Goal: Transaction & Acquisition: Purchase product/service

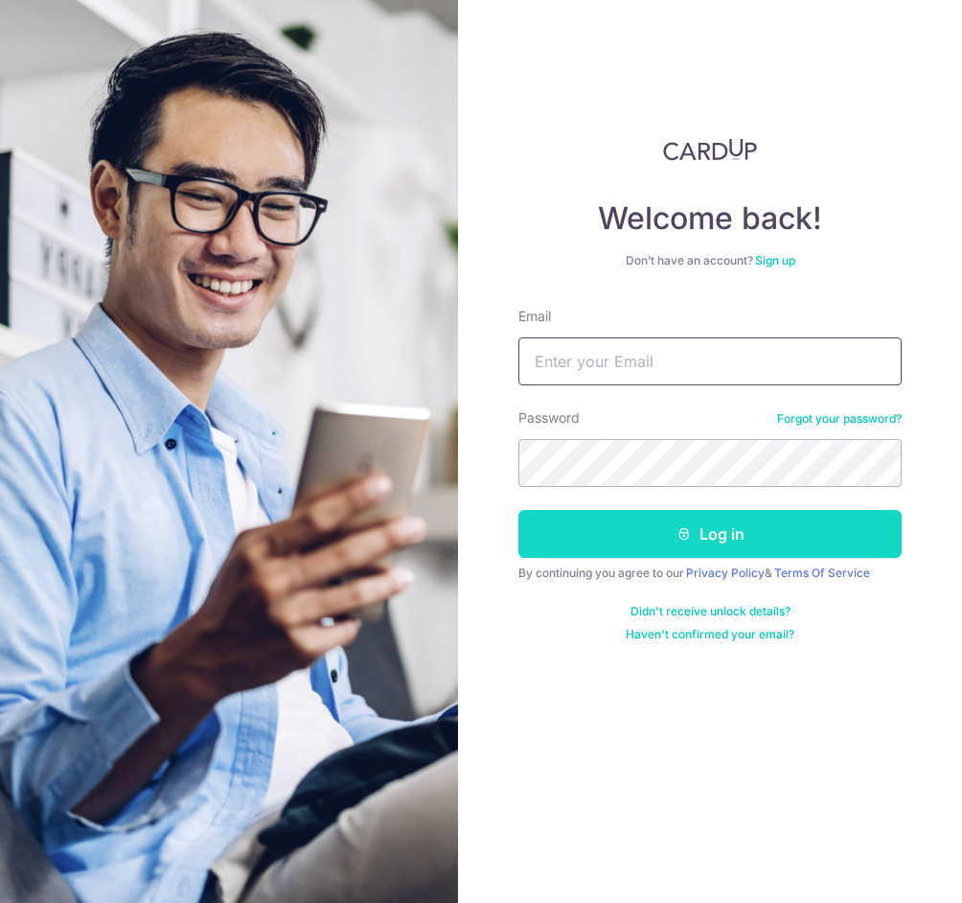
type input "[EMAIL_ADDRESS][DOMAIN_NAME]"
click at [715, 541] on button "Log in" at bounding box center [709, 534] width 383 height 48
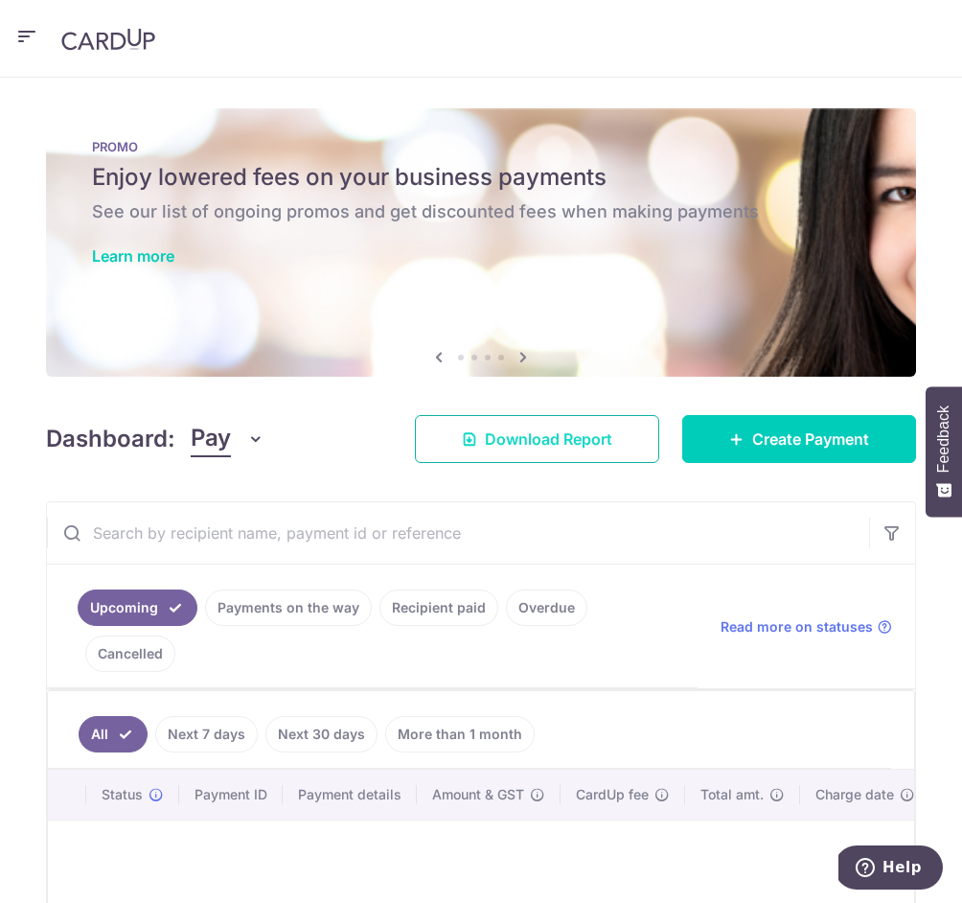
click at [612, 427] on span "Download Report" at bounding box center [548, 438] width 127 height 23
click at [709, 358] on body "jonno@teyst.sg THE DAILY CUT PTE. LTD. Add new company THE DAILY CUT PTE. LTD. …" at bounding box center [481, 451] width 962 height 903
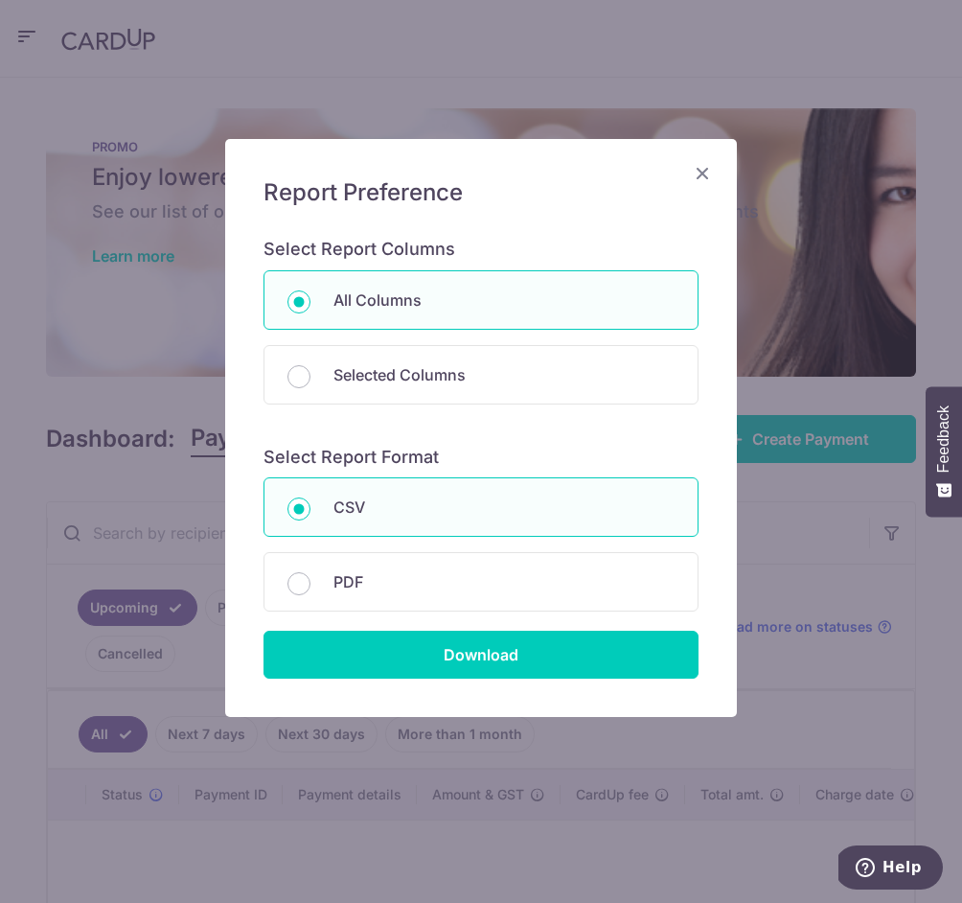
click at [694, 170] on icon "Close" at bounding box center [702, 173] width 23 height 24
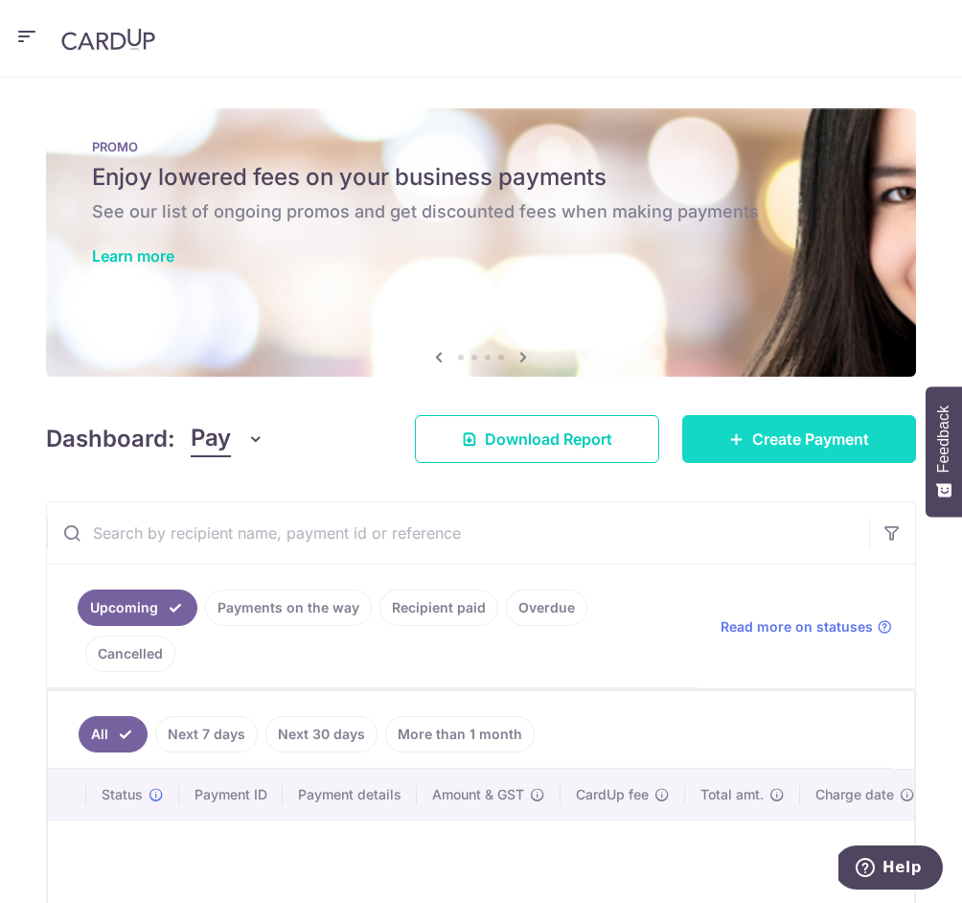
click at [880, 415] on link "Create Payment" at bounding box center [799, 439] width 234 height 48
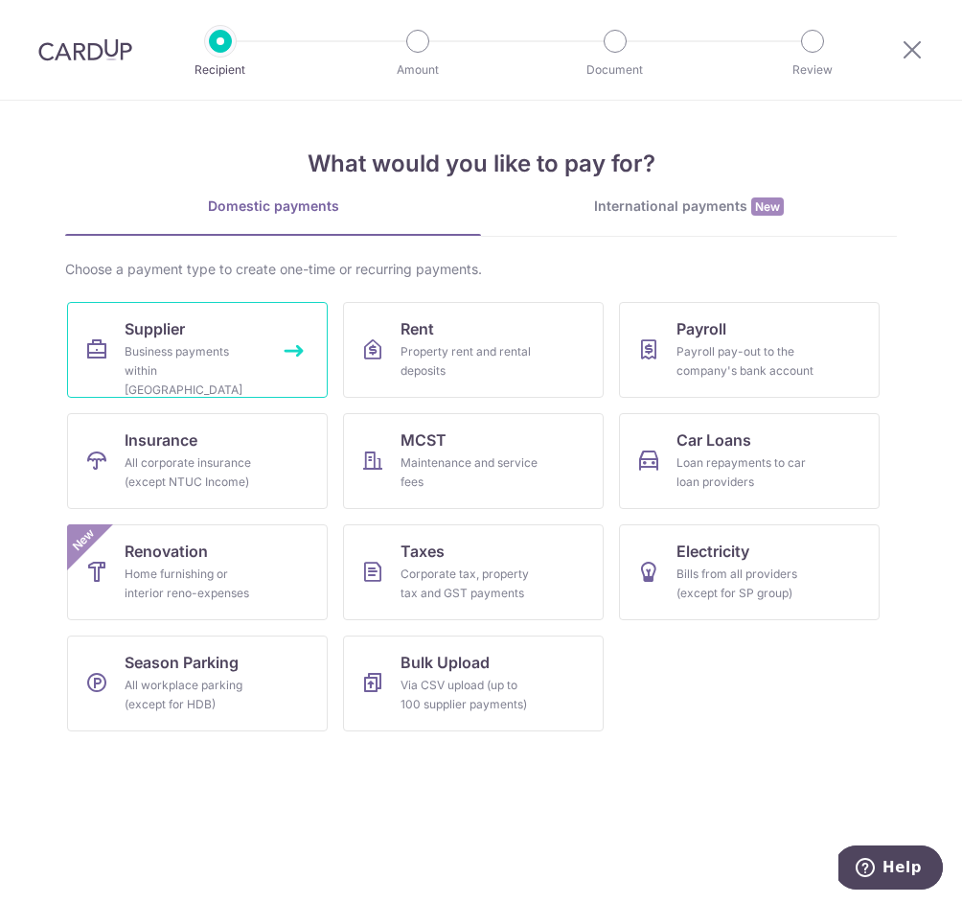
click at [218, 342] on div "Business payments within Singapore" at bounding box center [194, 370] width 138 height 57
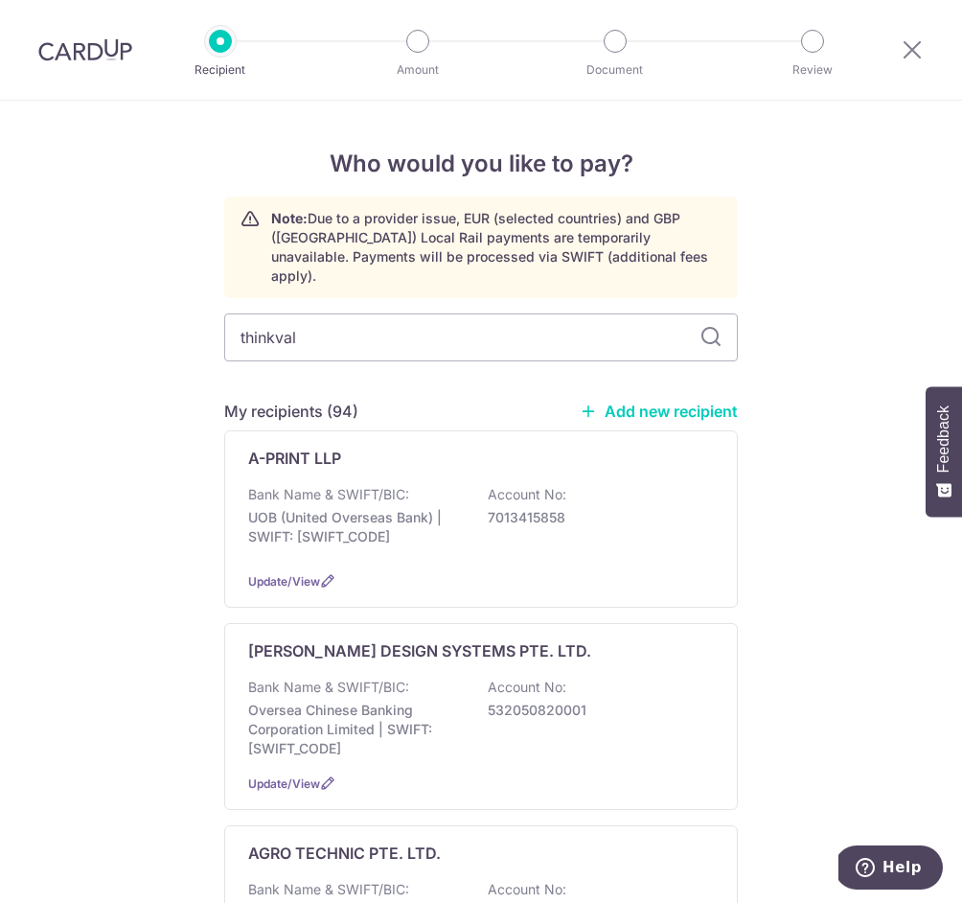
type input "thinkval"
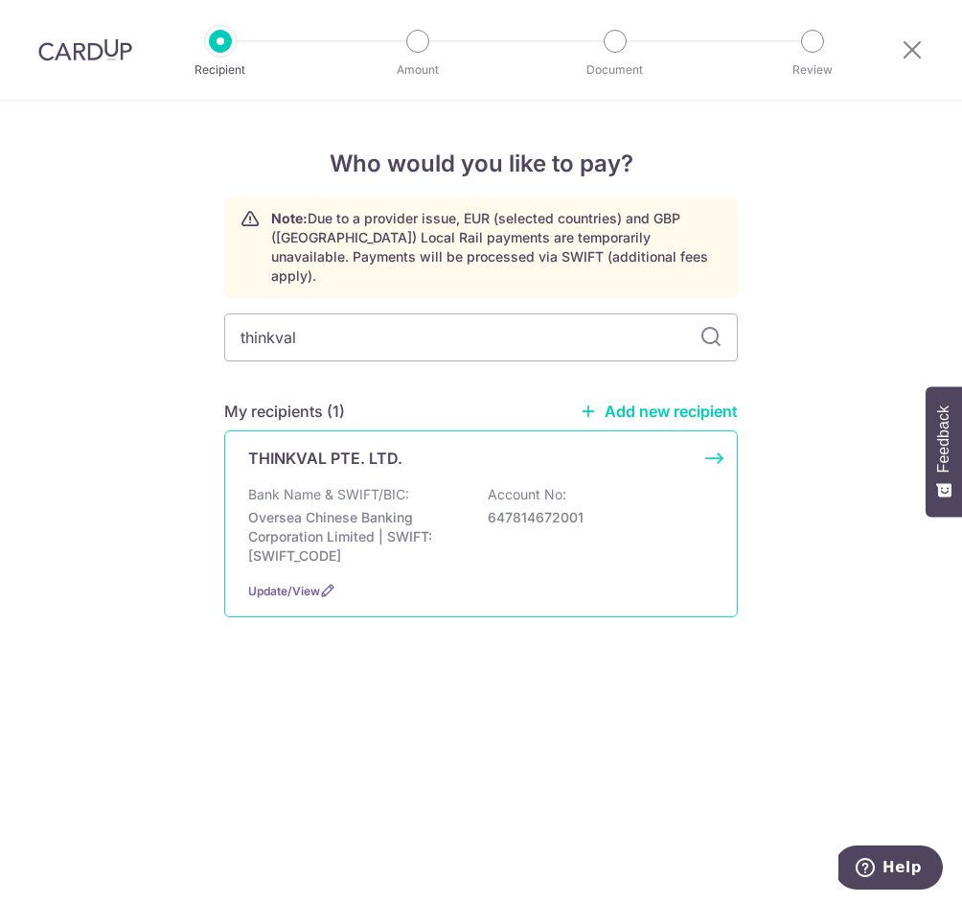
click at [348, 508] on p "Oversea Chinese Banking Corporation Limited | SWIFT: OCBCSGSGXXX" at bounding box center [355, 536] width 215 height 57
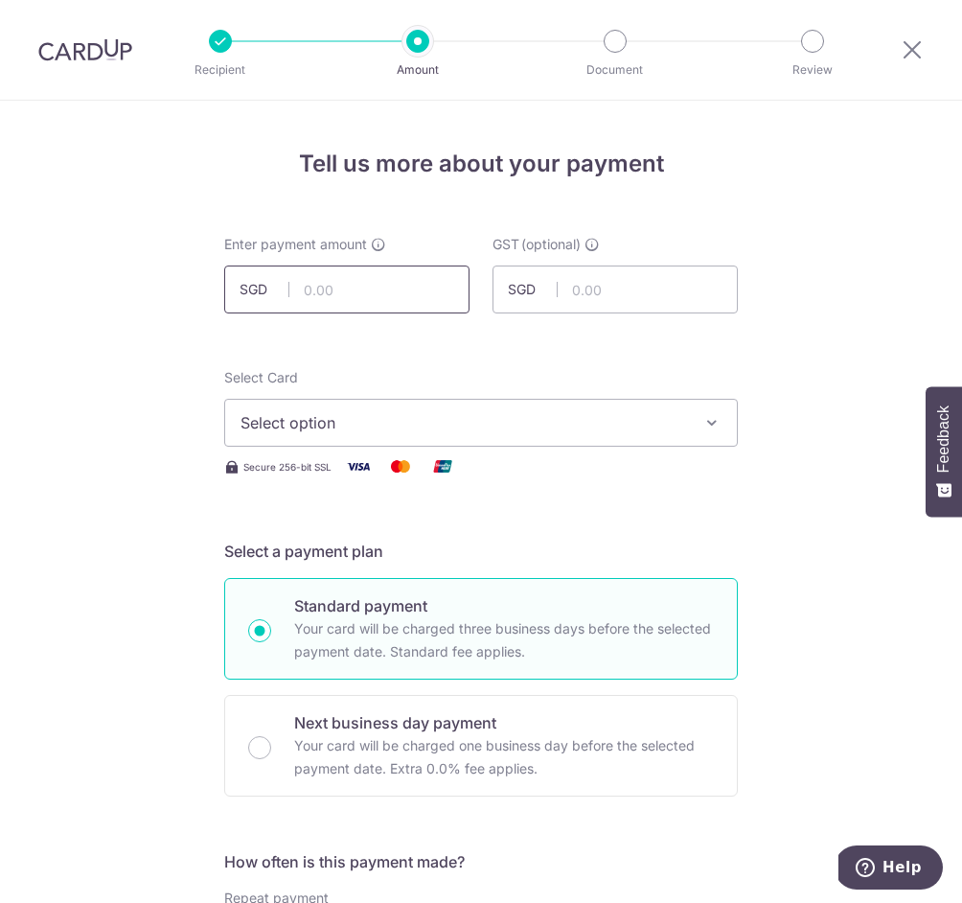
click at [362, 278] on input "text" at bounding box center [346, 289] width 245 height 48
paste input "981.00"
type input "981.00"
click at [319, 419] on span "Select option" at bounding box center [463, 422] width 446 height 23
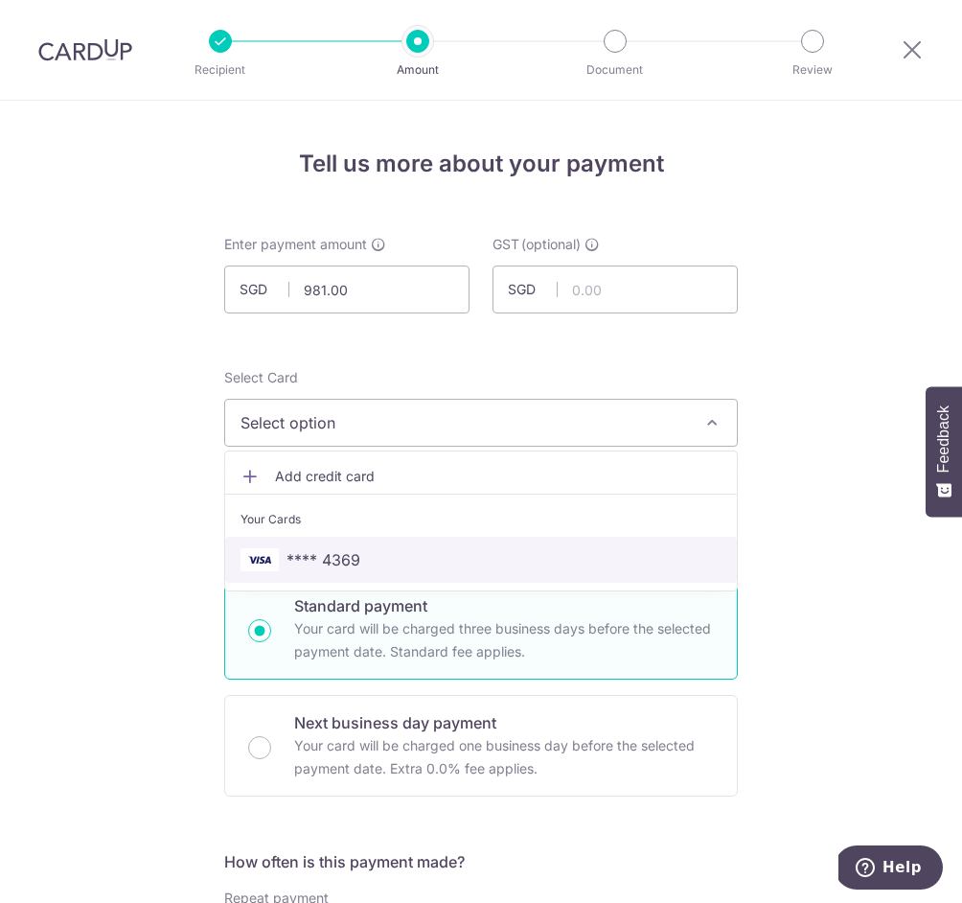
click at [335, 548] on span "**** 4369" at bounding box center [323, 559] width 74 height 23
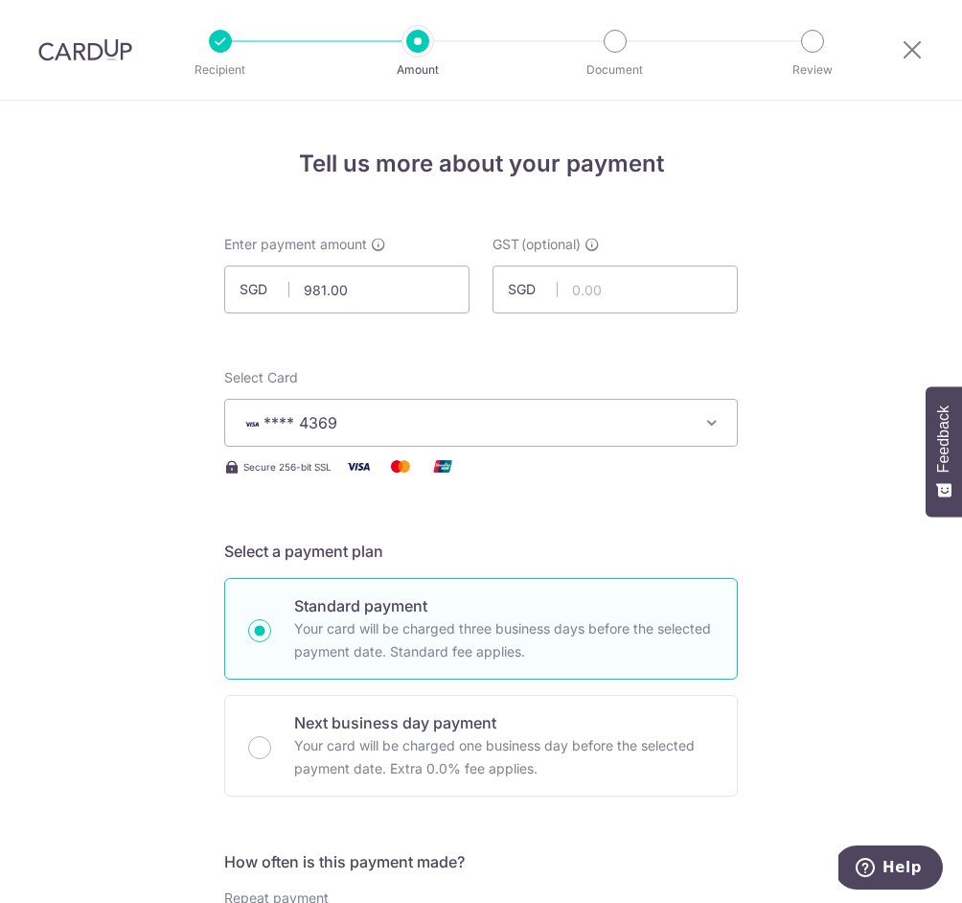
drag, startPoint x: 256, startPoint y: 736, endPoint x: 399, endPoint y: 669, distance: 157.7
click at [256, 736] on input "Next business day payment Your card will be charged one business day before the…" at bounding box center [259, 747] width 23 height 23
radio input "true"
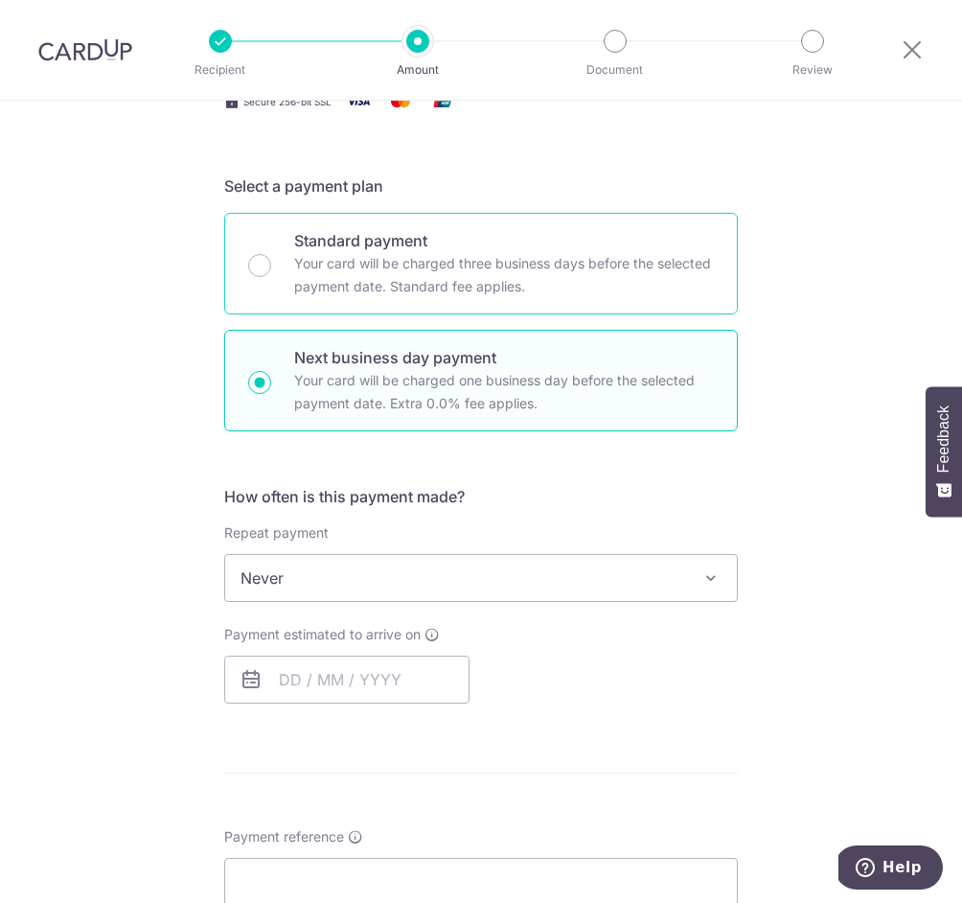
scroll to position [661, 0]
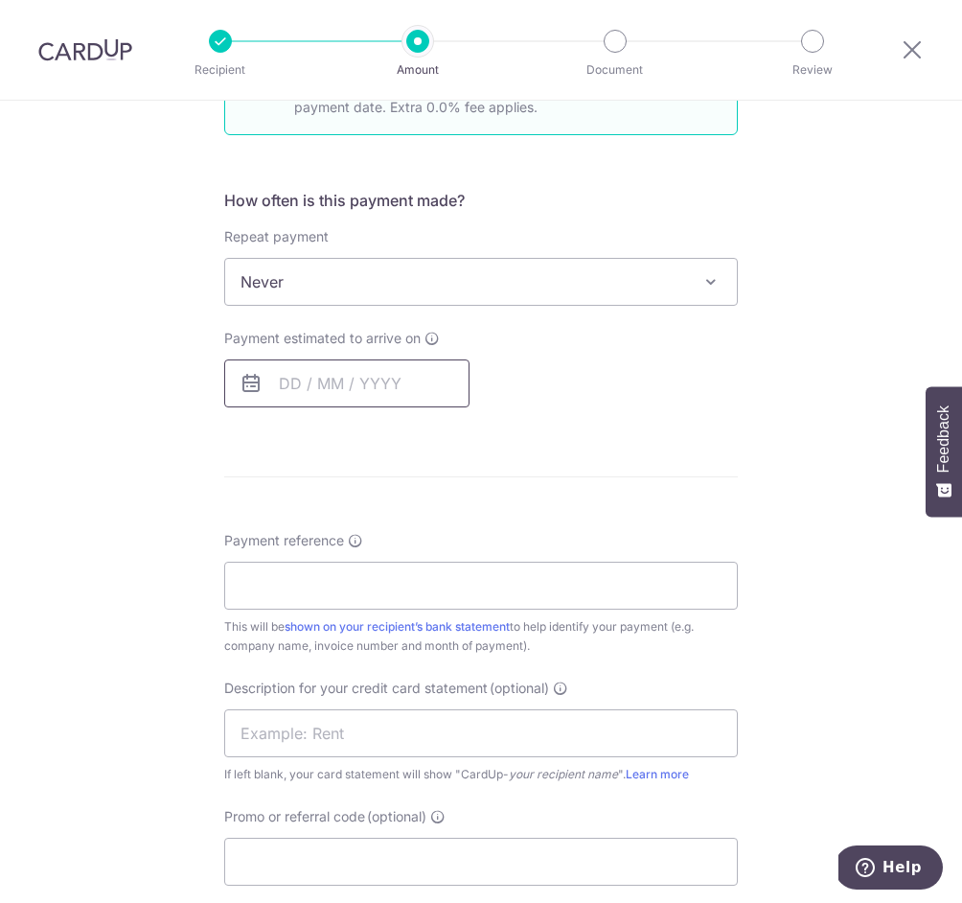
click at [348, 379] on input "text" at bounding box center [346, 383] width 245 height 48
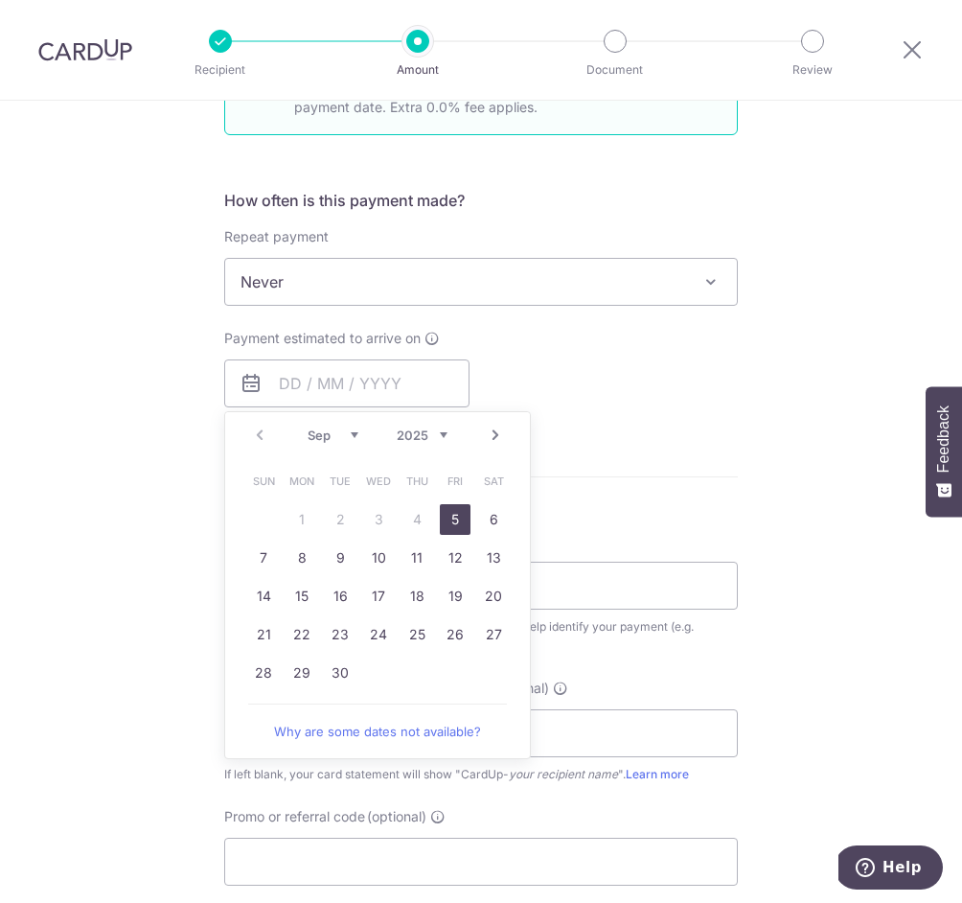
click at [462, 508] on link "5" at bounding box center [455, 519] width 31 height 31
type input "[DATE]"
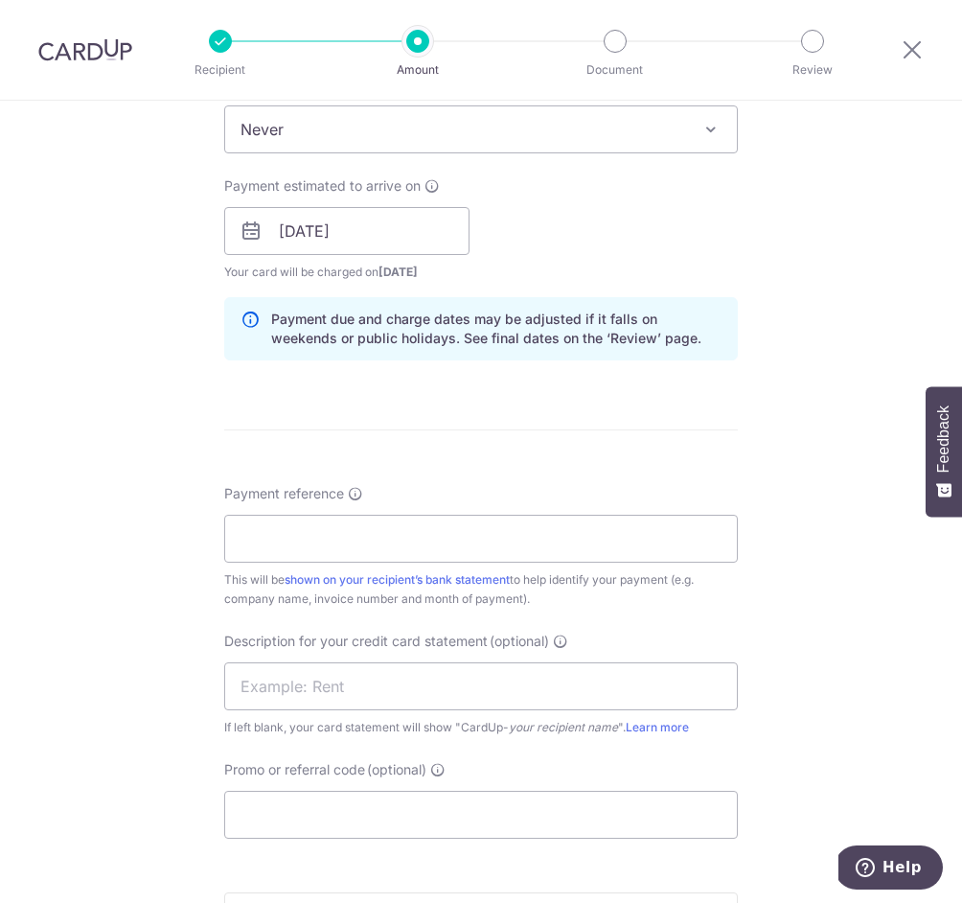
scroll to position [961, 0]
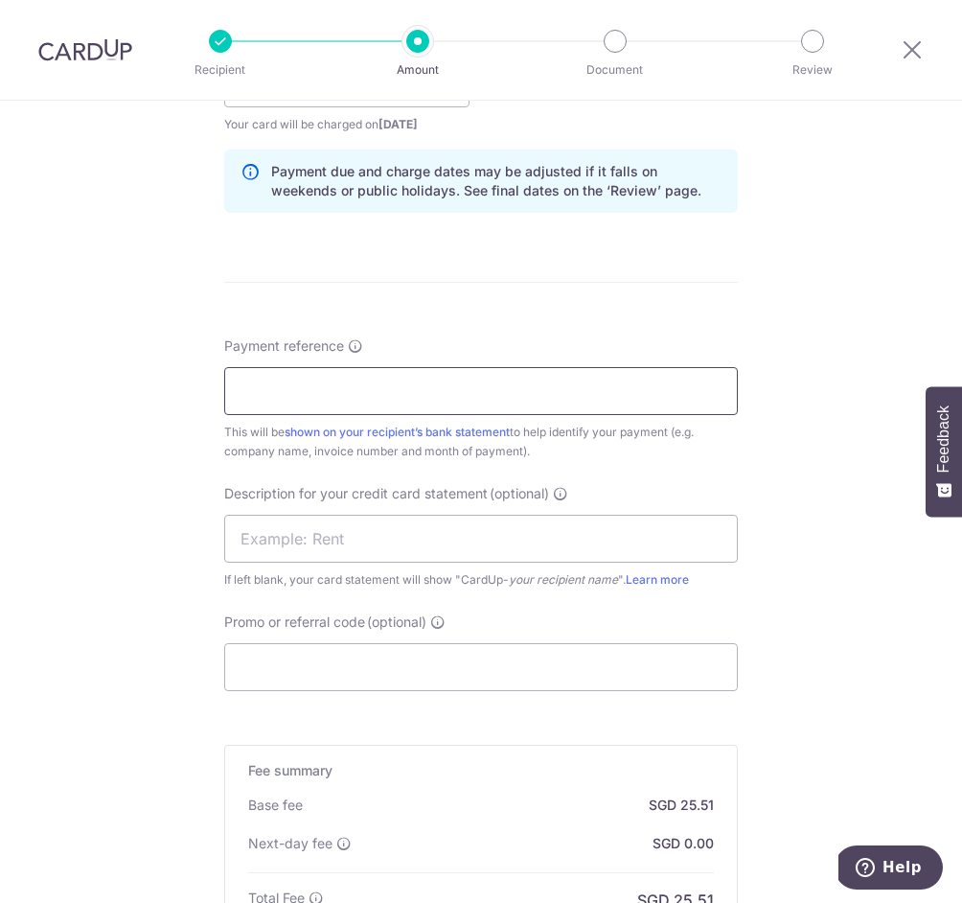
click at [330, 380] on input "Payment reference" at bounding box center [481, 391] width 514 height 48
type input "THE DAILY CUT PTE LTD"
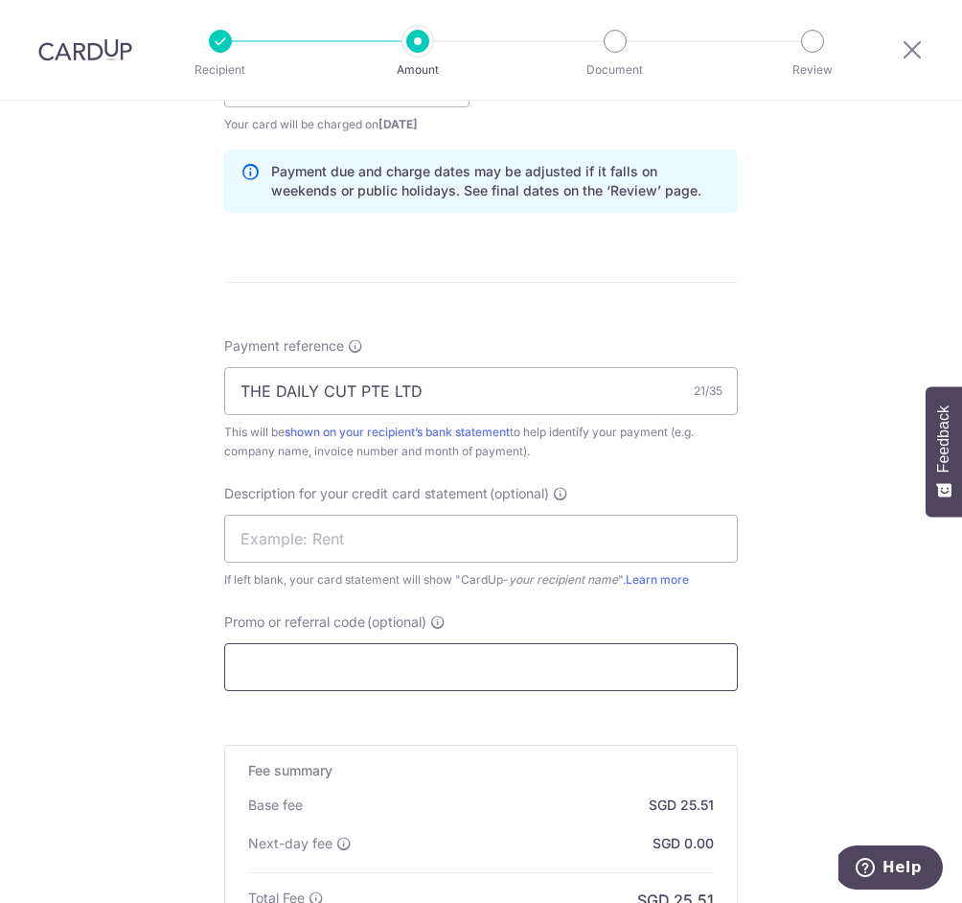
click at [378, 655] on input "Promo or referral code (optional)" at bounding box center [481, 667] width 514 height 48
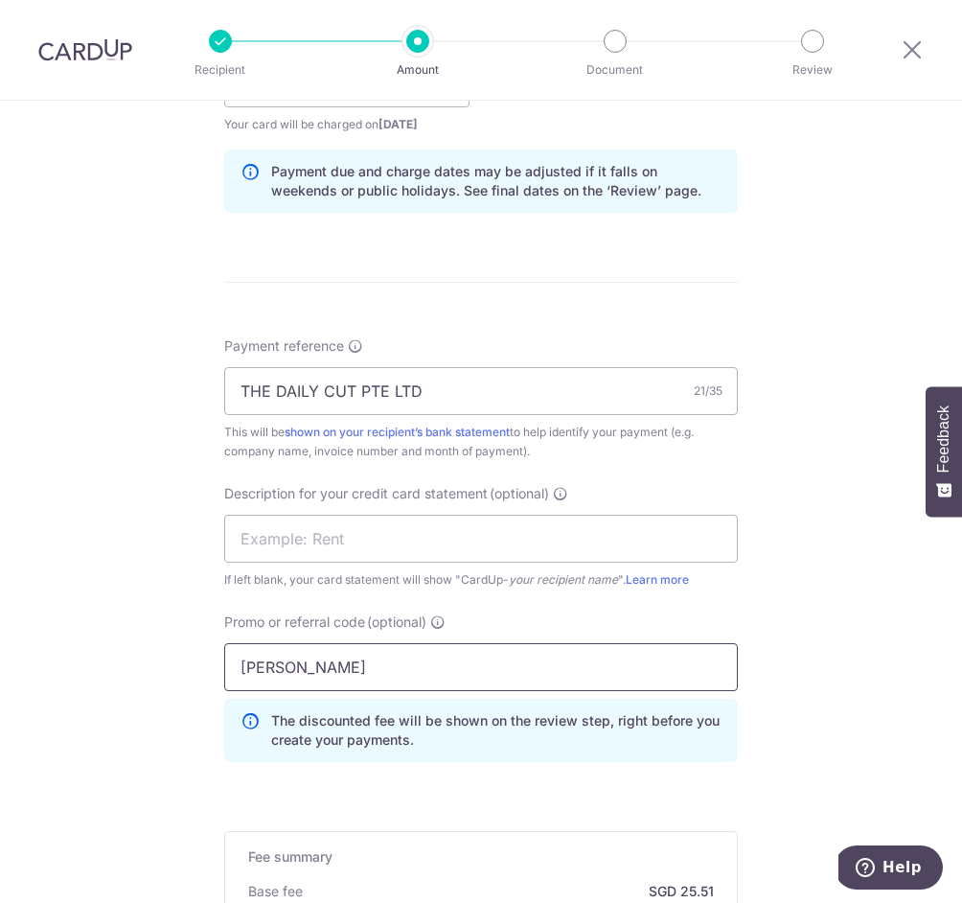
type input "J"
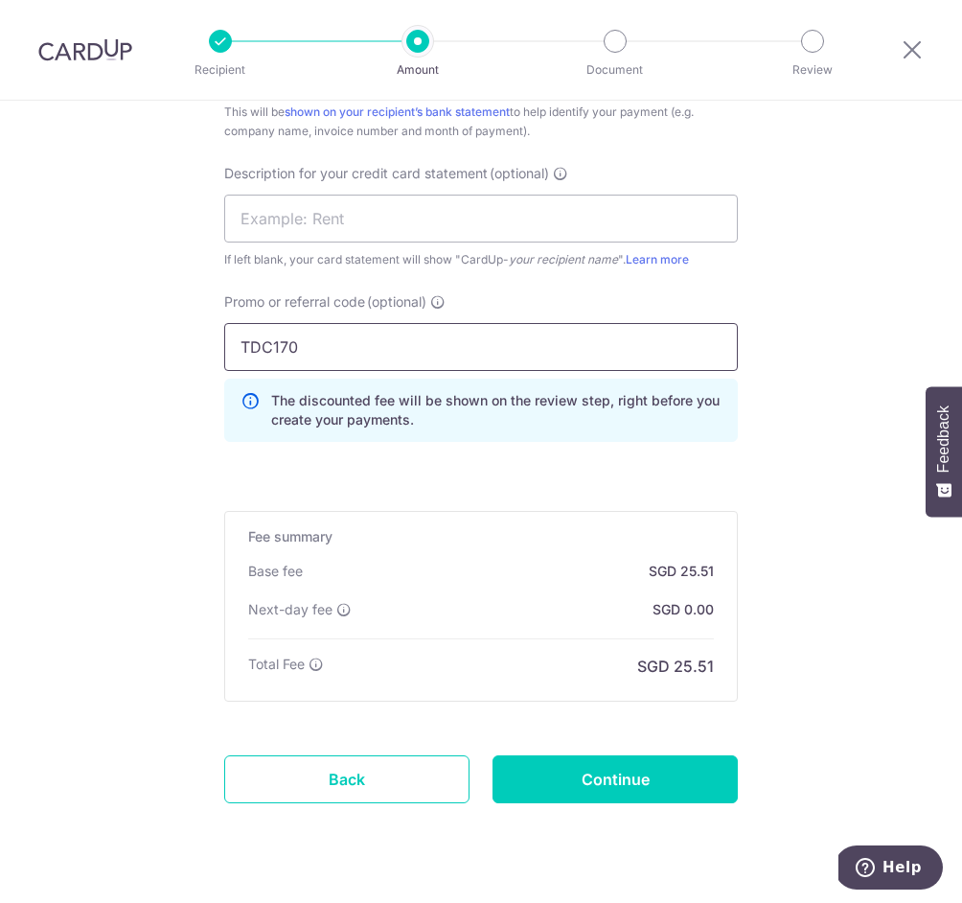
scroll to position [1317, 0]
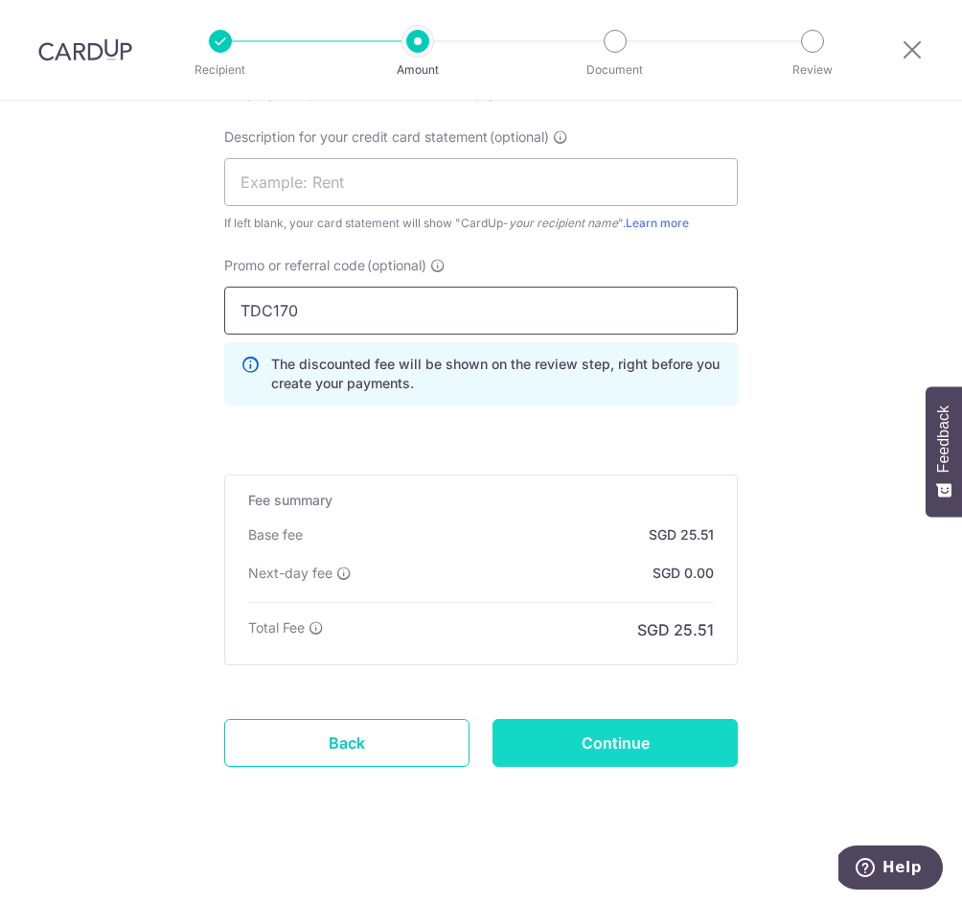
type input "TDC170"
click at [588, 728] on input "Continue" at bounding box center [614, 743] width 245 height 48
type input "Create Schedule"
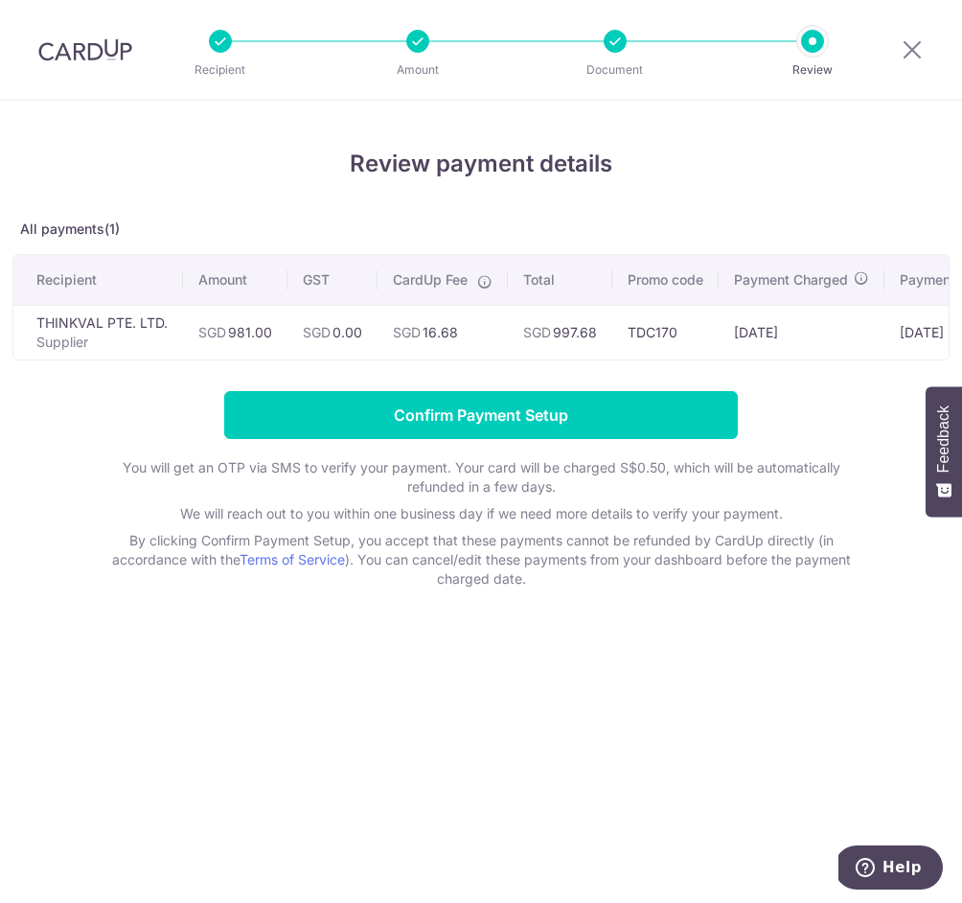
click at [588, 326] on td "SGD 997.68" at bounding box center [560, 332] width 104 height 55
copy td "997.68"
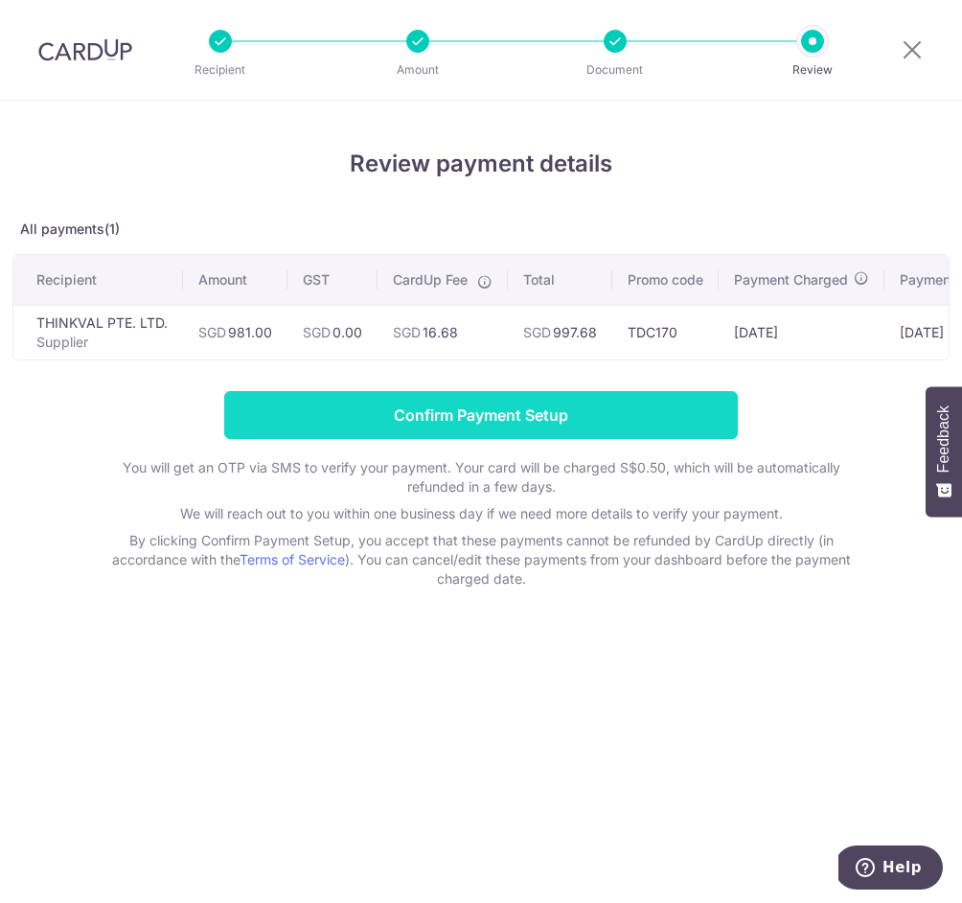
click at [444, 408] on input "Confirm Payment Setup" at bounding box center [481, 415] width 514 height 48
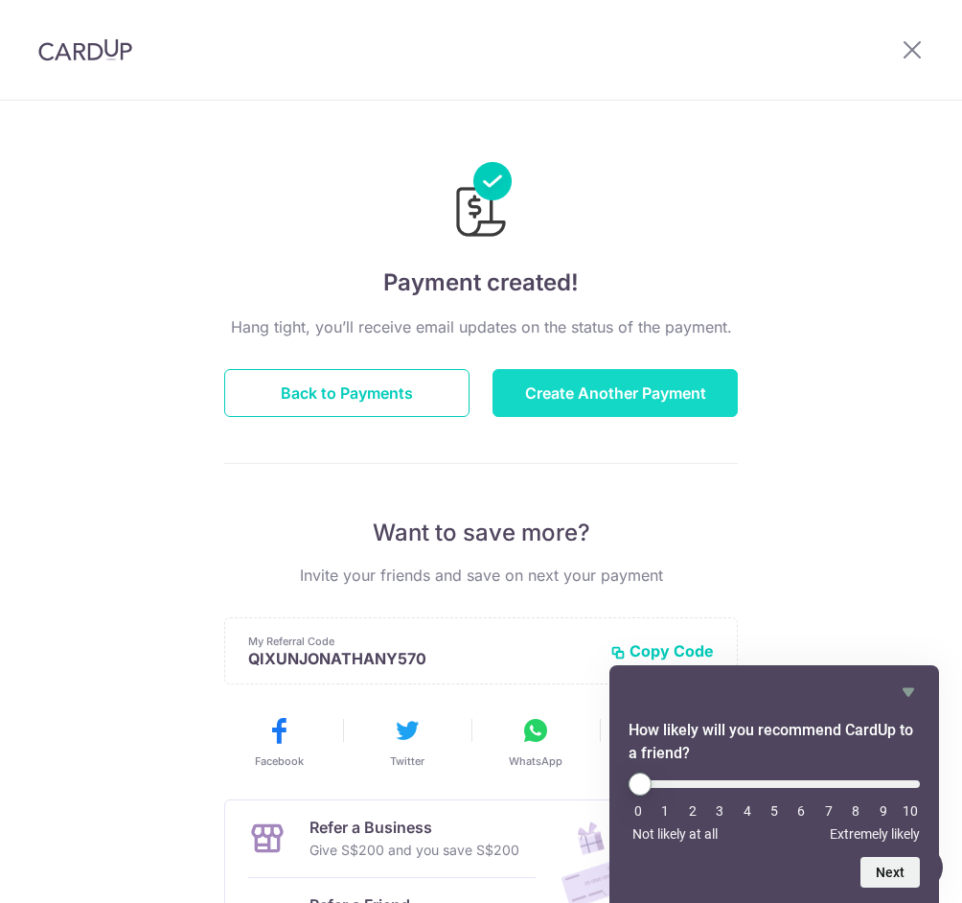
click at [604, 379] on button "Create Another Payment" at bounding box center [614, 393] width 245 height 48
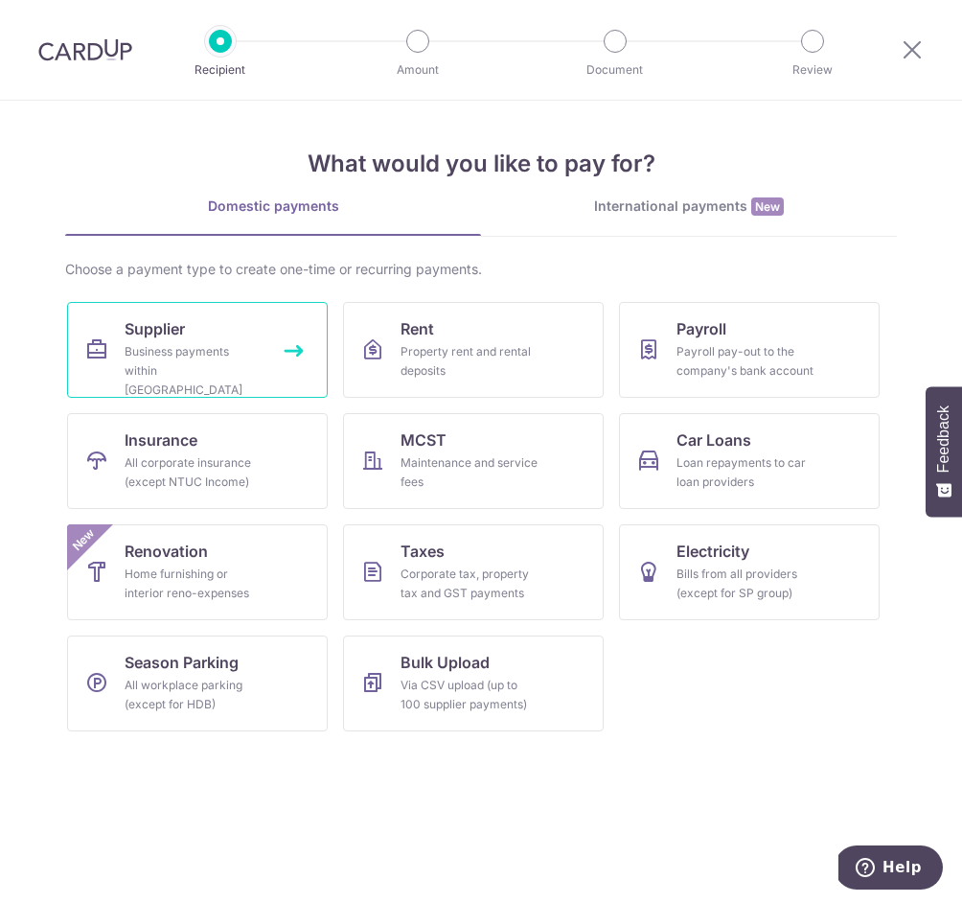
click at [174, 347] on div "Business payments within Singapore" at bounding box center [194, 370] width 138 height 57
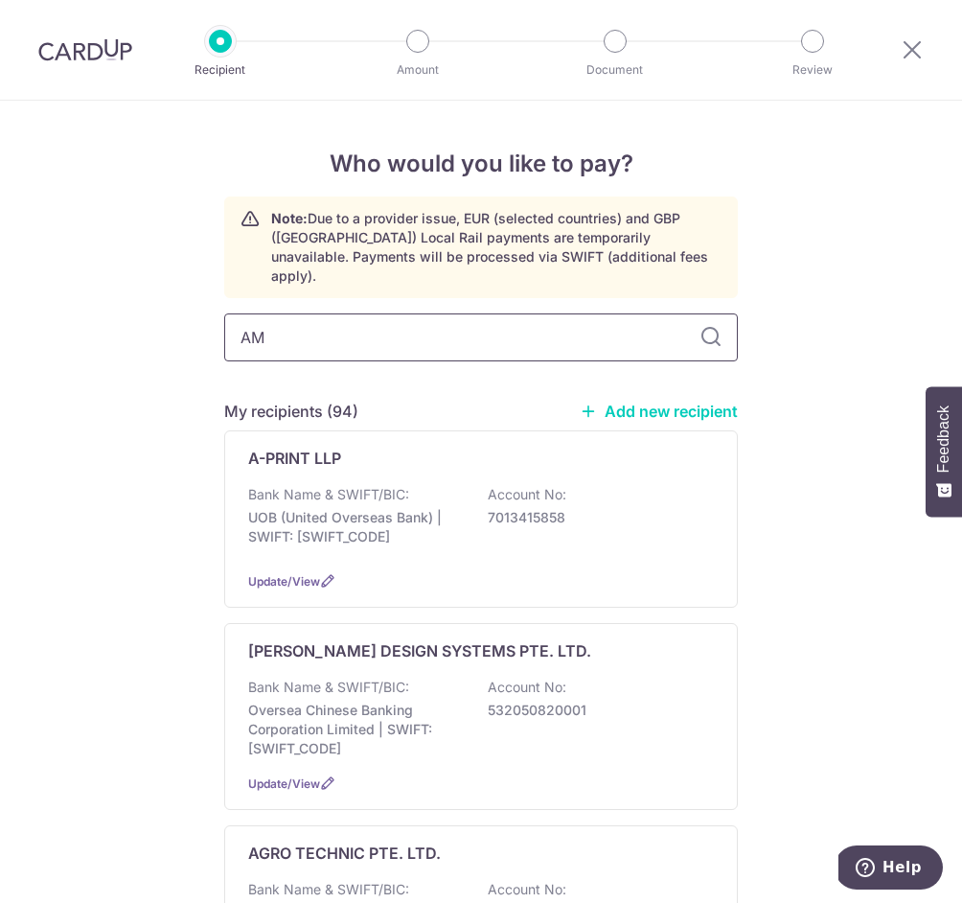
type input "AM"
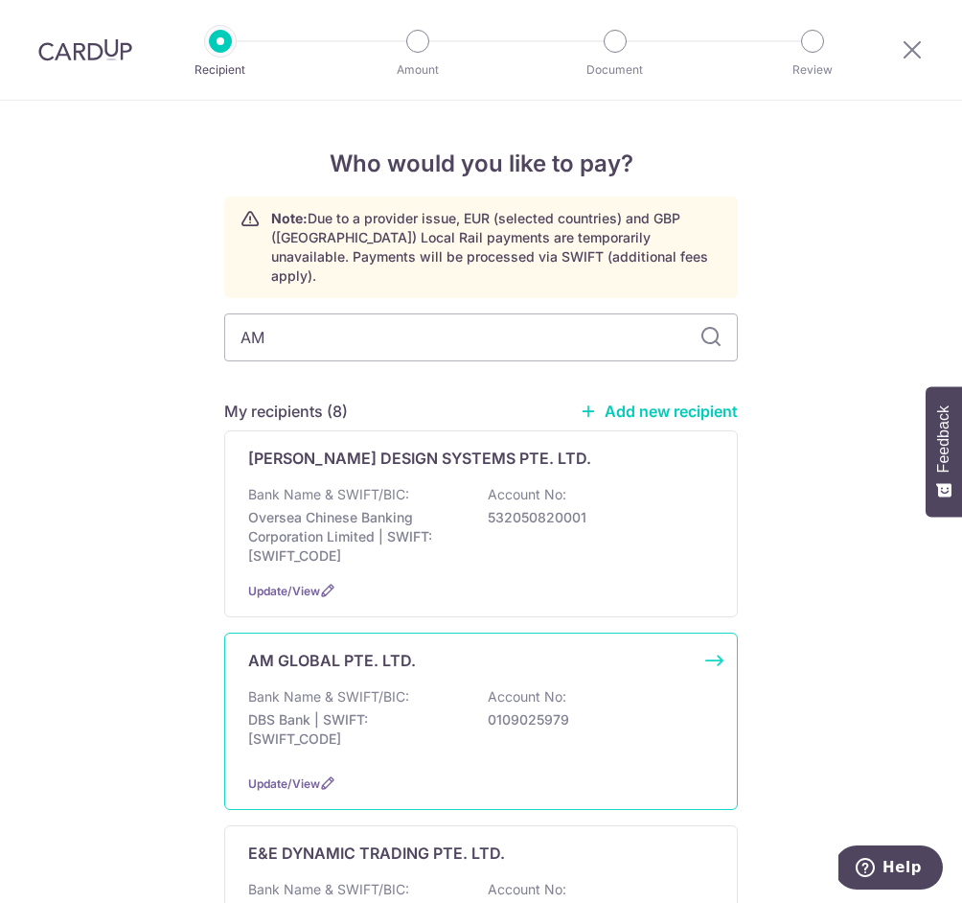
click at [364, 649] on p "AM GLOBAL PTE. LTD." at bounding box center [332, 660] width 168 height 23
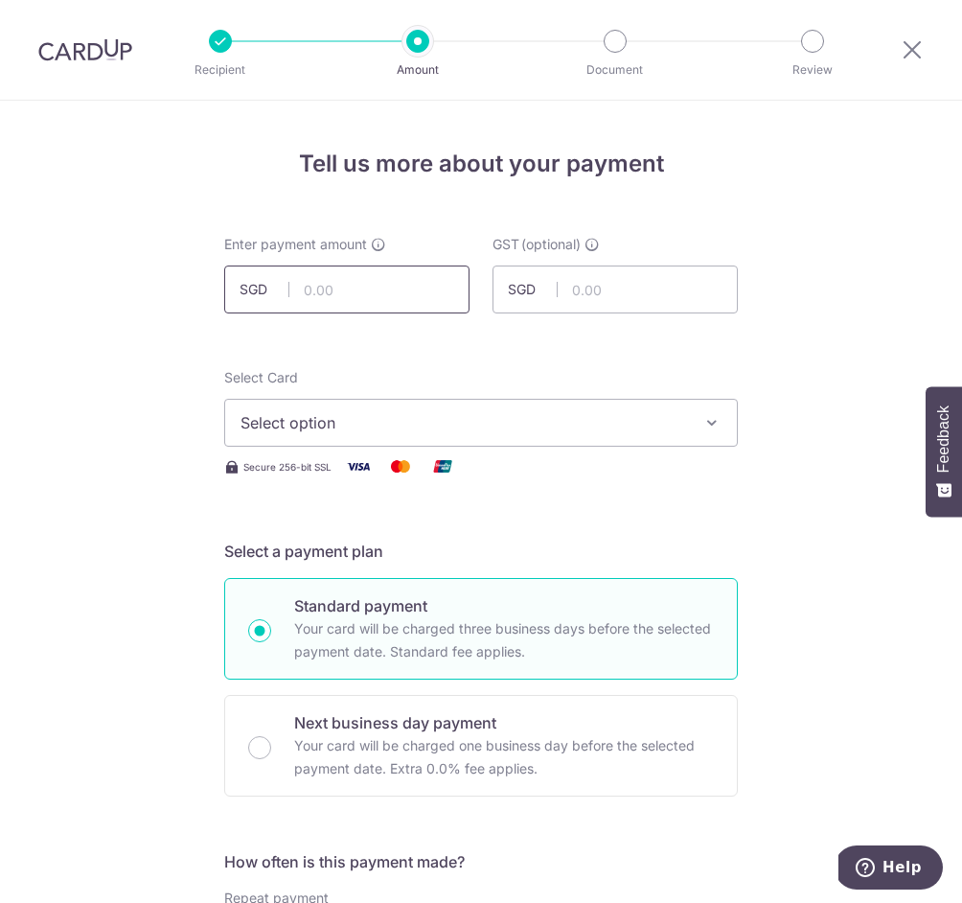
click at [346, 286] on input "text" at bounding box center [346, 289] width 245 height 48
paste input "1,877.45"
type input "1,877.45"
click at [334, 422] on span "Select option" at bounding box center [463, 422] width 446 height 23
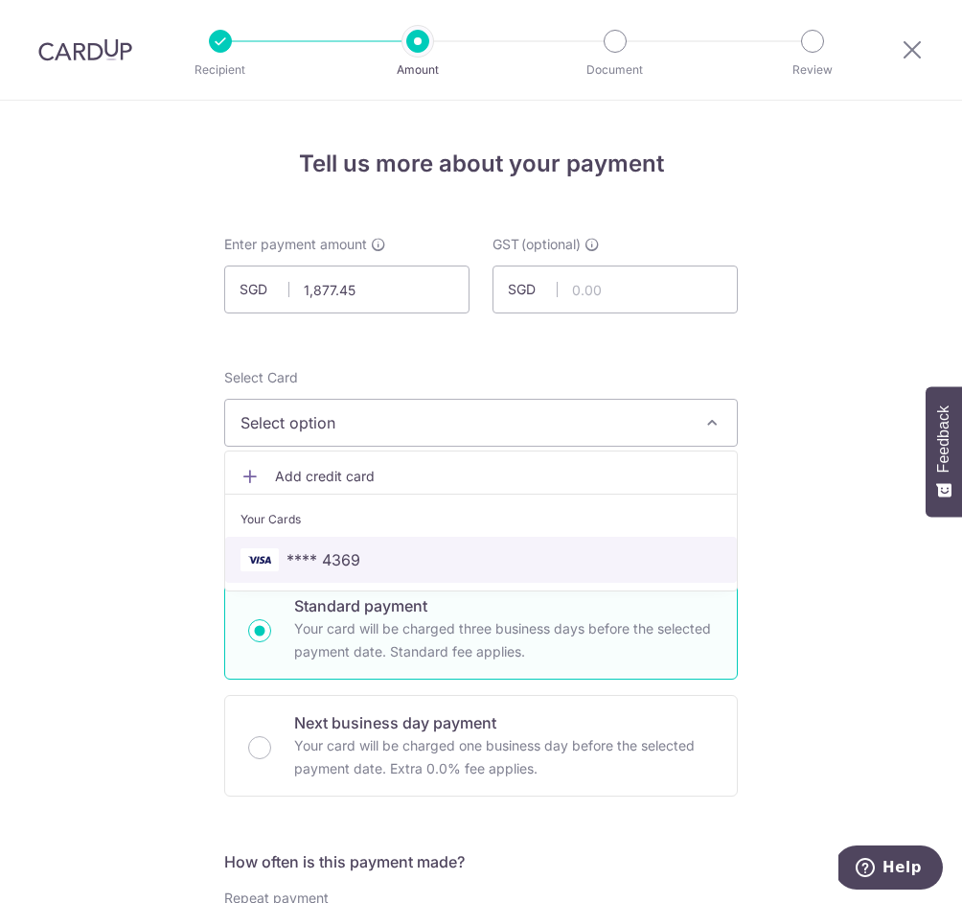
click at [334, 548] on span "**** 4369" at bounding box center [323, 559] width 74 height 23
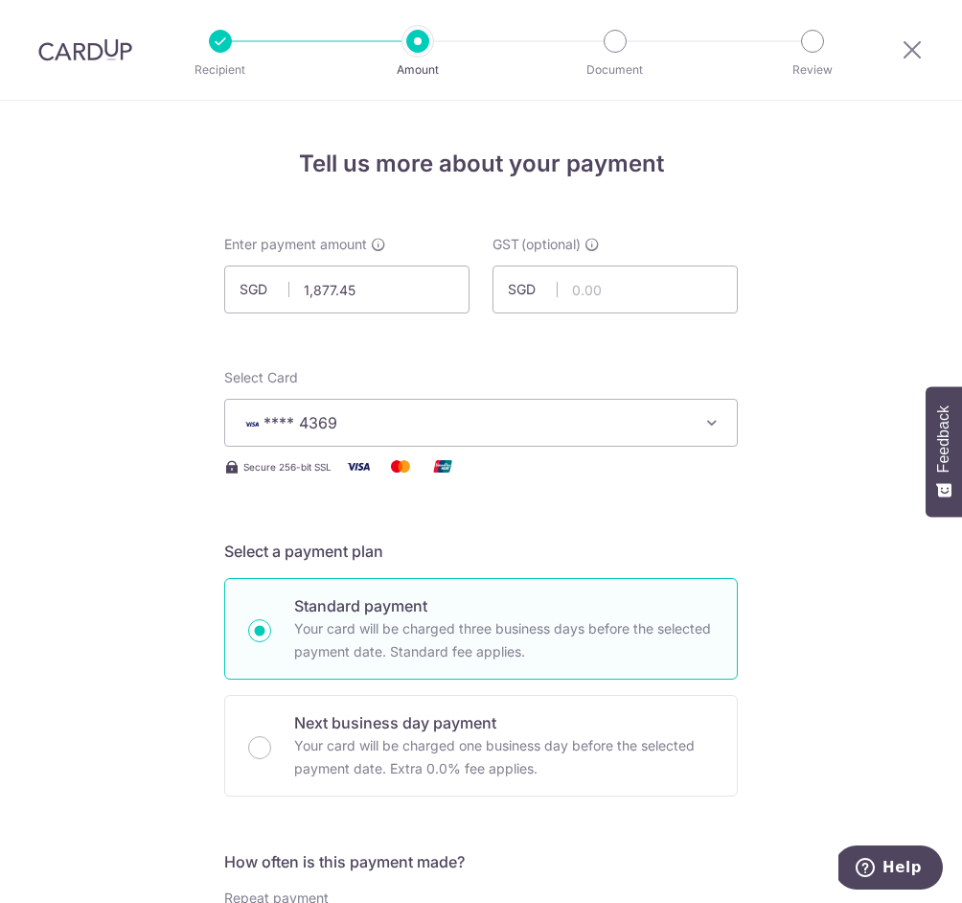
drag, startPoint x: 261, startPoint y: 740, endPoint x: 329, endPoint y: 666, distance: 100.4
click at [261, 740] on input "Next business day payment Your card will be charged one business day before the…" at bounding box center [259, 747] width 23 height 23
radio input "true"
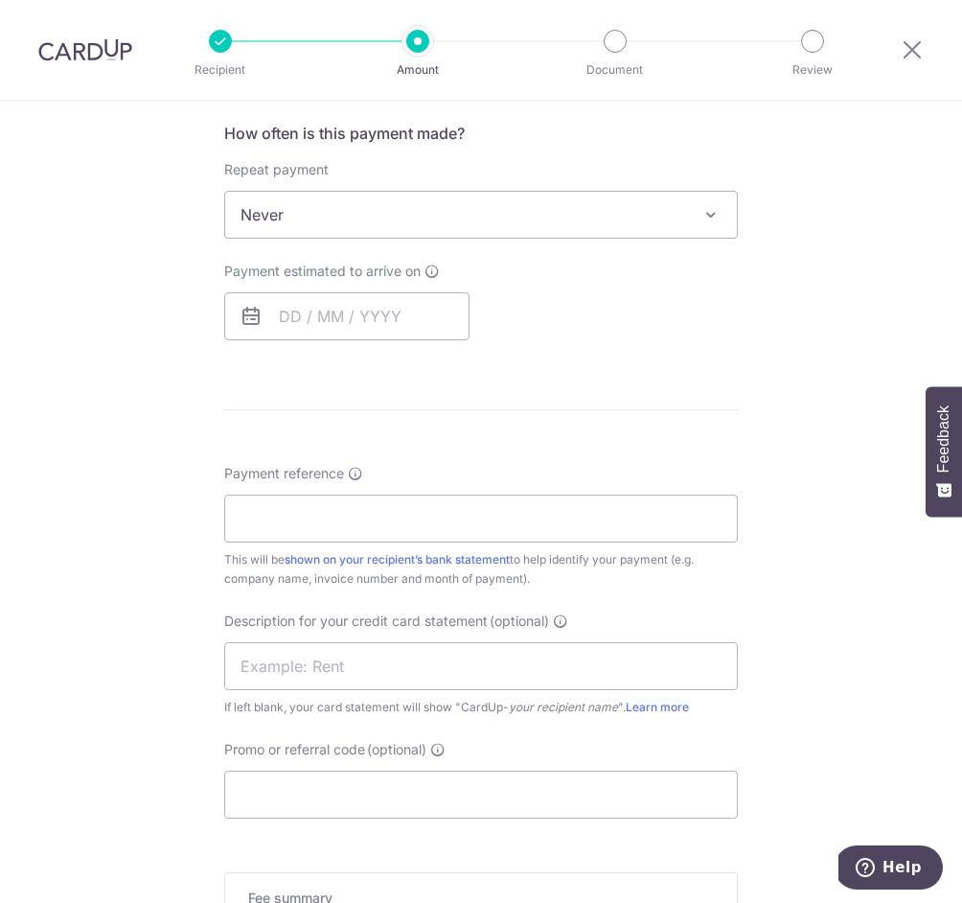
scroll to position [777, 0]
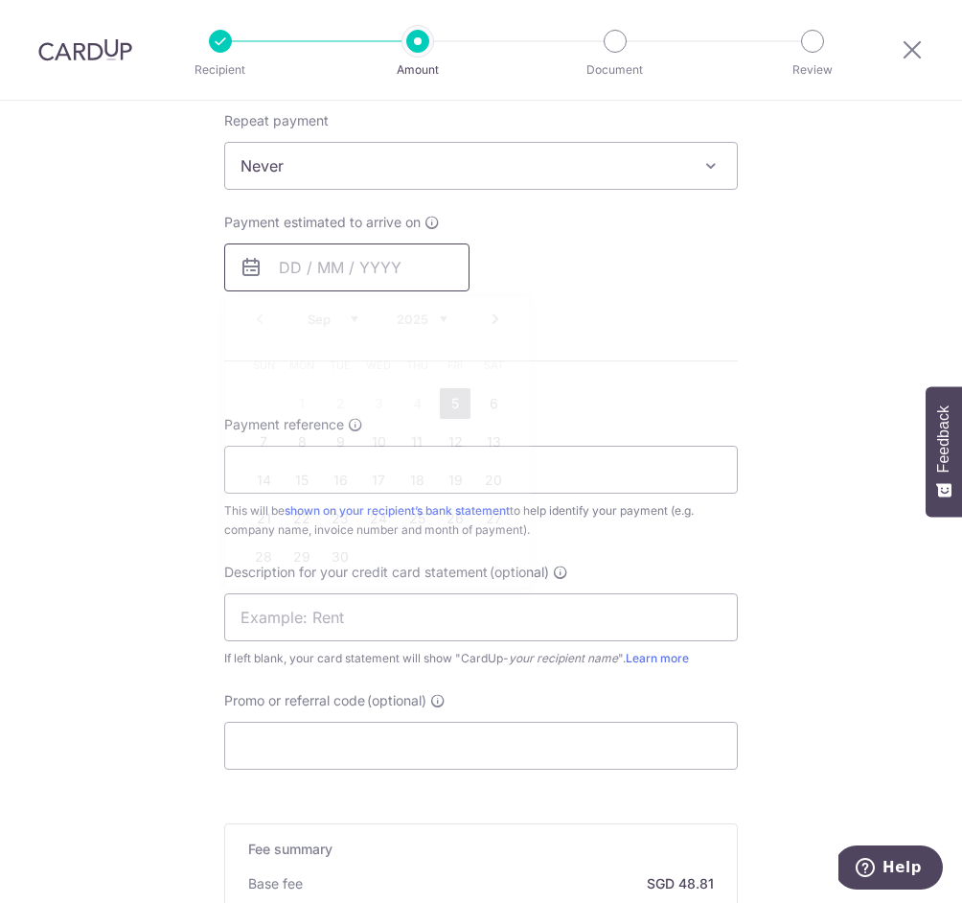
click at [361, 258] on input "text" at bounding box center [346, 267] width 245 height 48
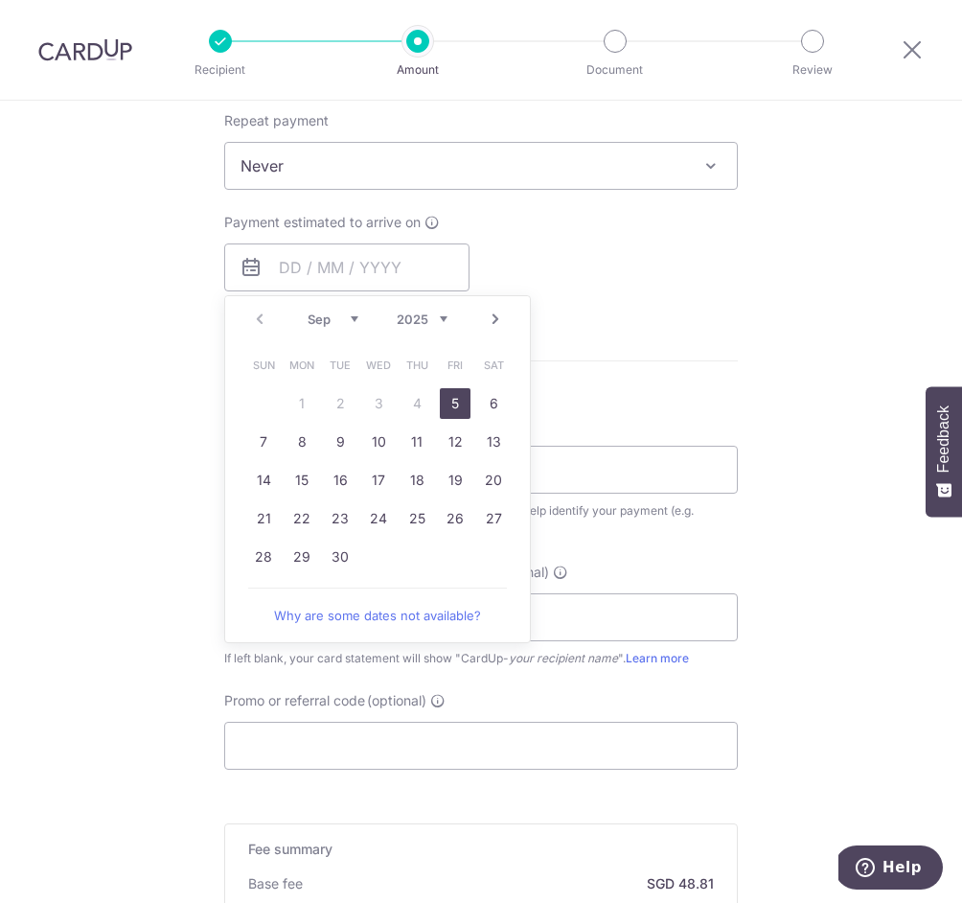
click at [451, 398] on link "5" at bounding box center [455, 403] width 31 height 31
type input "05/09/2025"
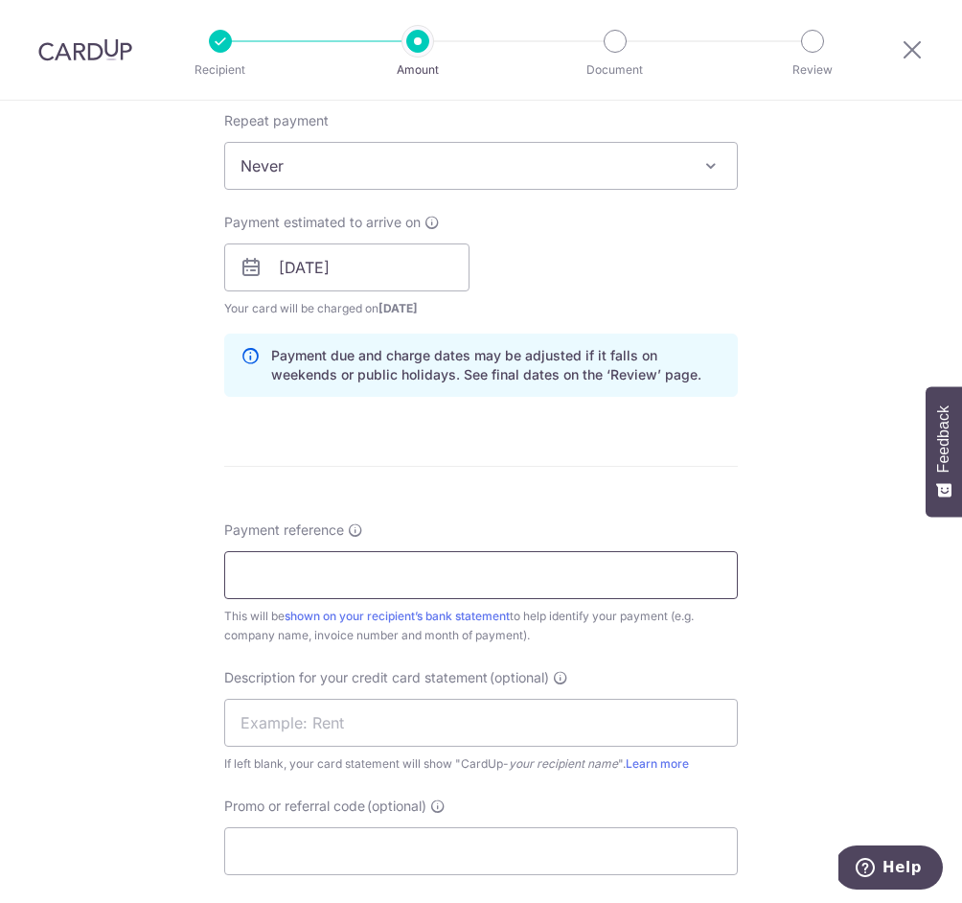
click at [376, 554] on input "Payment reference" at bounding box center [481, 575] width 514 height 48
type input "THE DAILY CUT PTE LTD"
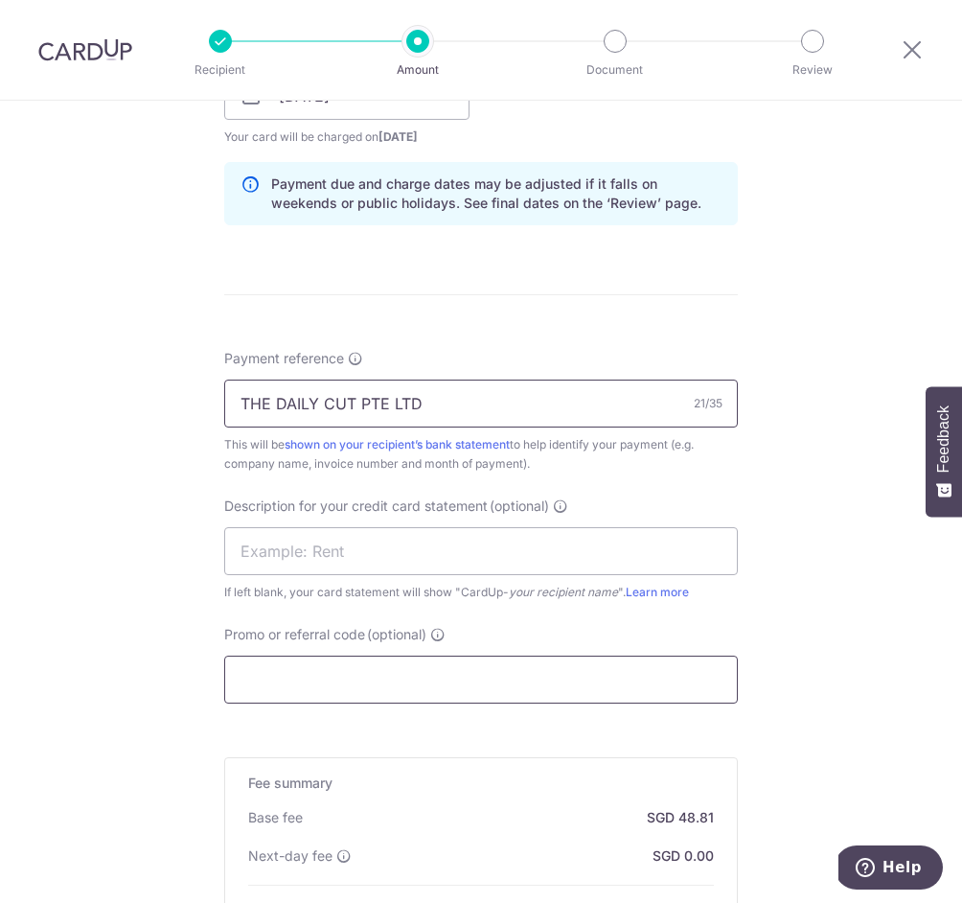
scroll to position [1058, 0]
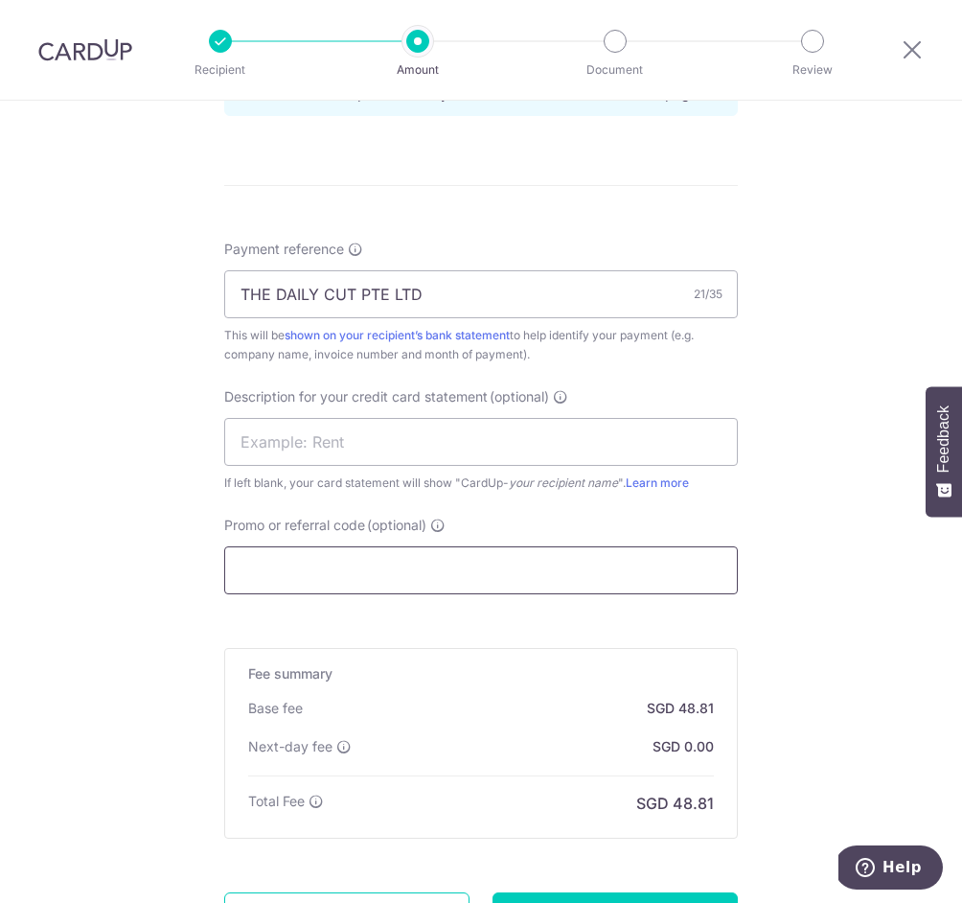
click at [376, 564] on input "Promo or referral code (optional)" at bounding box center [481, 570] width 514 height 48
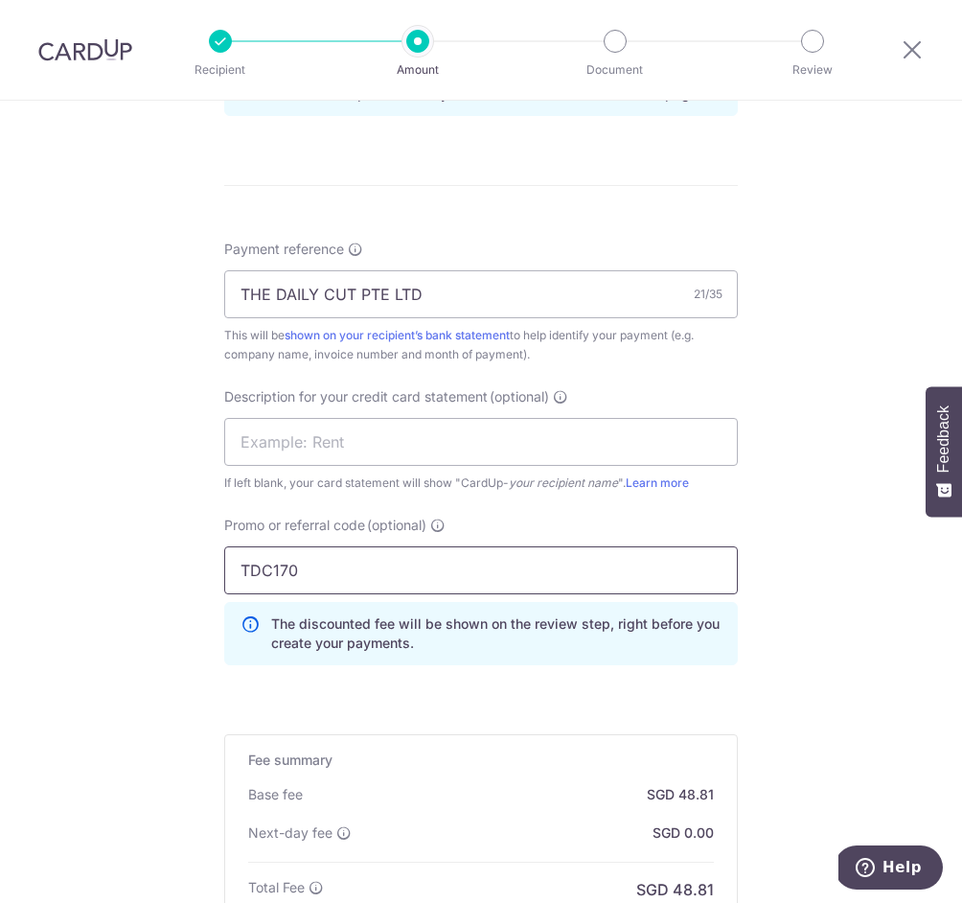
scroll to position [1317, 0]
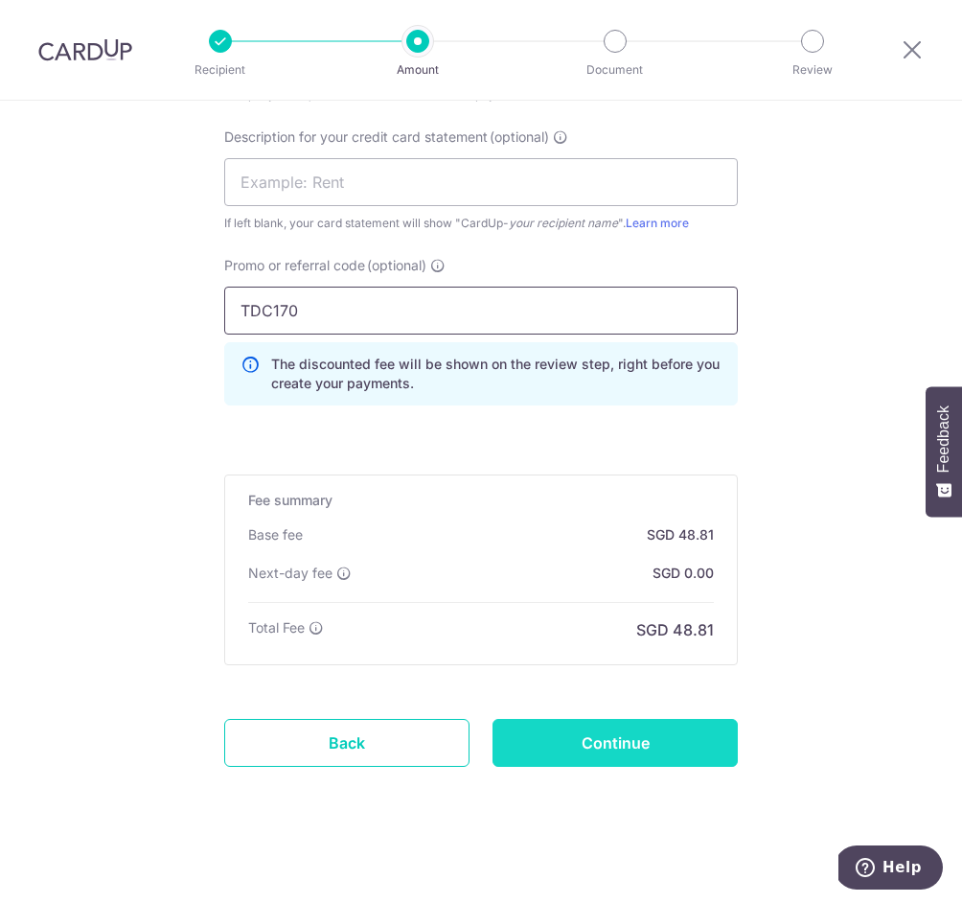
type input "TDC170"
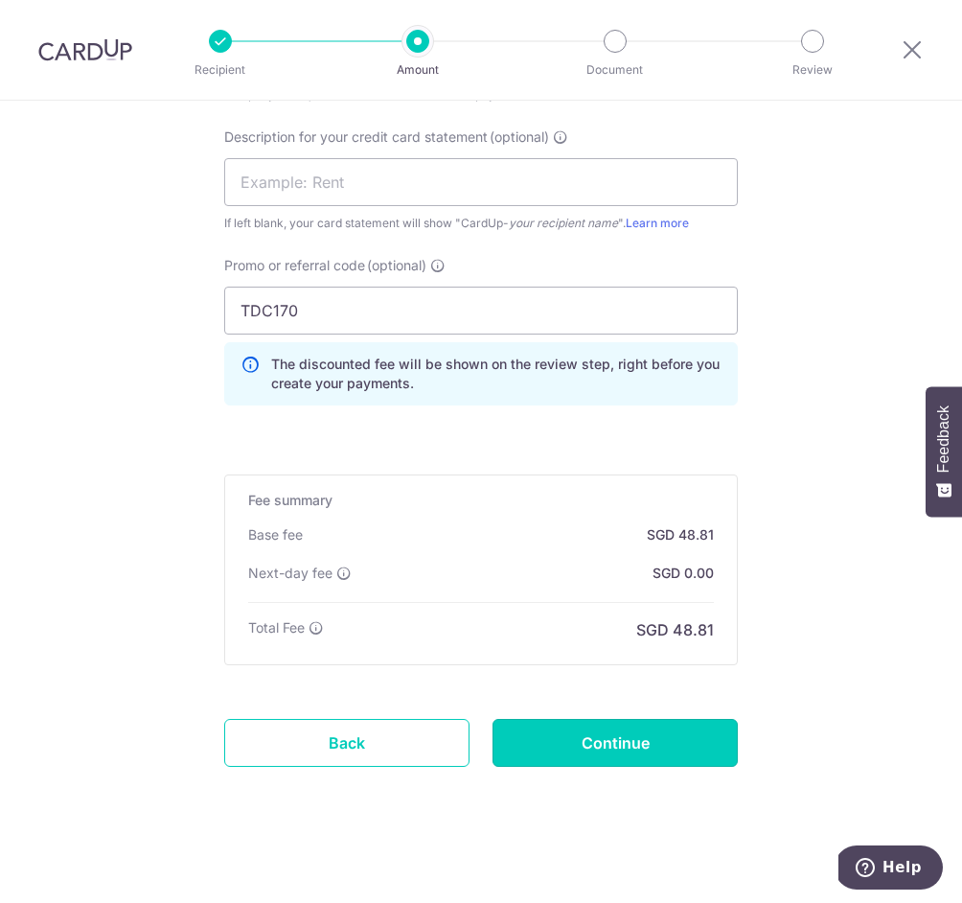
click at [601, 736] on input "Continue" at bounding box center [614, 743] width 245 height 48
type input "Create Schedule"
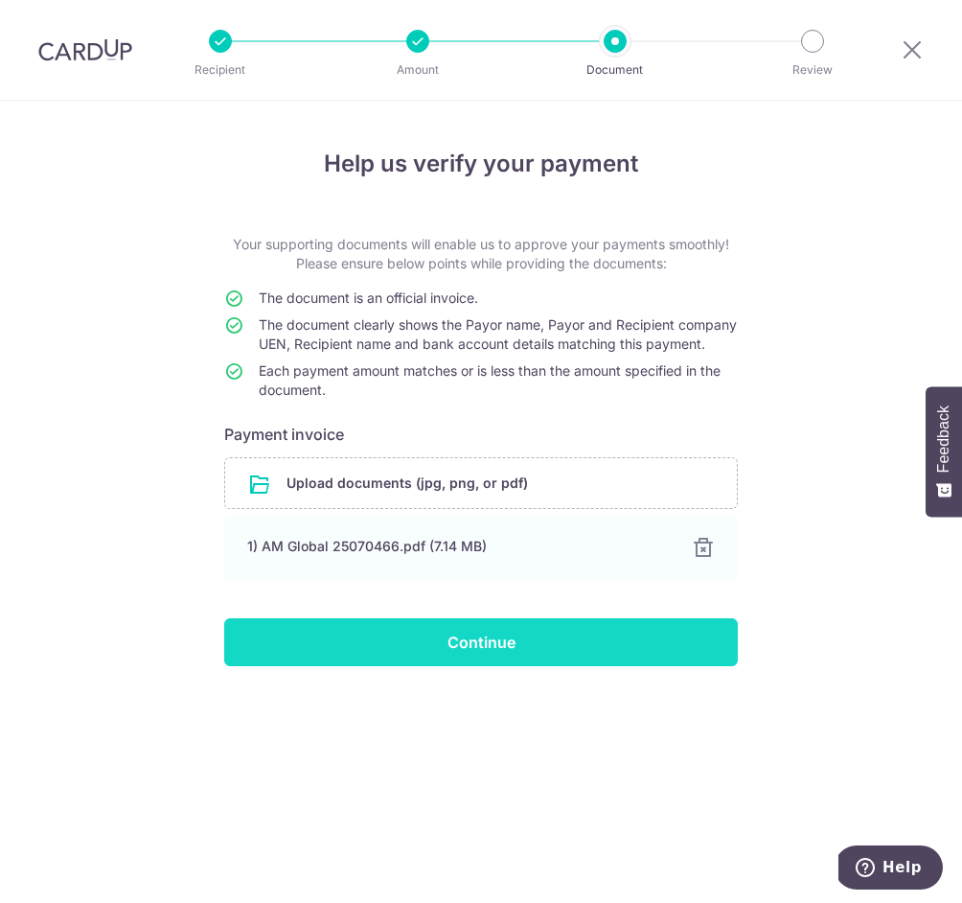
click at [432, 661] on input "Continue" at bounding box center [481, 642] width 514 height 48
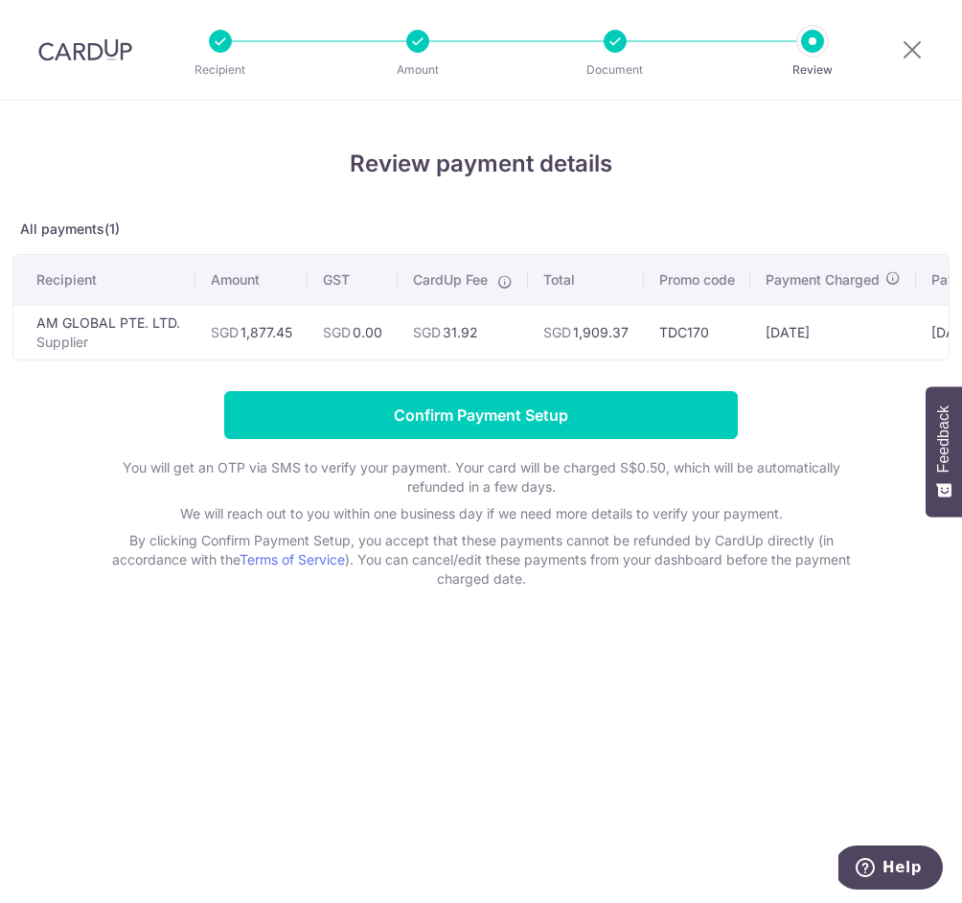
click at [617, 323] on td "SGD 1,909.37" at bounding box center [586, 332] width 116 height 55
copy td "1,909.37"
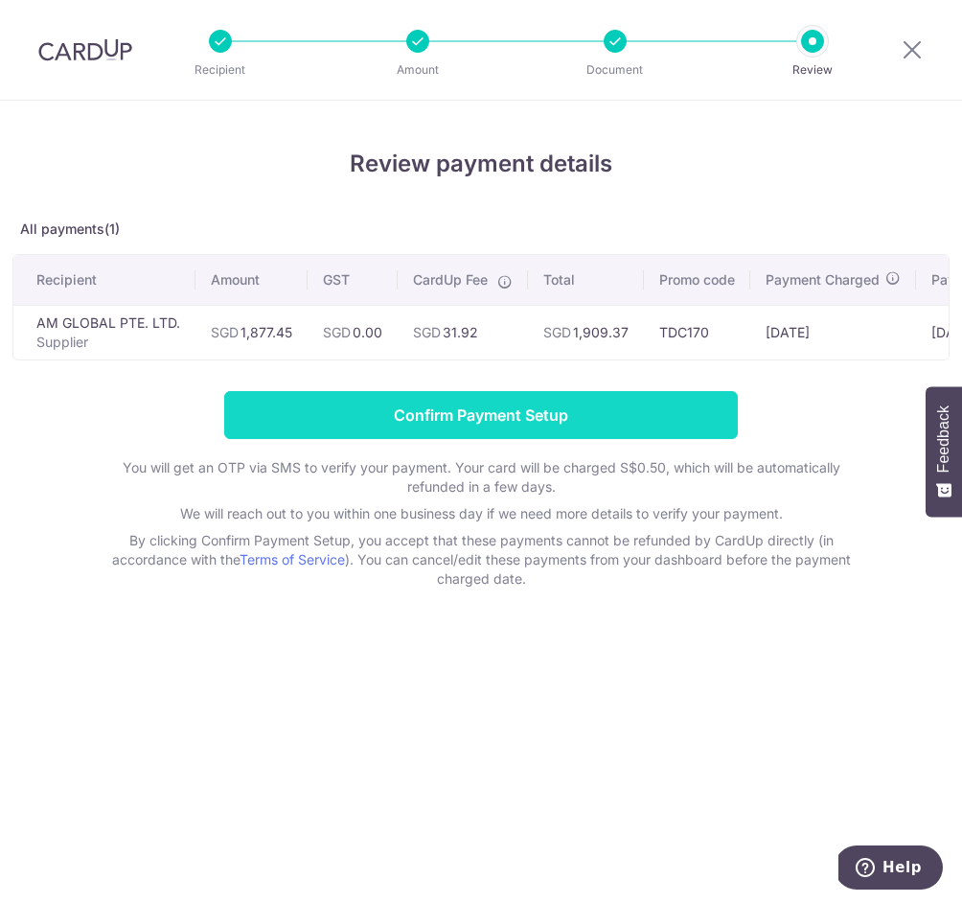
click at [490, 398] on input "Confirm Payment Setup" at bounding box center [481, 415] width 514 height 48
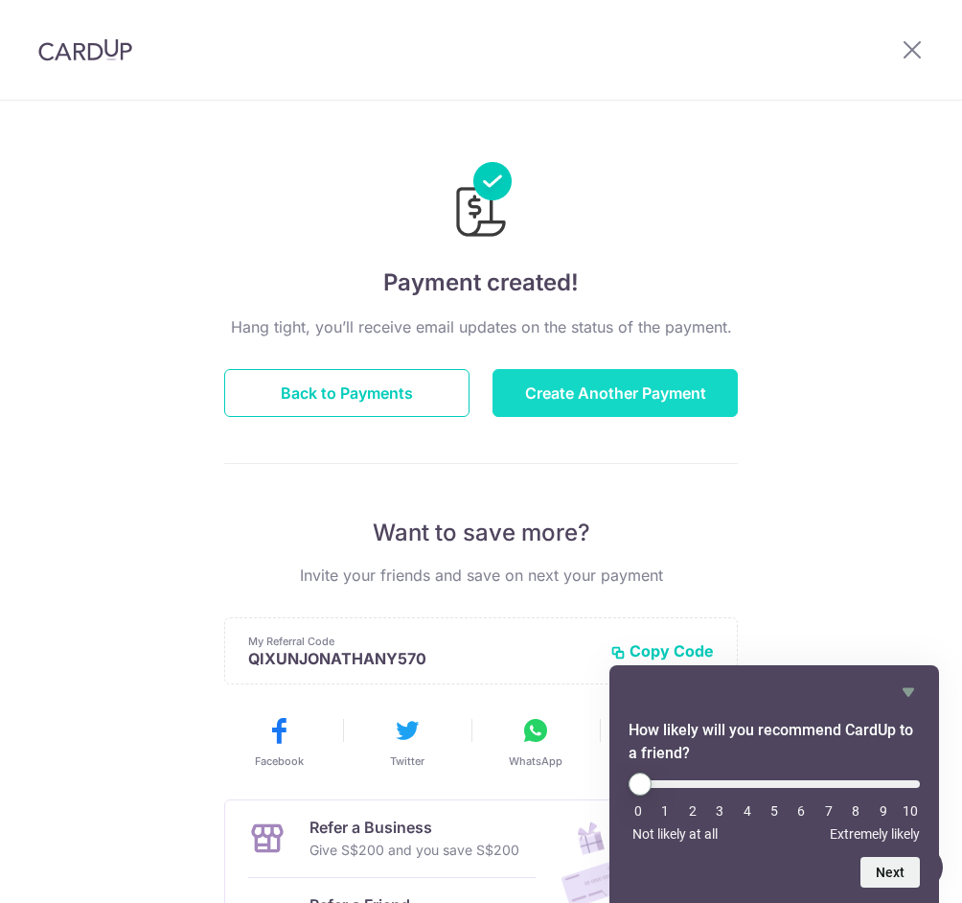
click at [590, 369] on button "Create Another Payment" at bounding box center [614, 393] width 245 height 48
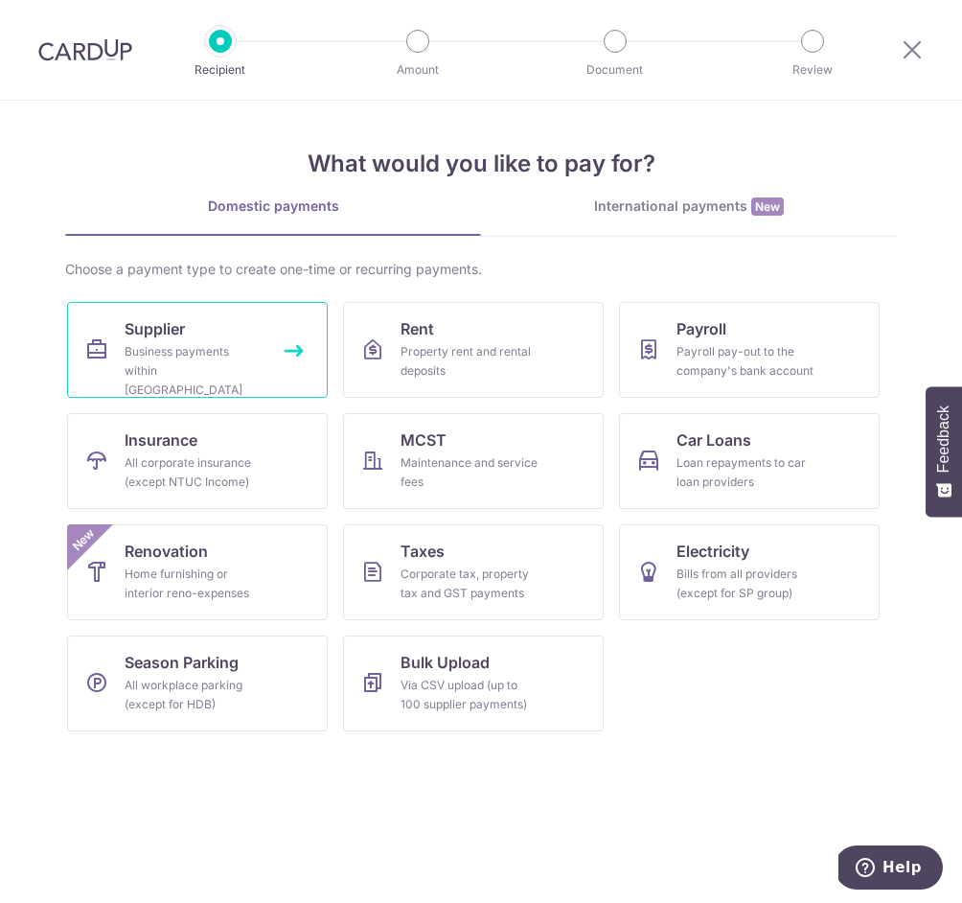
click at [194, 348] on div "Business payments within [GEOGRAPHIC_DATA]" at bounding box center [194, 370] width 138 height 57
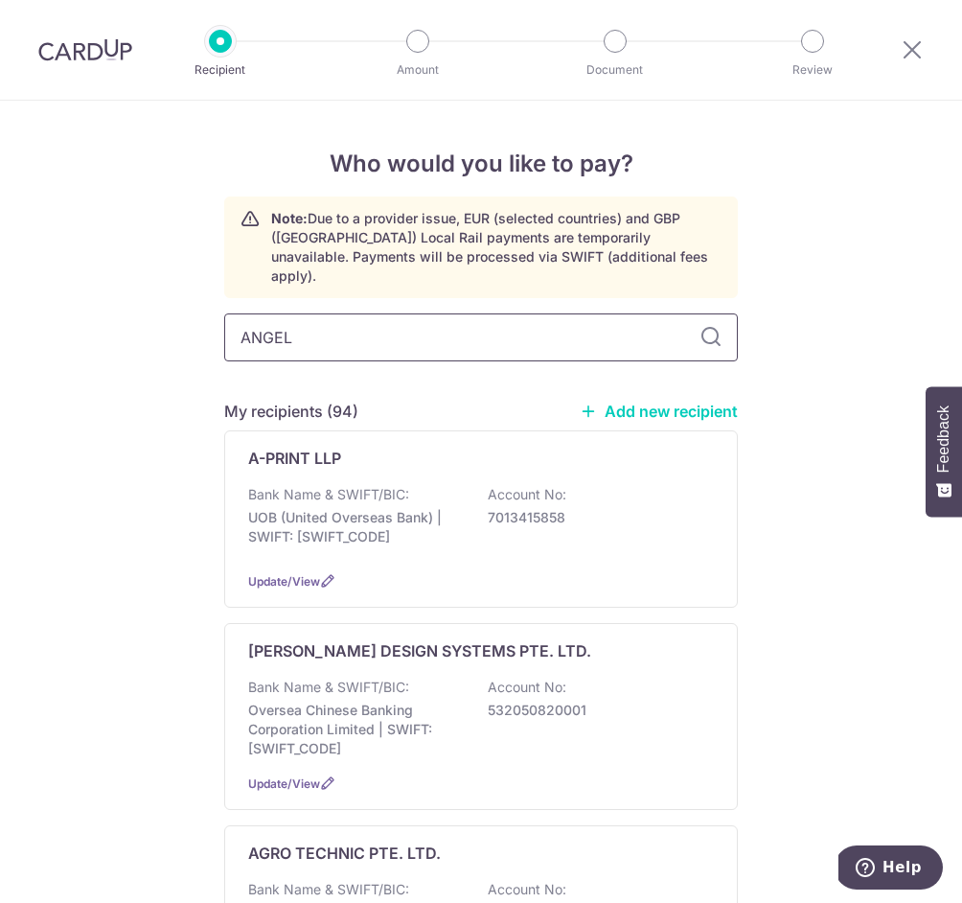
type input "ANGEL"
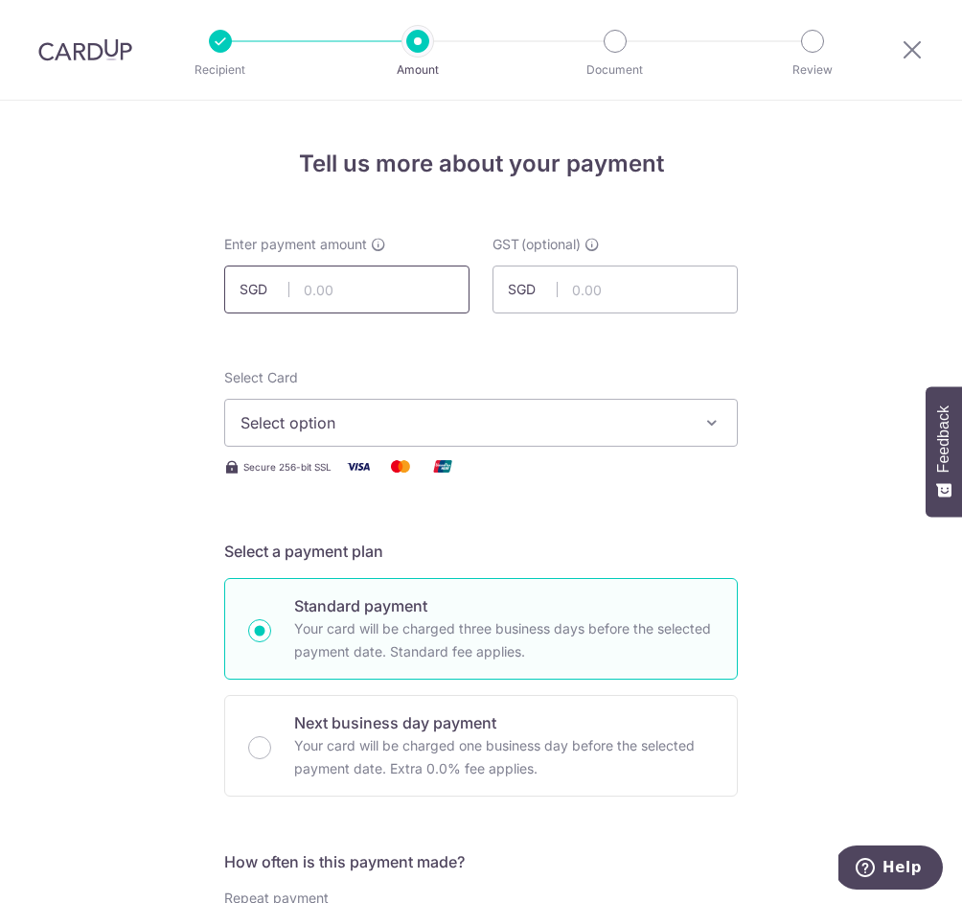
click at [337, 276] on input "text" at bounding box center [346, 289] width 245 height 48
paste input "1,500.00"
type input "1,500.00"
click at [327, 414] on span "Select option" at bounding box center [463, 422] width 446 height 23
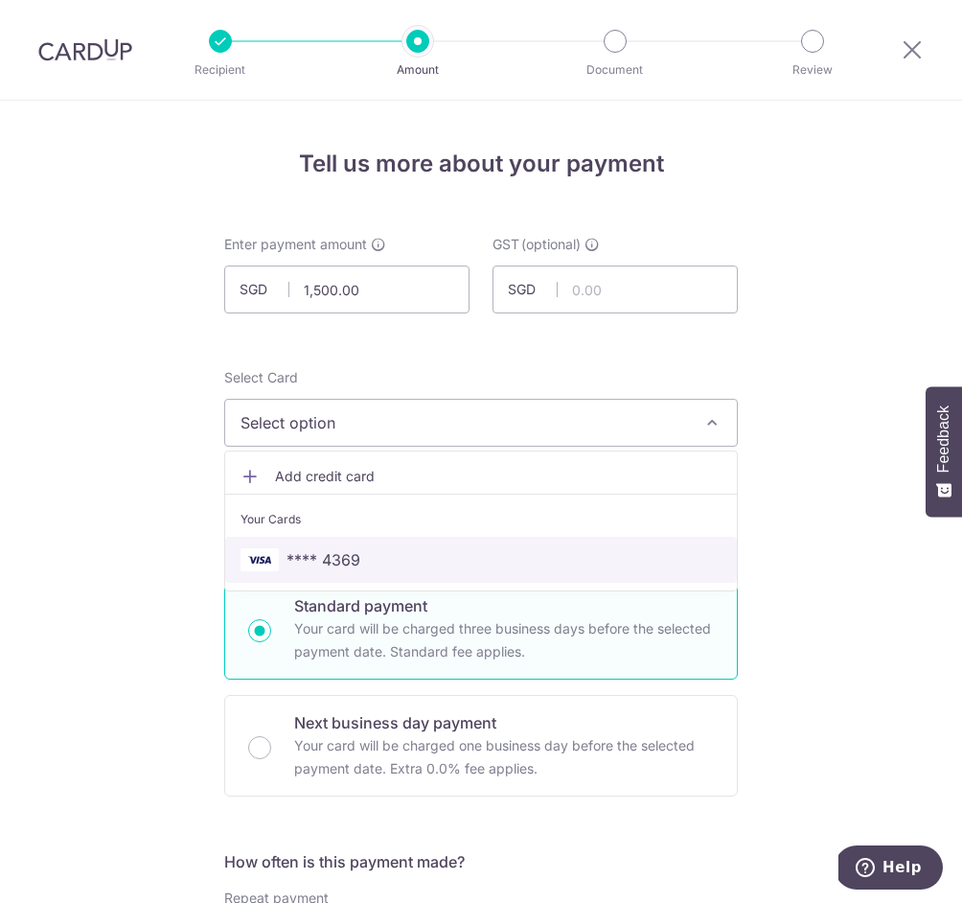
click at [337, 549] on span "**** 4369" at bounding box center [323, 559] width 74 height 23
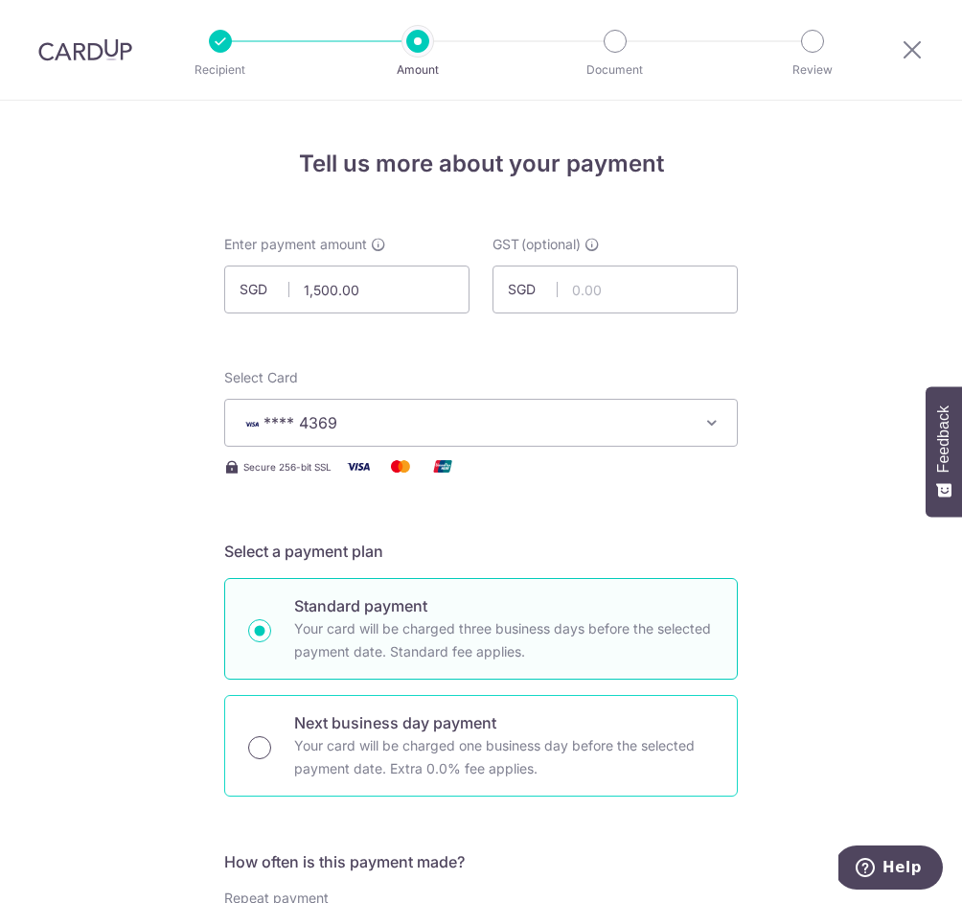
click at [256, 736] on input "Next business day payment Your card will be charged one business day before the…" at bounding box center [259, 747] width 23 height 23
radio input "true"
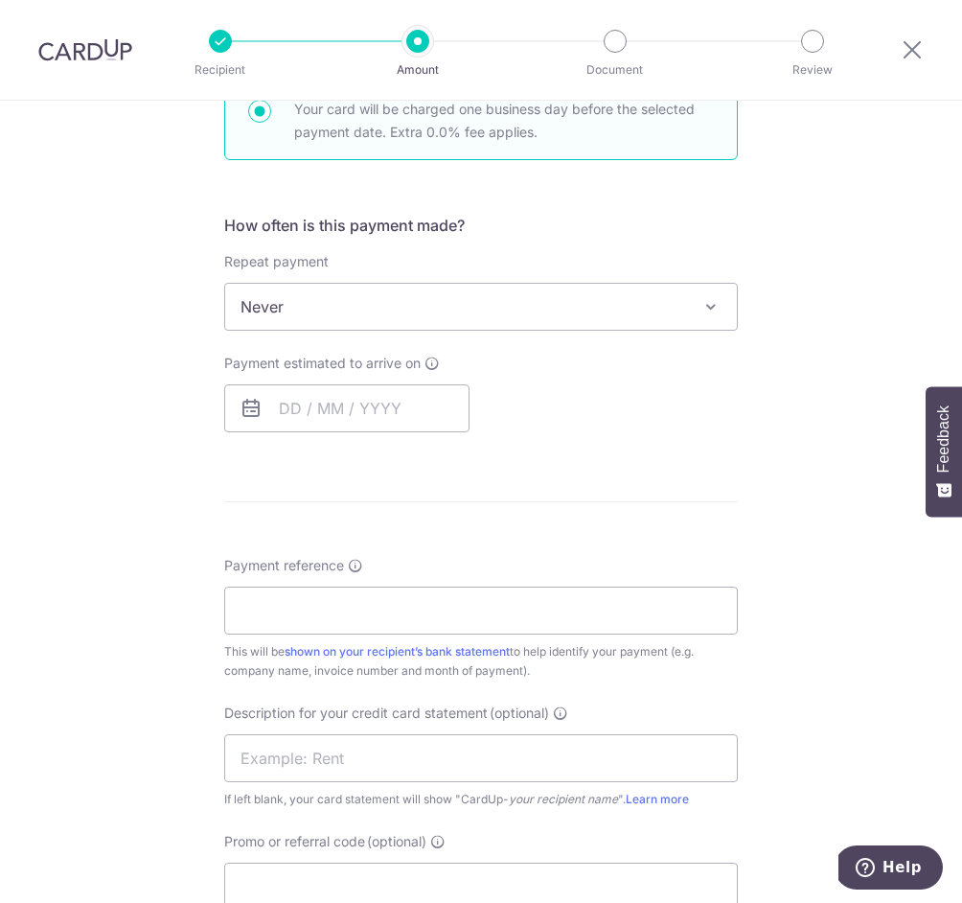
scroll to position [715, 0]
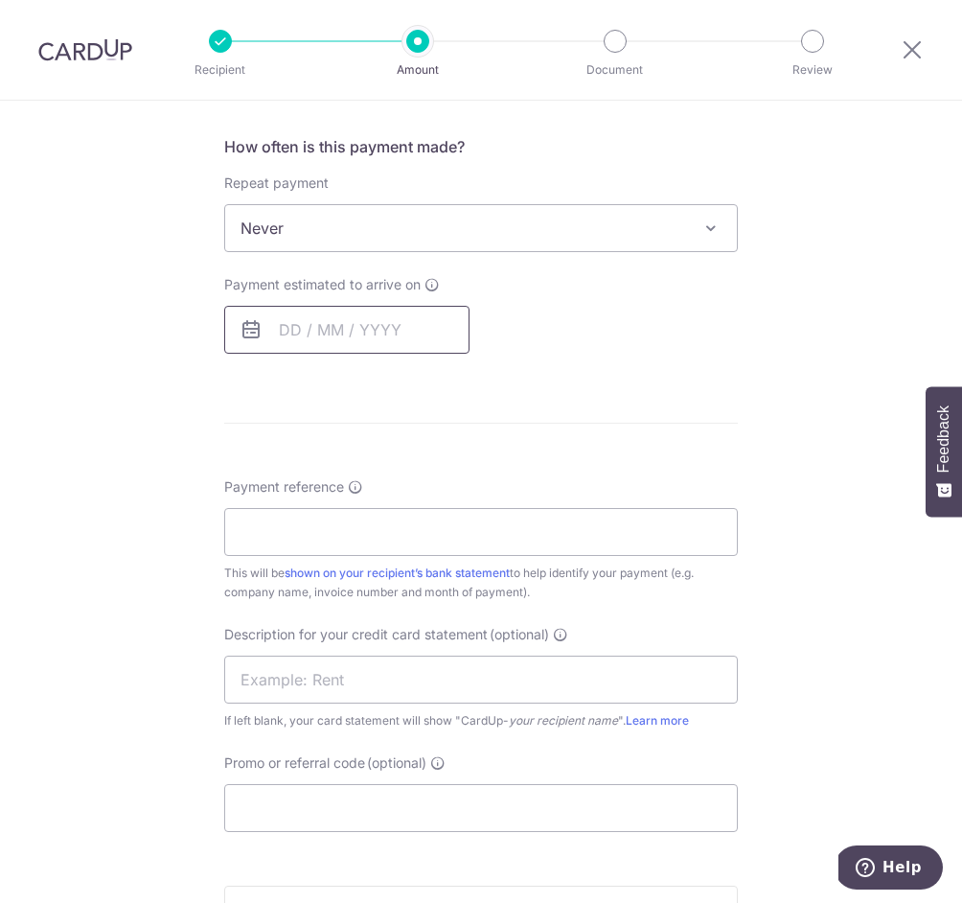
click at [328, 319] on input "text" at bounding box center [346, 330] width 245 height 48
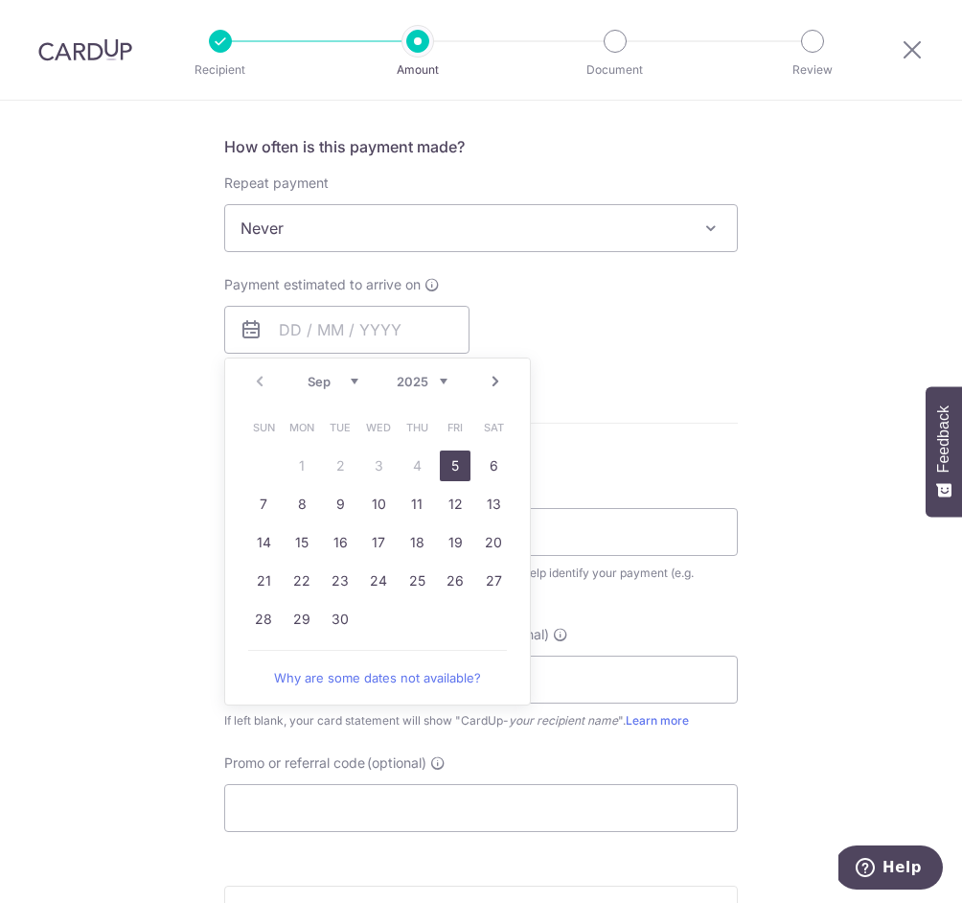
click at [447, 456] on link "5" at bounding box center [455, 465] width 31 height 31
type input "[DATE]"
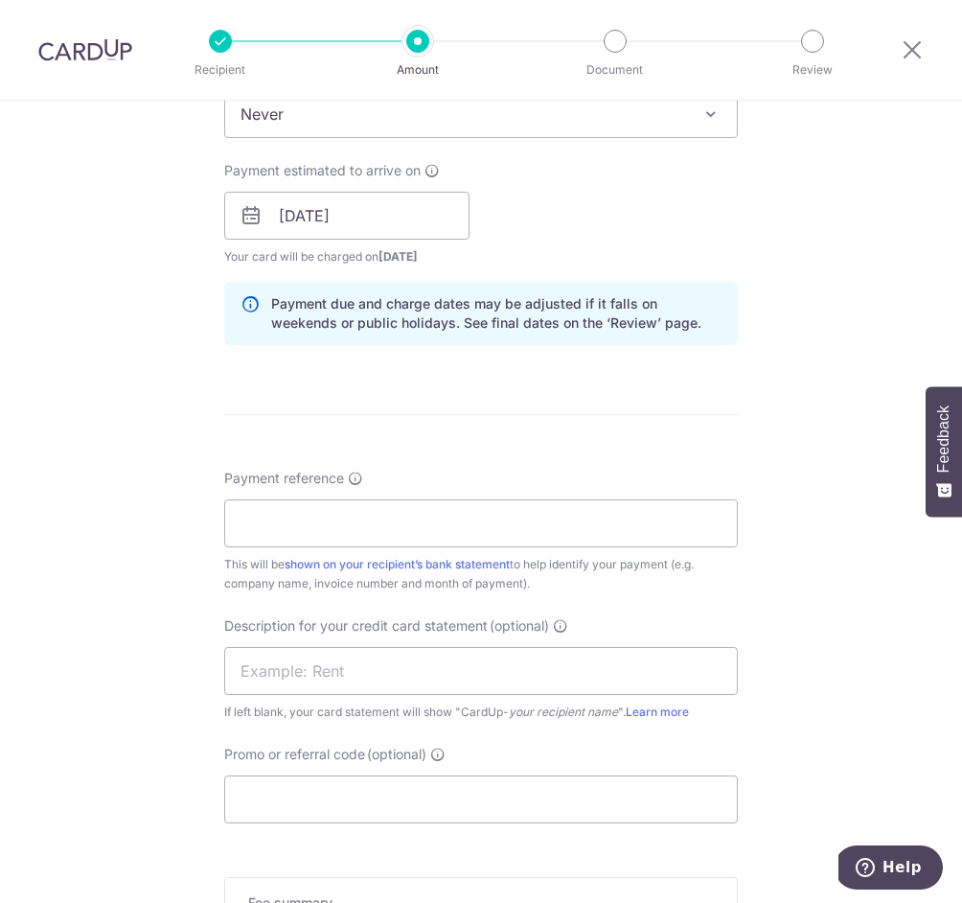
scroll to position [871, 0]
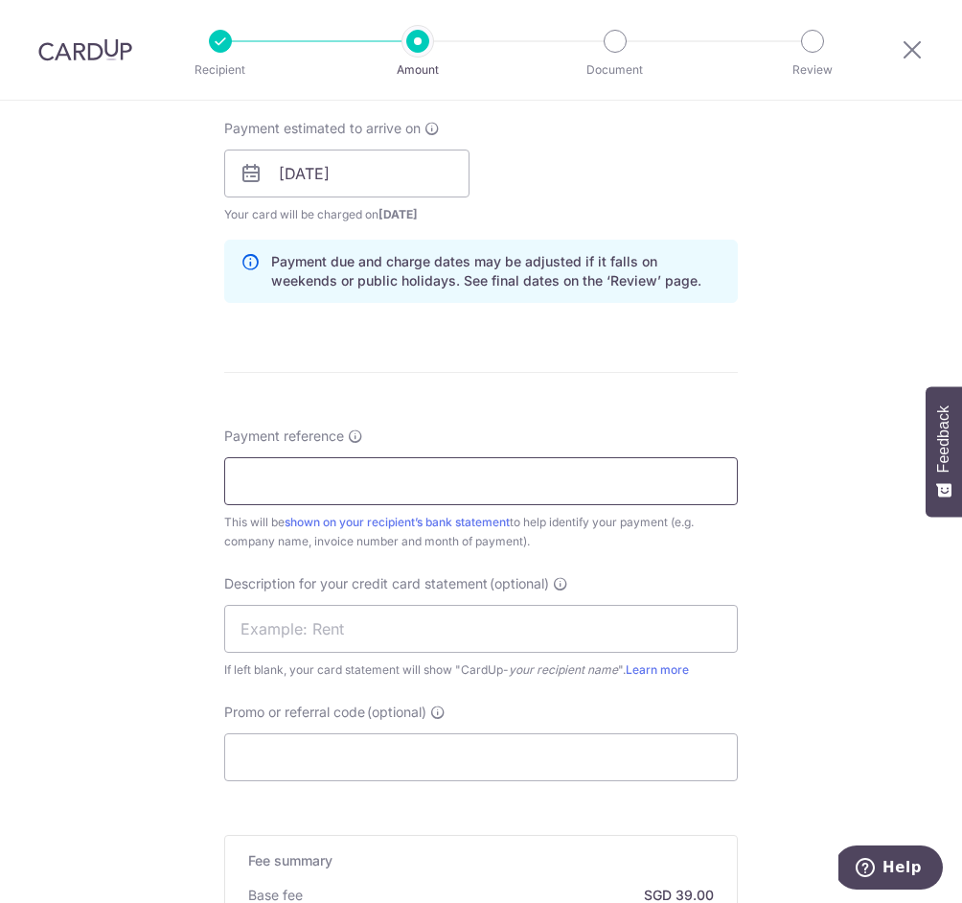
click at [354, 470] on input "Payment reference" at bounding box center [481, 481] width 514 height 48
type input "THE DAILY CUT PTE LTD"
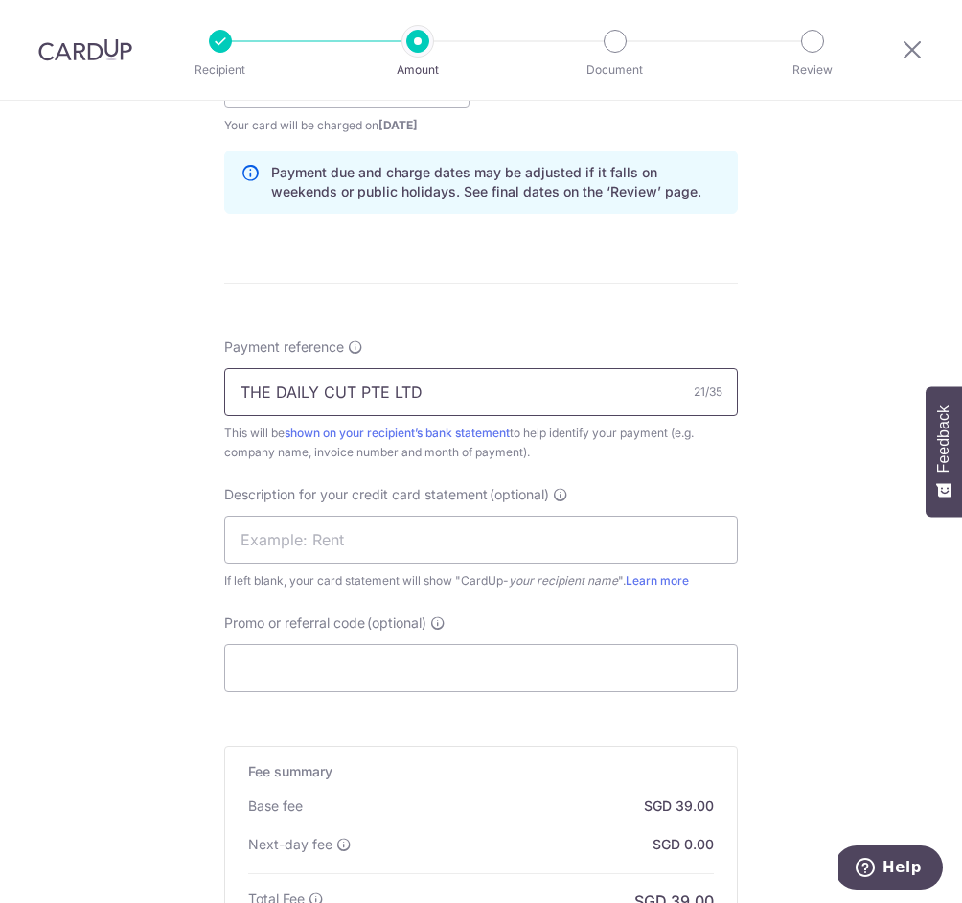
scroll to position [985, 0]
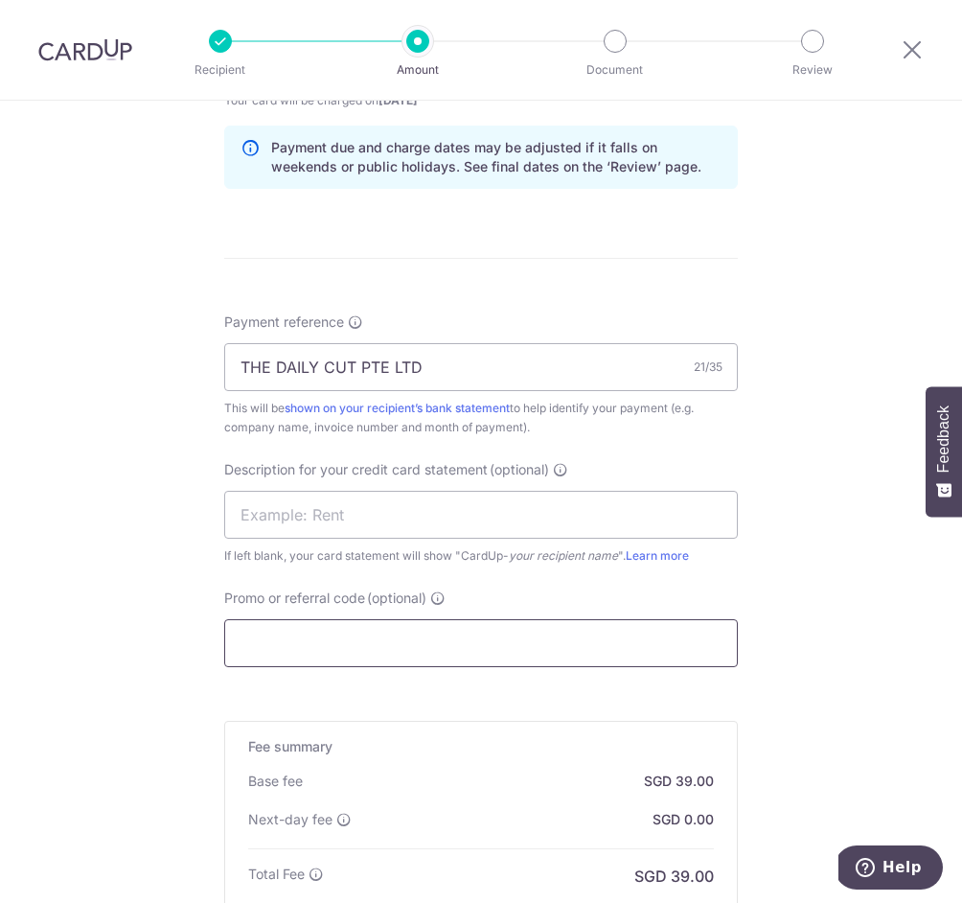
click at [304, 630] on input "Promo or referral code (optional)" at bounding box center [481, 643] width 514 height 48
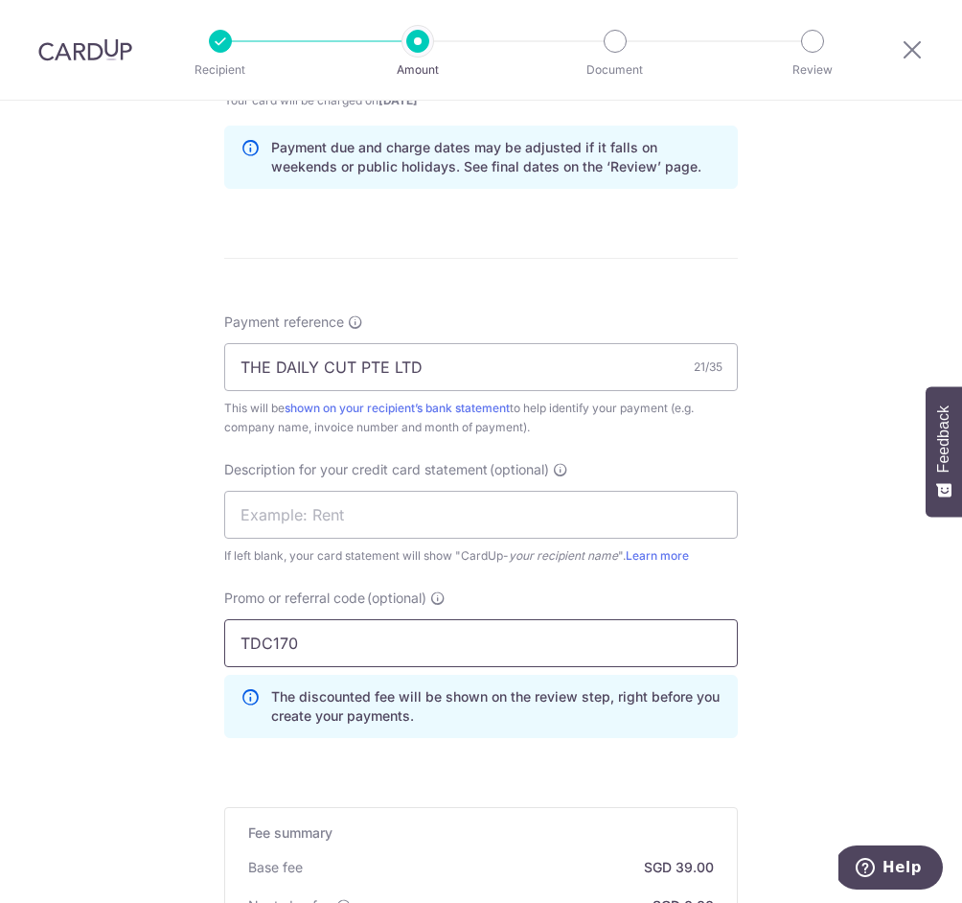
scroll to position [1317, 0]
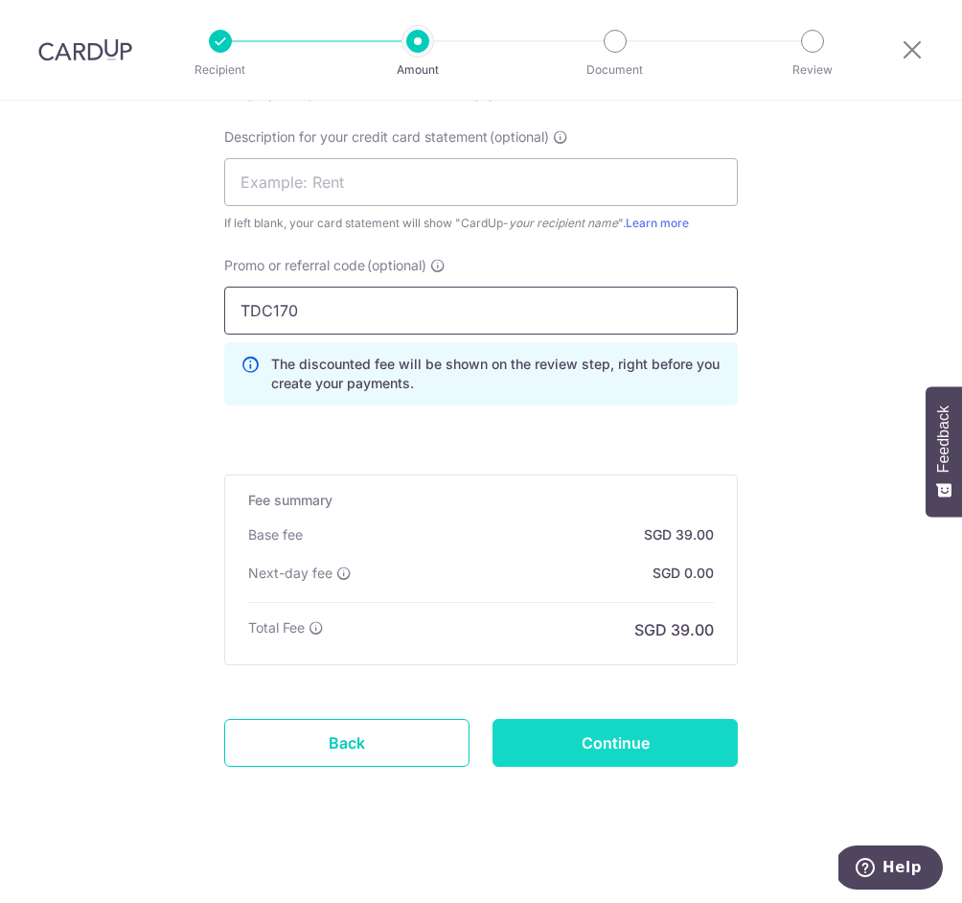
type input "TDC170"
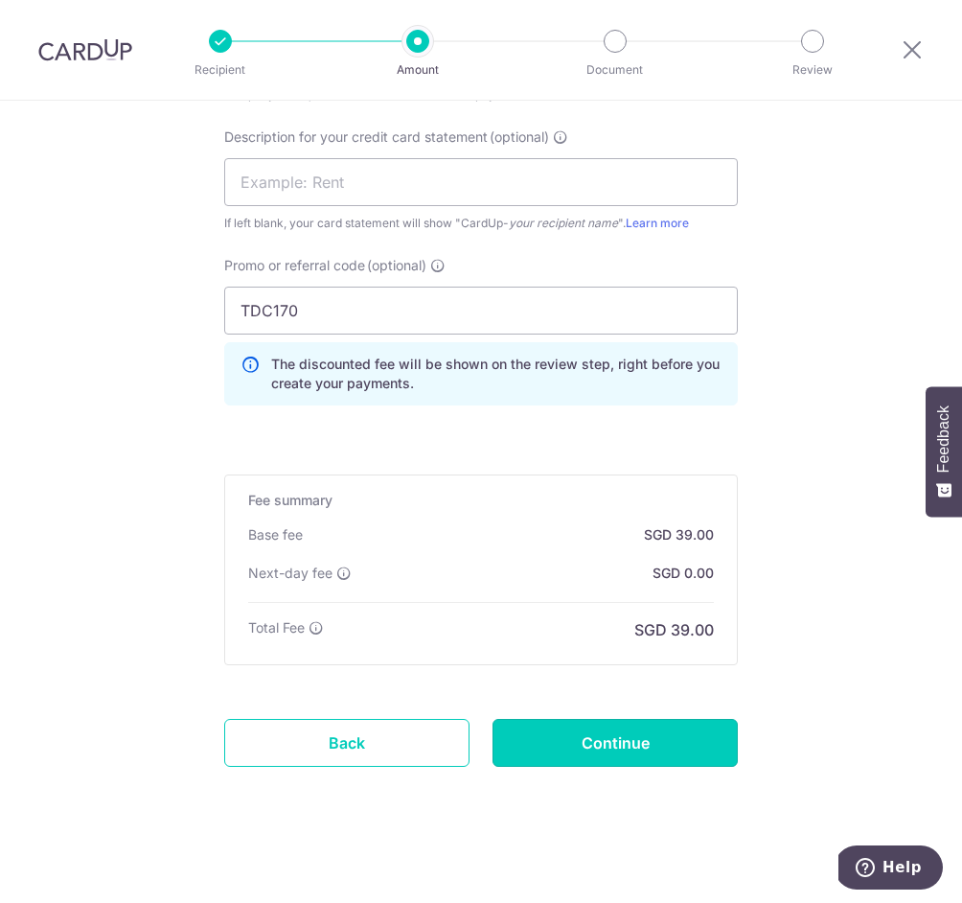
click at [552, 746] on input "Continue" at bounding box center [614, 743] width 245 height 48
type input "Create Schedule"
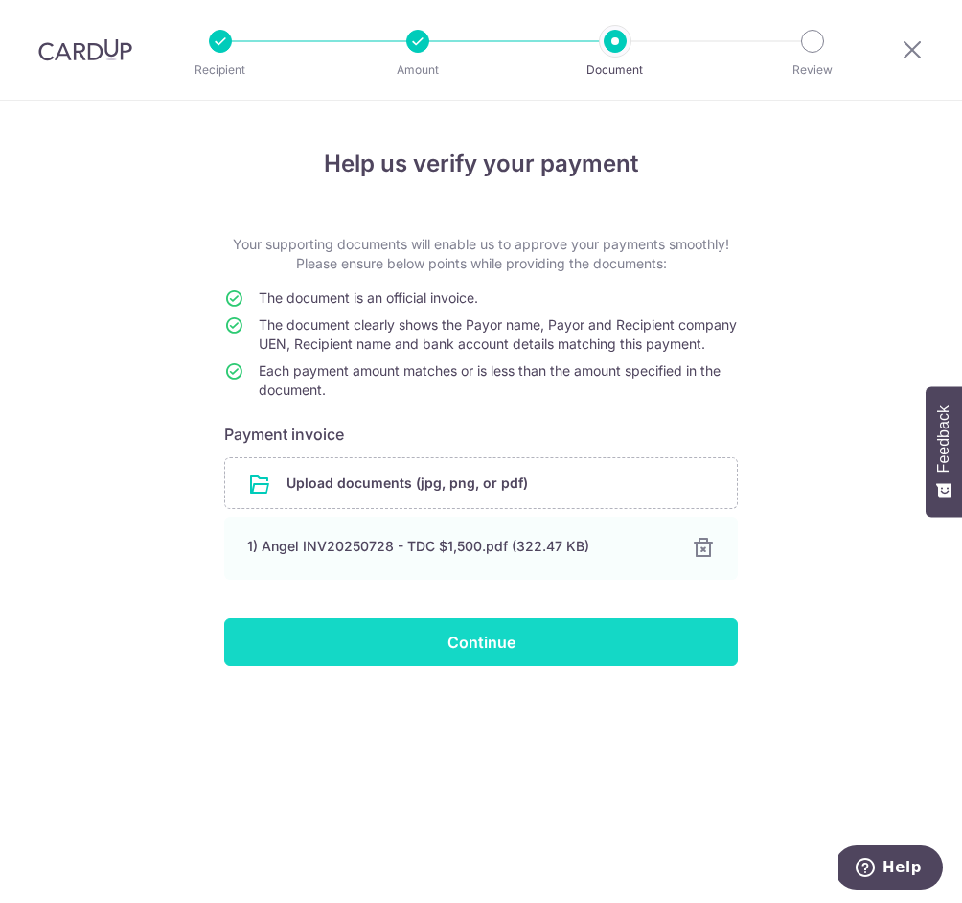
click at [661, 666] on input "Continue" at bounding box center [481, 642] width 514 height 48
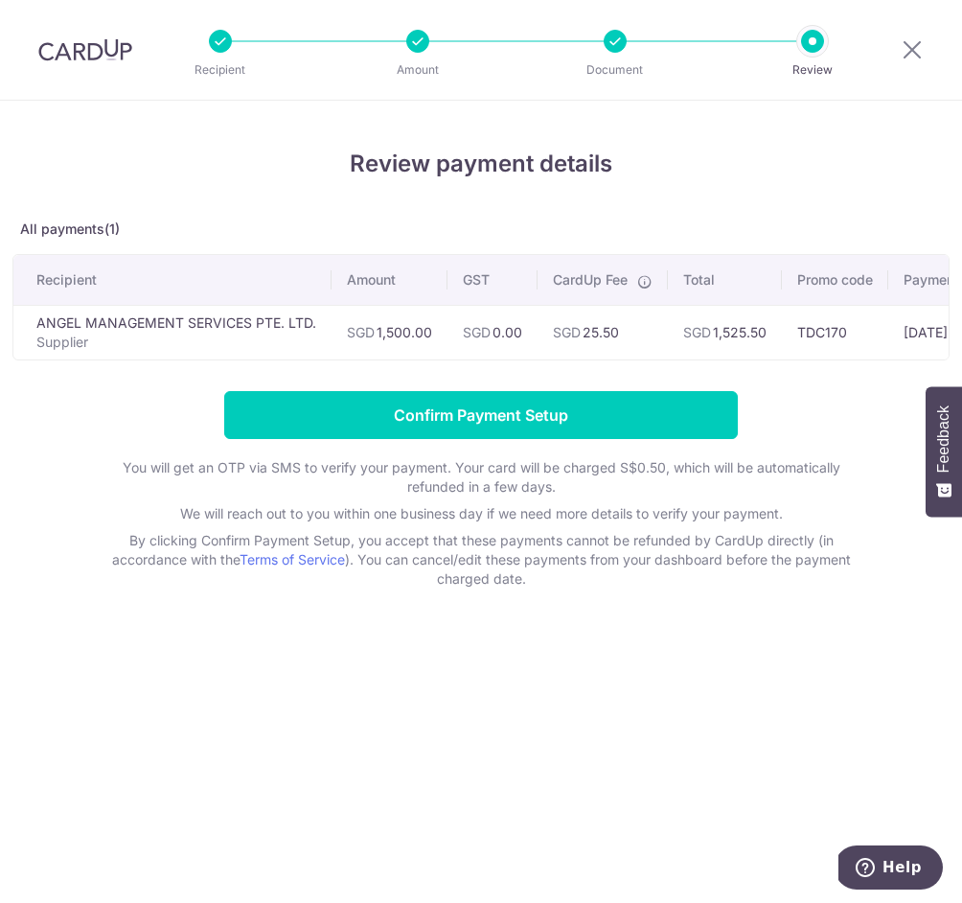
drag, startPoint x: 700, startPoint y: 315, endPoint x: 738, endPoint y: 319, distance: 37.6
click at [705, 315] on td "SGD 1,525.50" at bounding box center [725, 332] width 114 height 55
click at [759, 326] on td "SGD 1,525.50" at bounding box center [725, 332] width 114 height 55
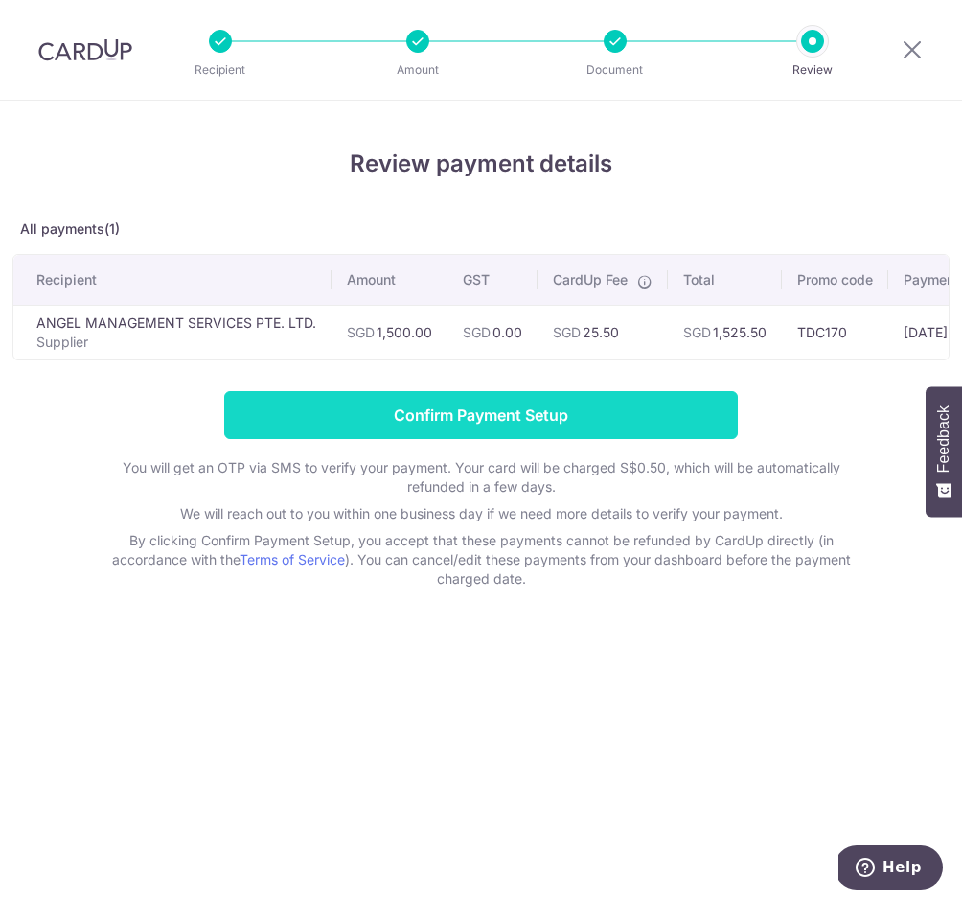
copy td "1,525.50"
click at [534, 404] on input "Confirm Payment Setup" at bounding box center [481, 415] width 514 height 48
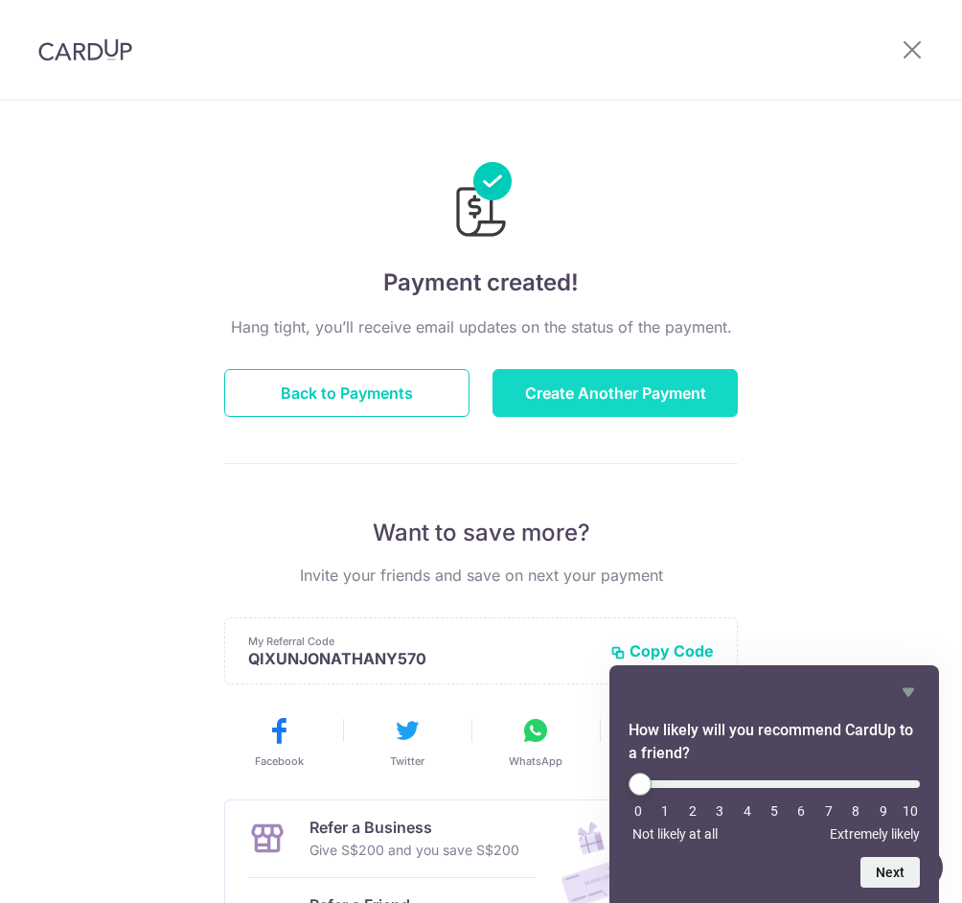
click at [621, 373] on button "Create Another Payment" at bounding box center [614, 393] width 245 height 48
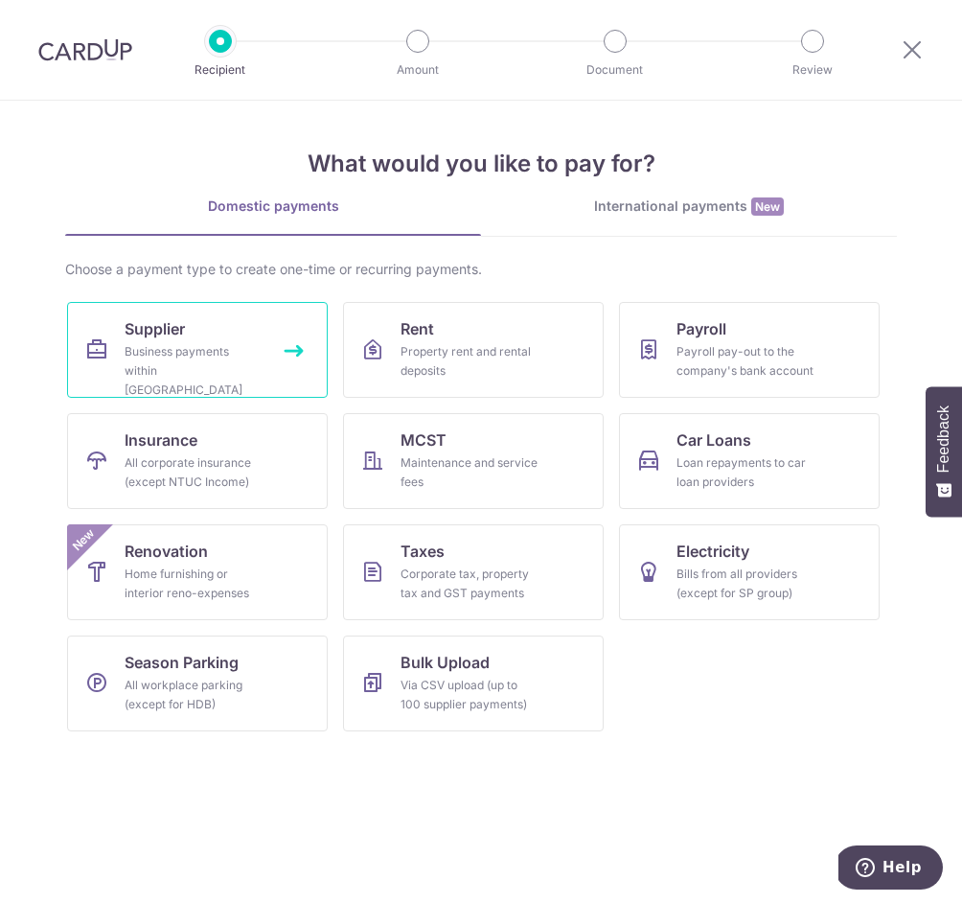
click at [208, 308] on link "Supplier Business payments within Singapore" at bounding box center [197, 350] width 261 height 96
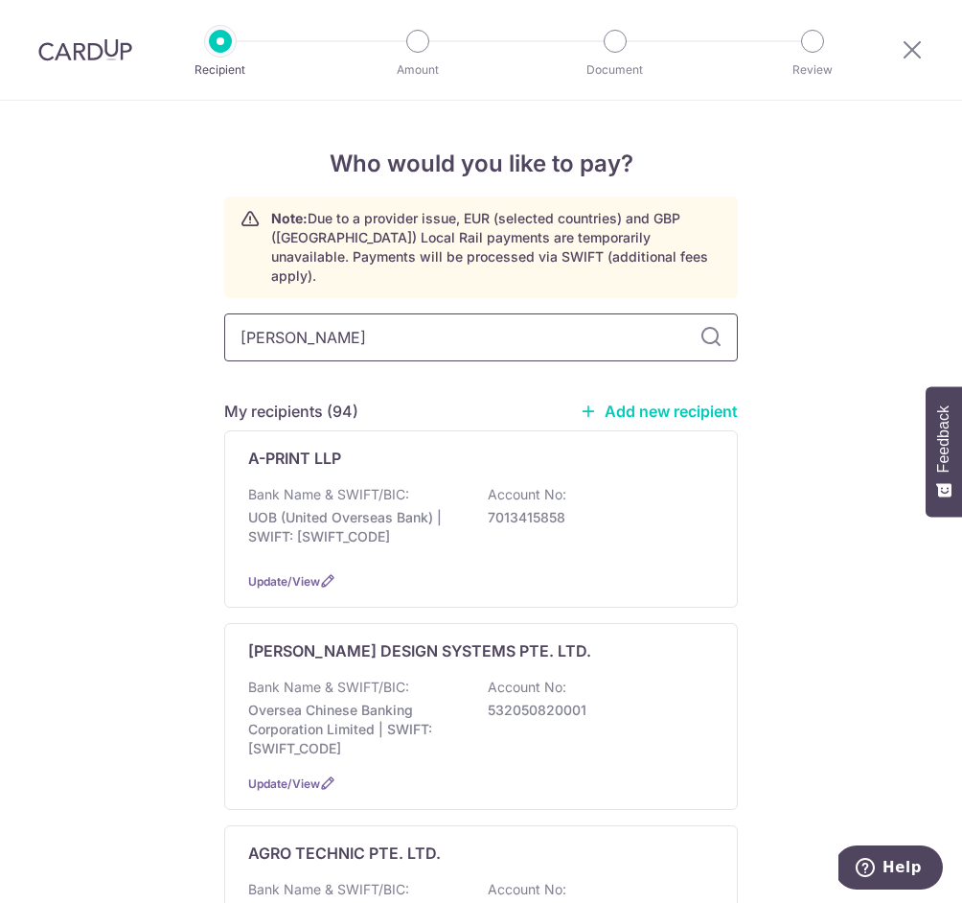
type input "[PERSON_NAME]"
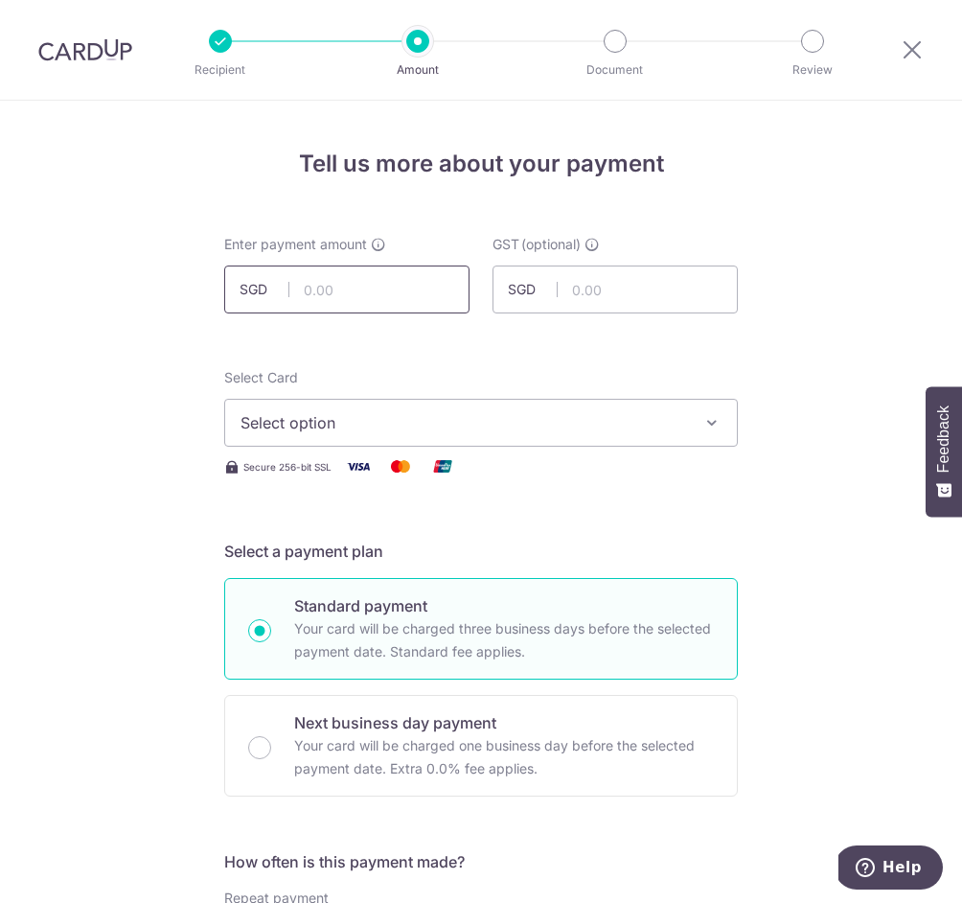
click at [316, 280] on input "text" at bounding box center [346, 289] width 245 height 48
paste input "5,410.00"
type input "5,410.00"
click at [343, 421] on span "Select option" at bounding box center [463, 422] width 446 height 23
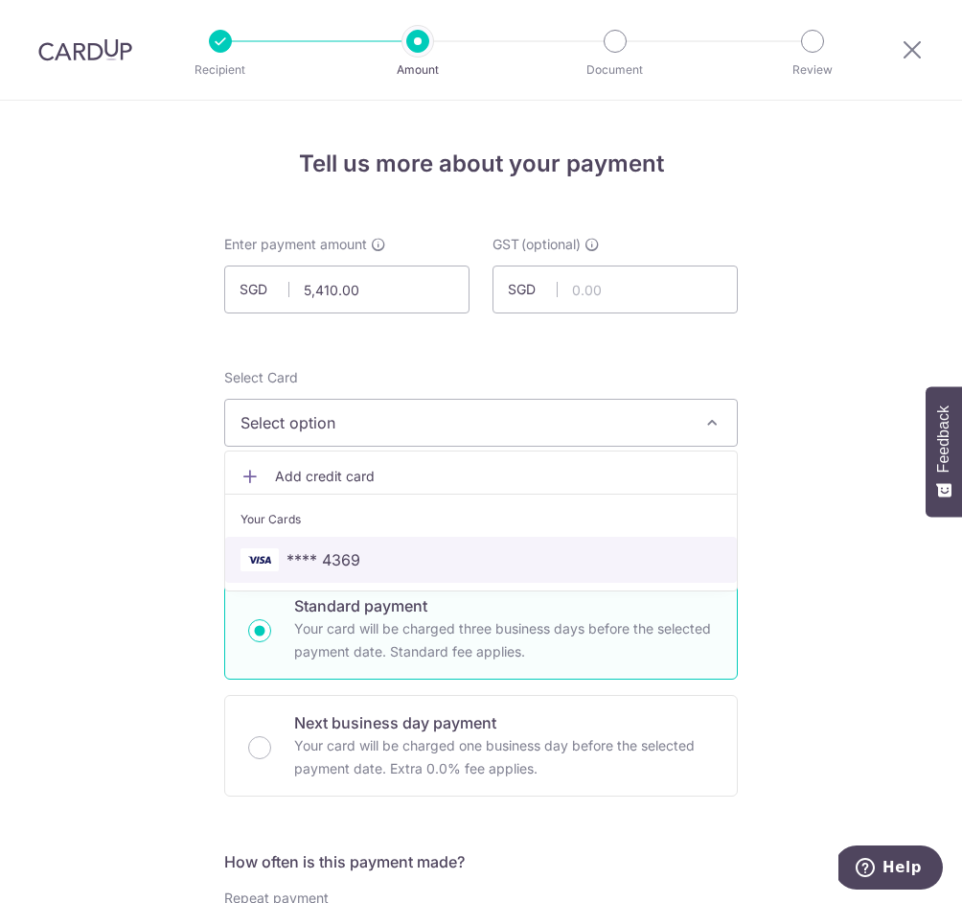
click at [341, 550] on span "**** 4369" at bounding box center [323, 559] width 74 height 23
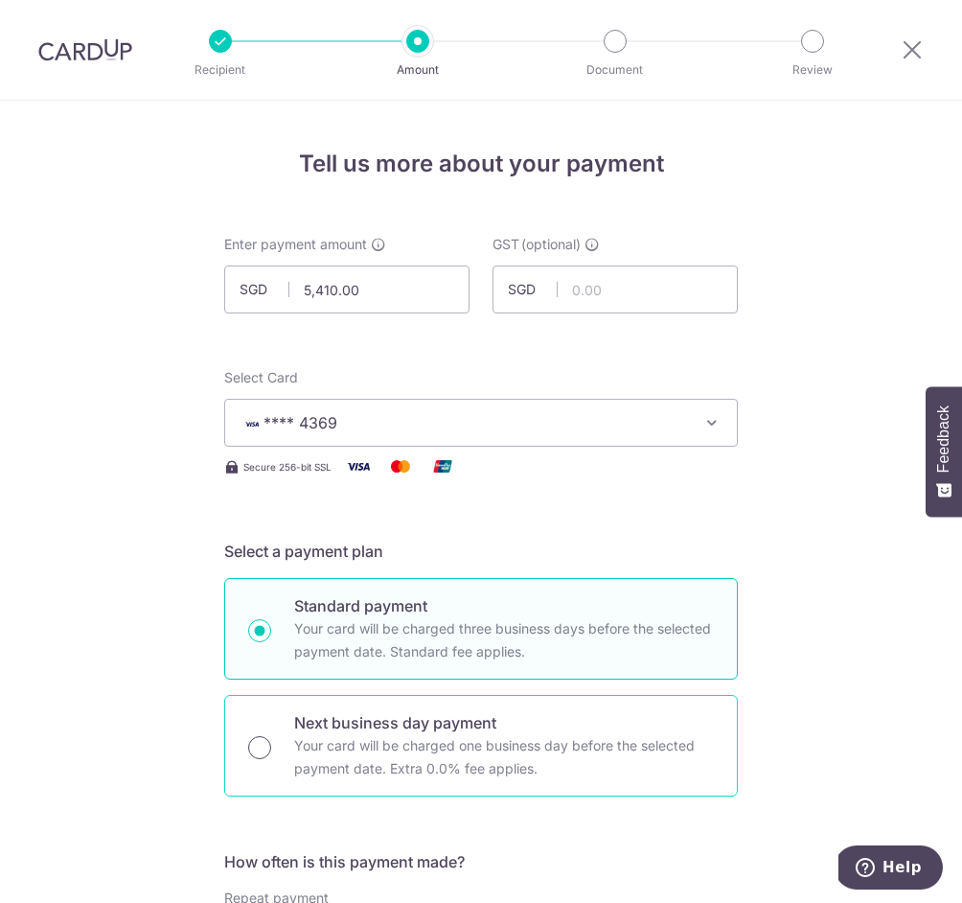
click at [265, 736] on input "Next business day payment Your card will be charged one business day before the…" at bounding box center [259, 747] width 23 height 23
radio input "true"
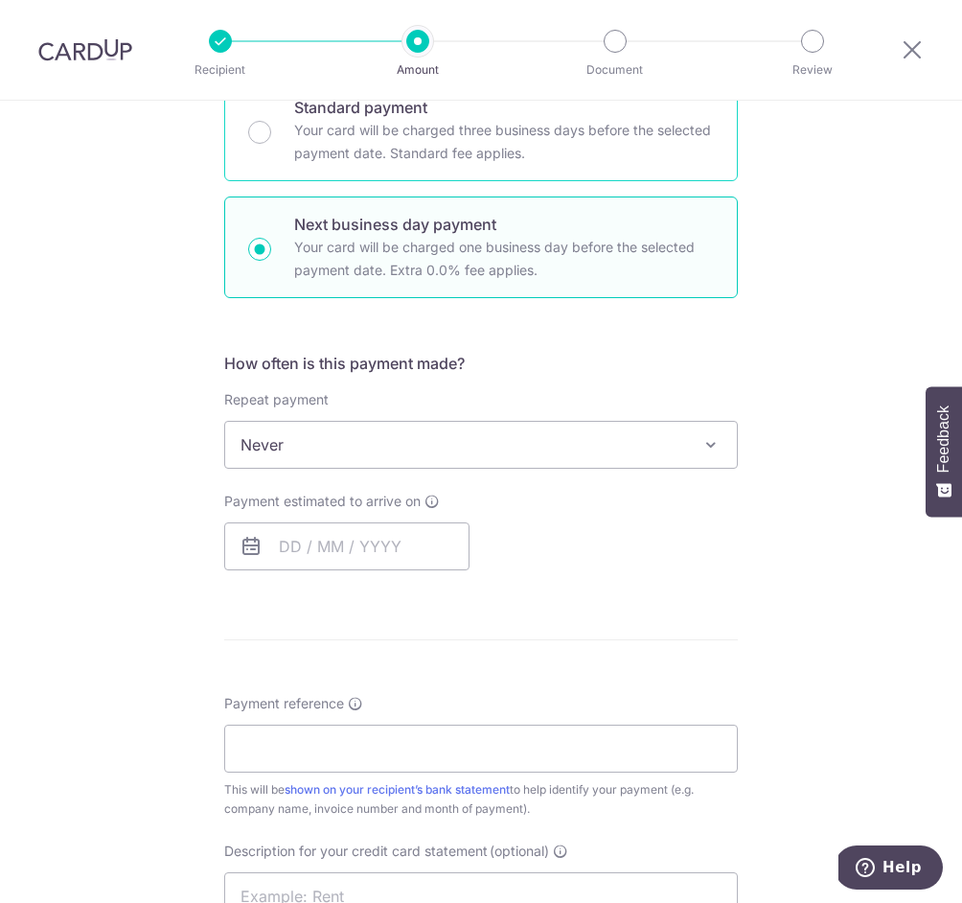
scroll to position [649, 0]
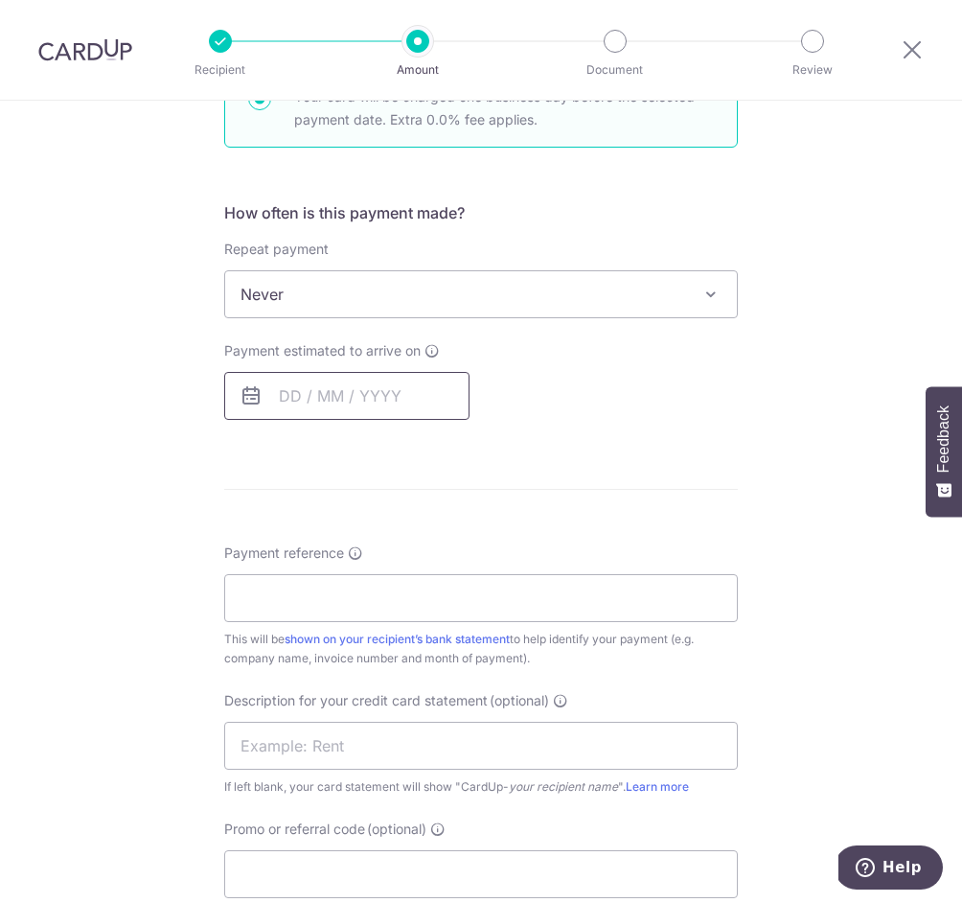
click at [322, 385] on input "text" at bounding box center [346, 396] width 245 height 48
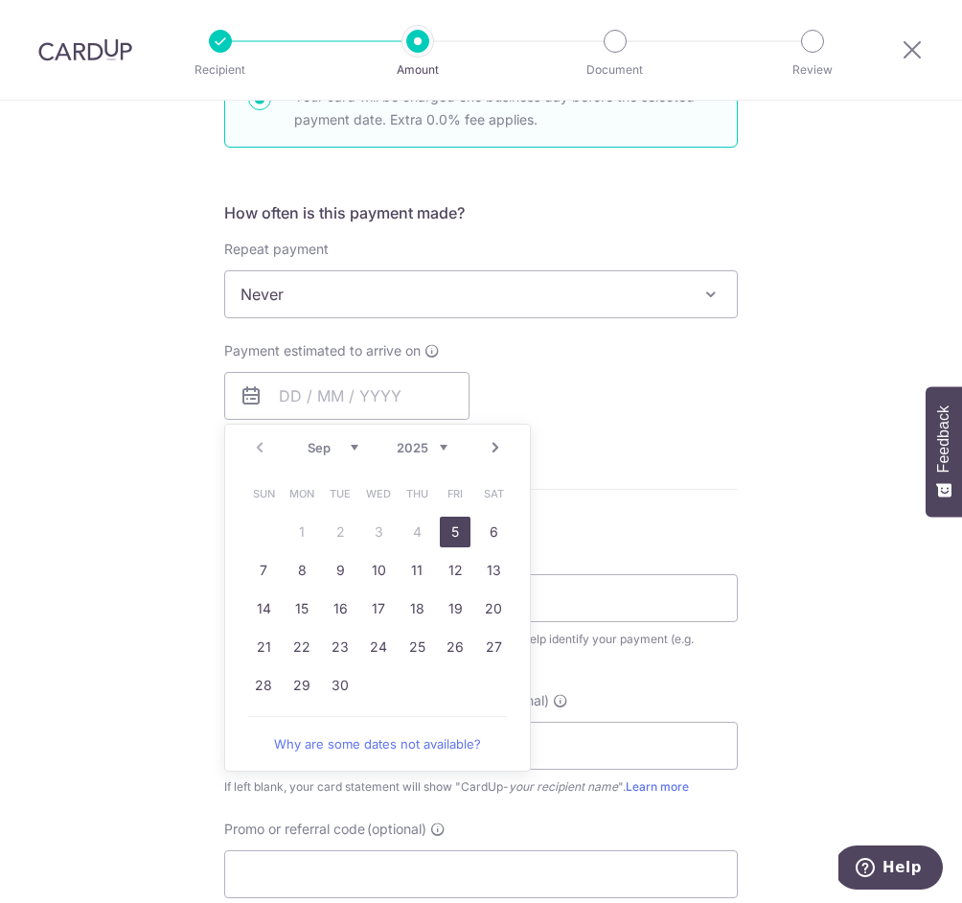
click at [464, 529] on link "5" at bounding box center [455, 531] width 31 height 31
type input "[DATE]"
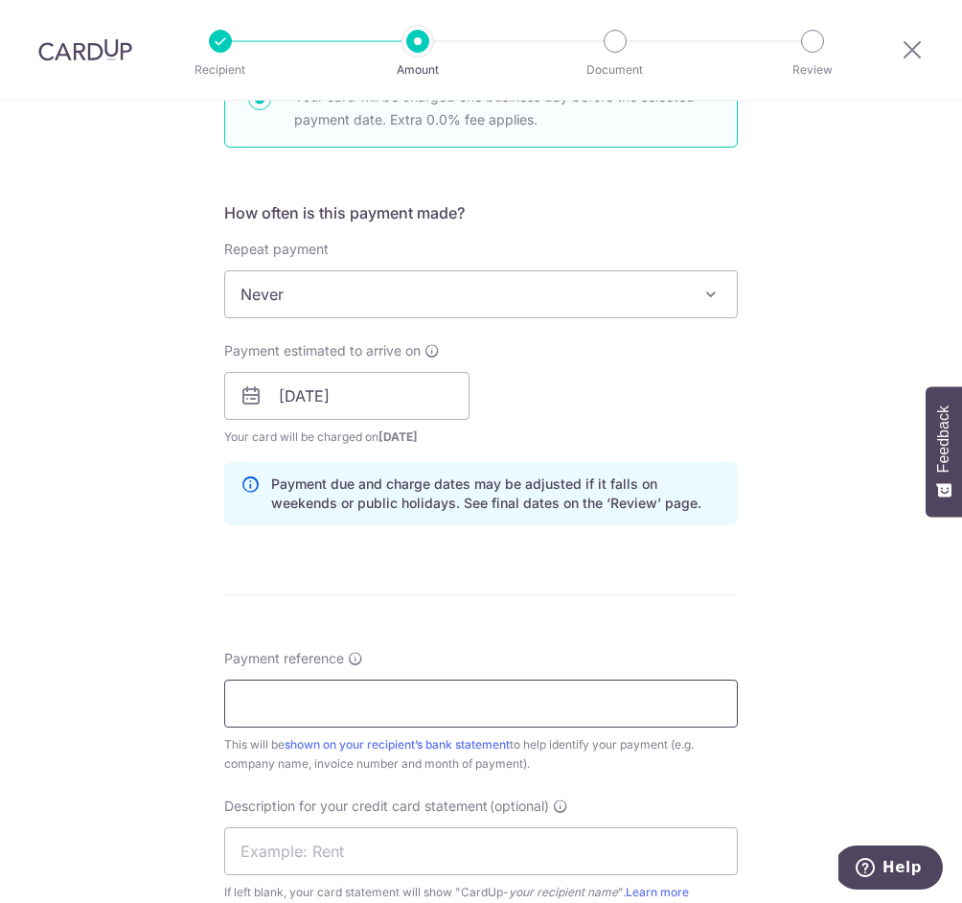
click at [377, 690] on input "Payment reference" at bounding box center [481, 703] width 514 height 48
type input "THE DAILY CUT PTE LTD"
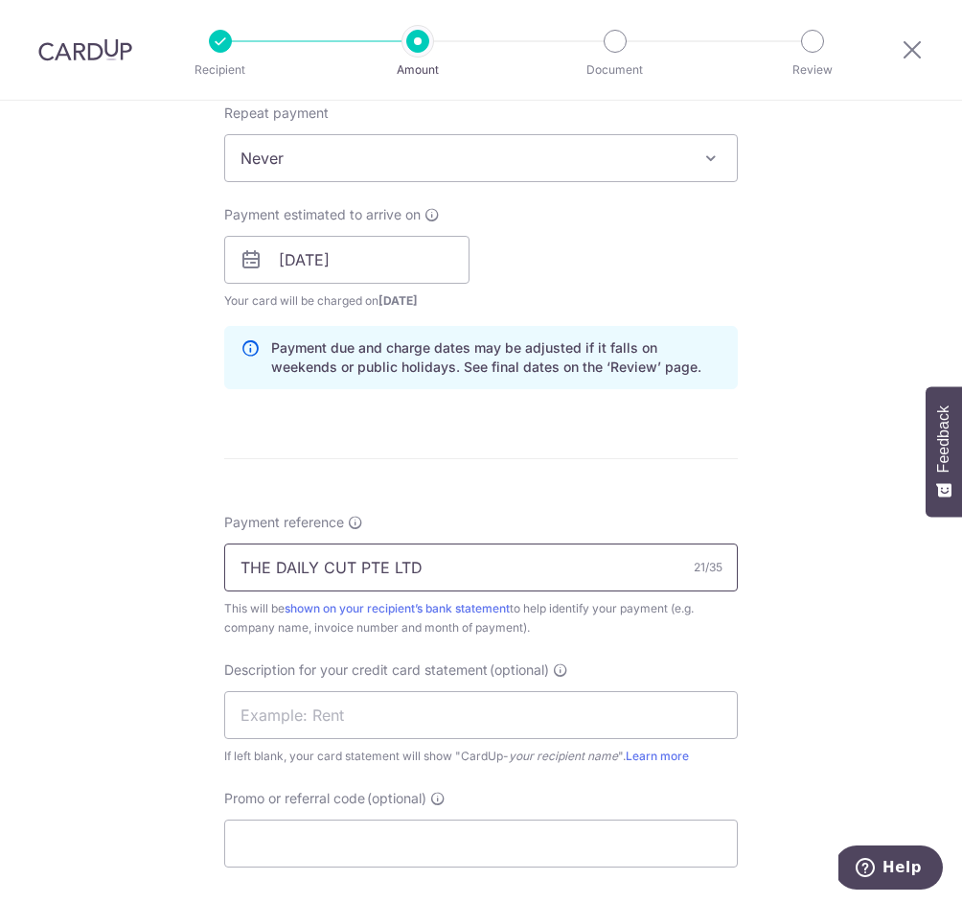
scroll to position [964, 0]
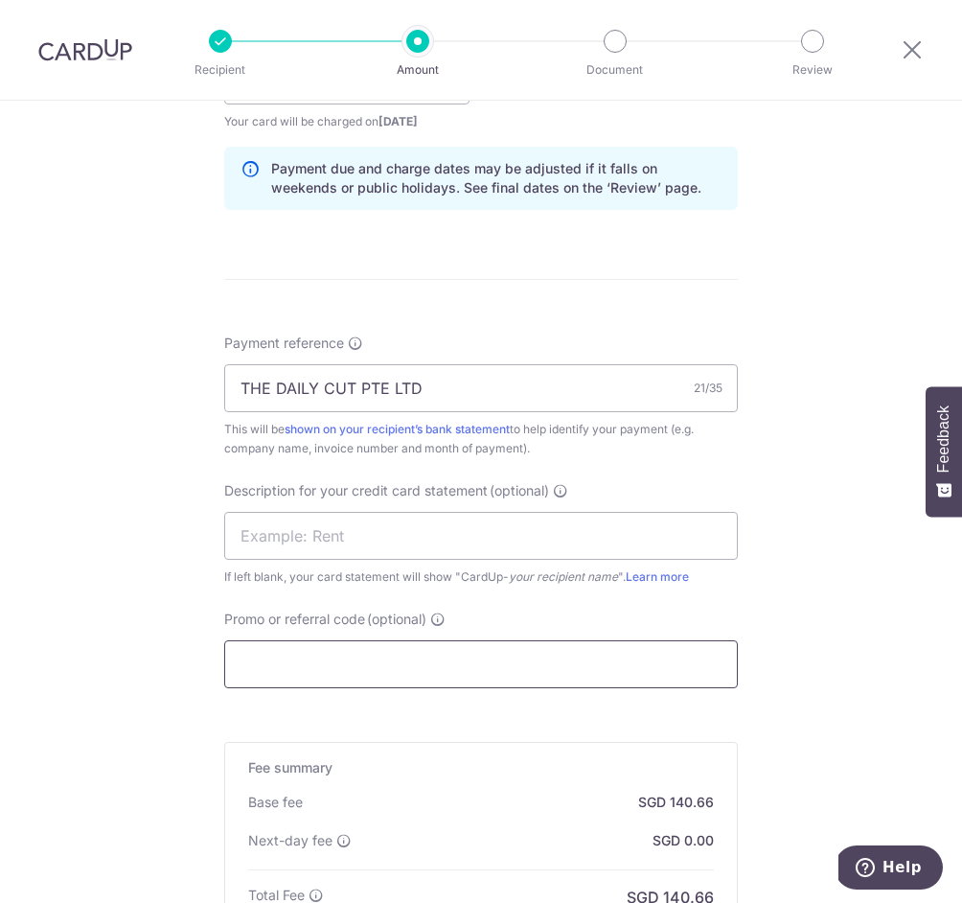
click at [342, 662] on input "Promo or referral code (optional)" at bounding box center [481, 664] width 514 height 48
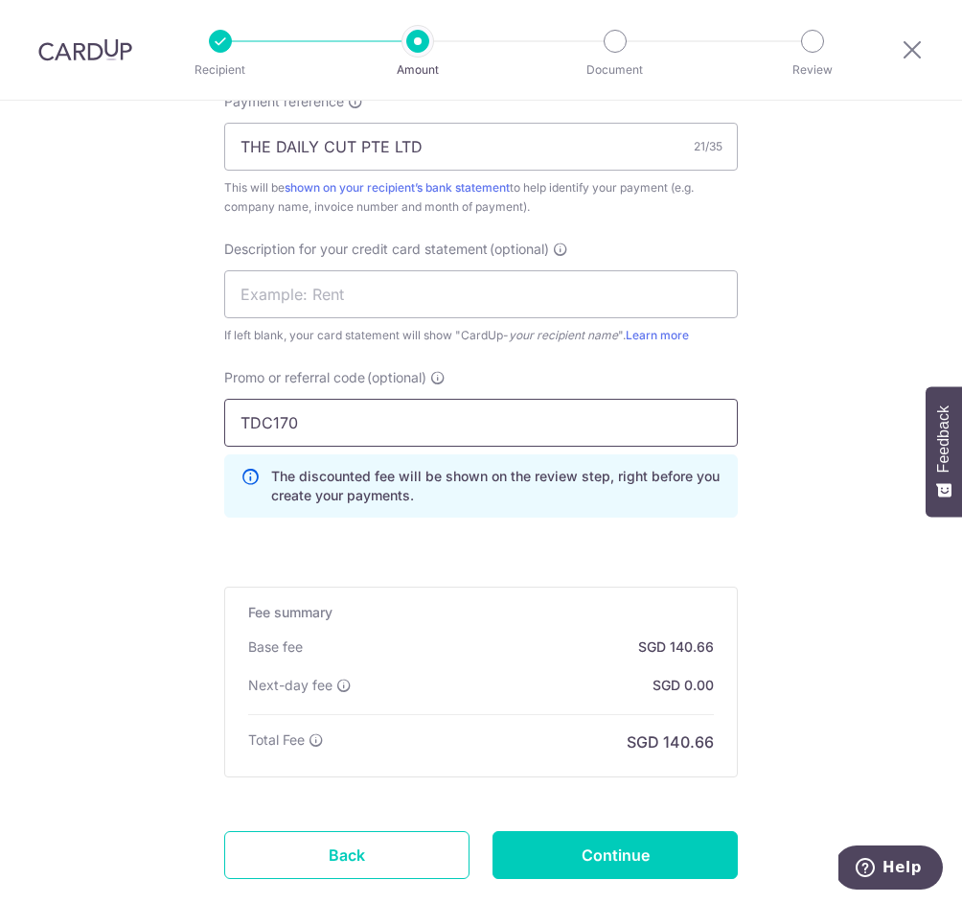
scroll to position [1317, 0]
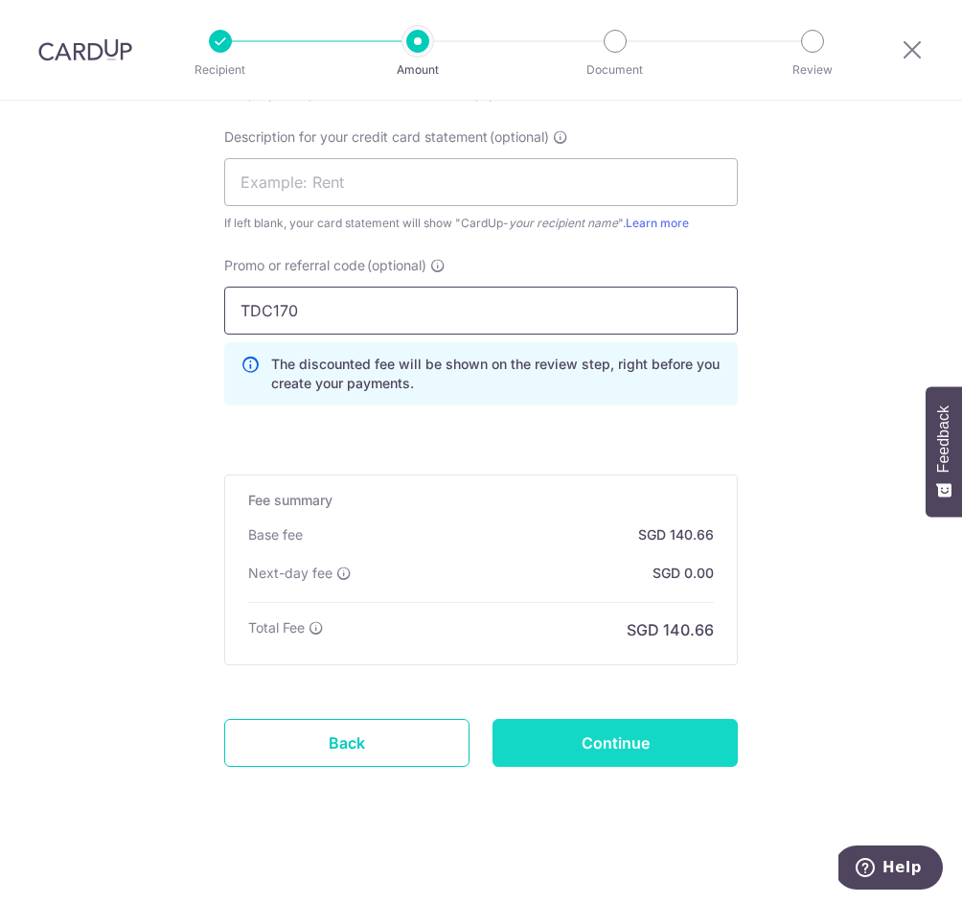
type input "TDC170"
click at [615, 741] on input "Continue" at bounding box center [614, 743] width 245 height 48
type input "Create Schedule"
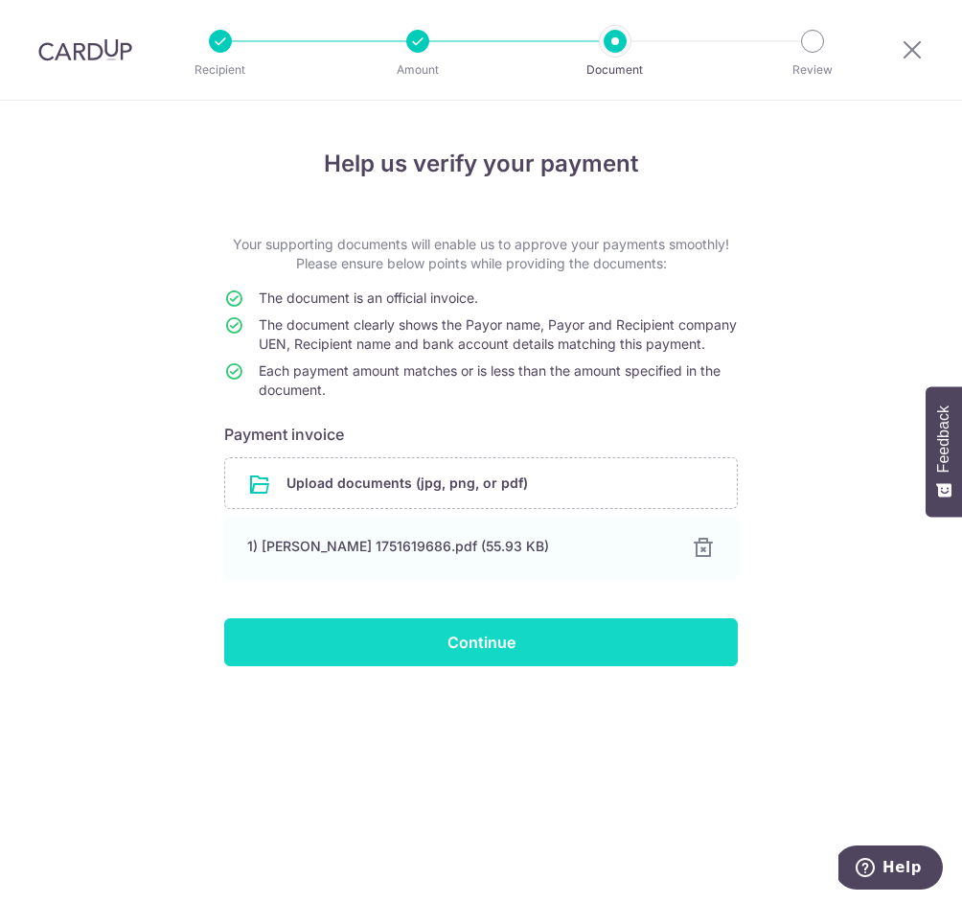
click at [504, 651] on input "Continue" at bounding box center [481, 642] width 514 height 48
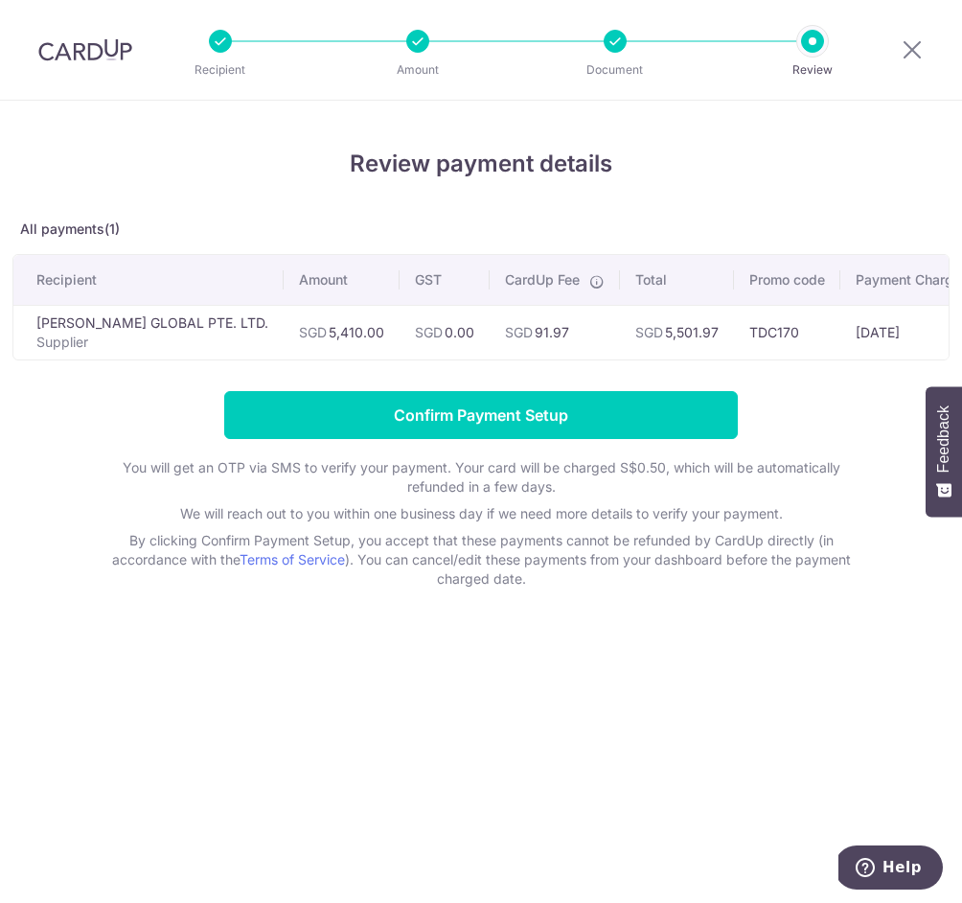
click at [645, 321] on td "SGD 5,501.97" at bounding box center [677, 332] width 114 height 55
copy td "5,501.97"
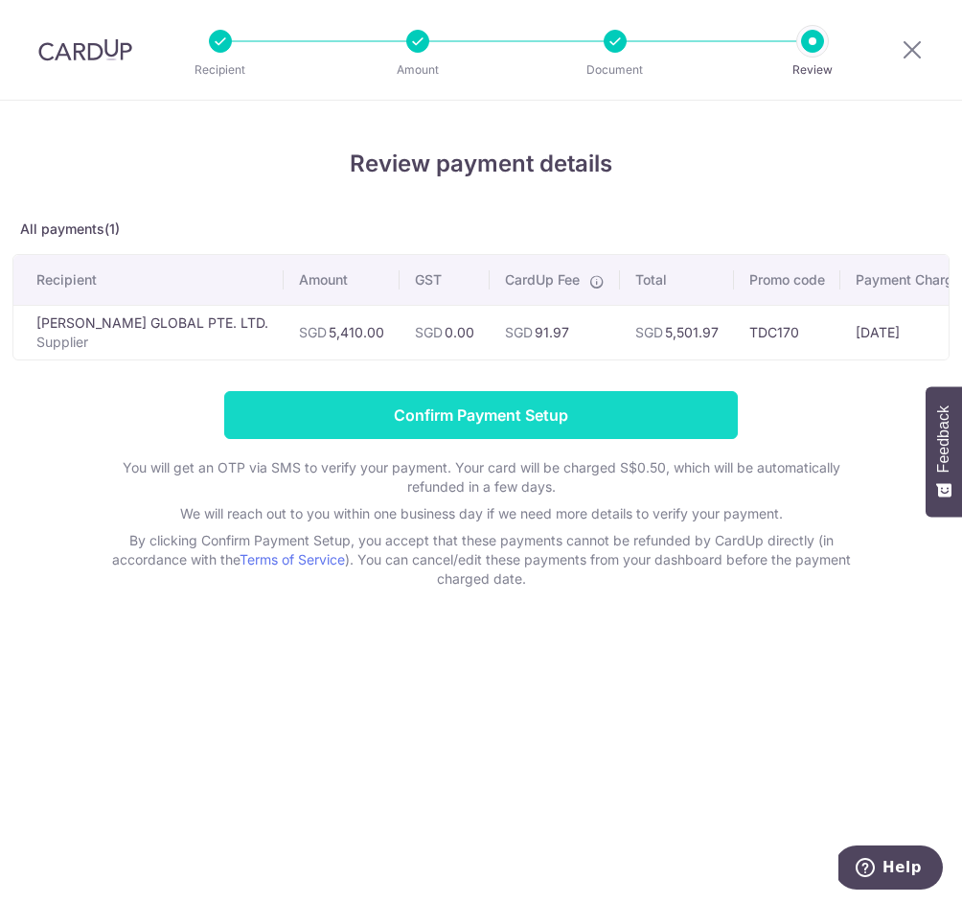
click at [561, 400] on input "Confirm Payment Setup" at bounding box center [481, 415] width 514 height 48
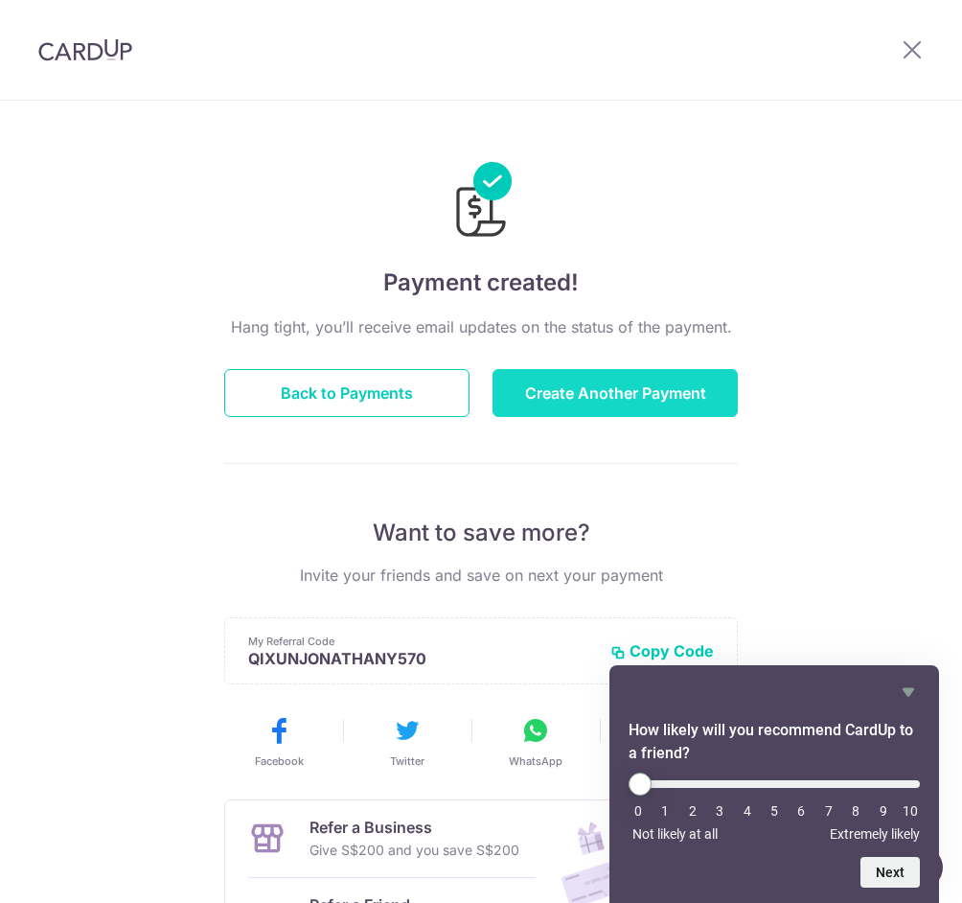
click at [601, 380] on button "Create Another Payment" at bounding box center [614, 393] width 245 height 48
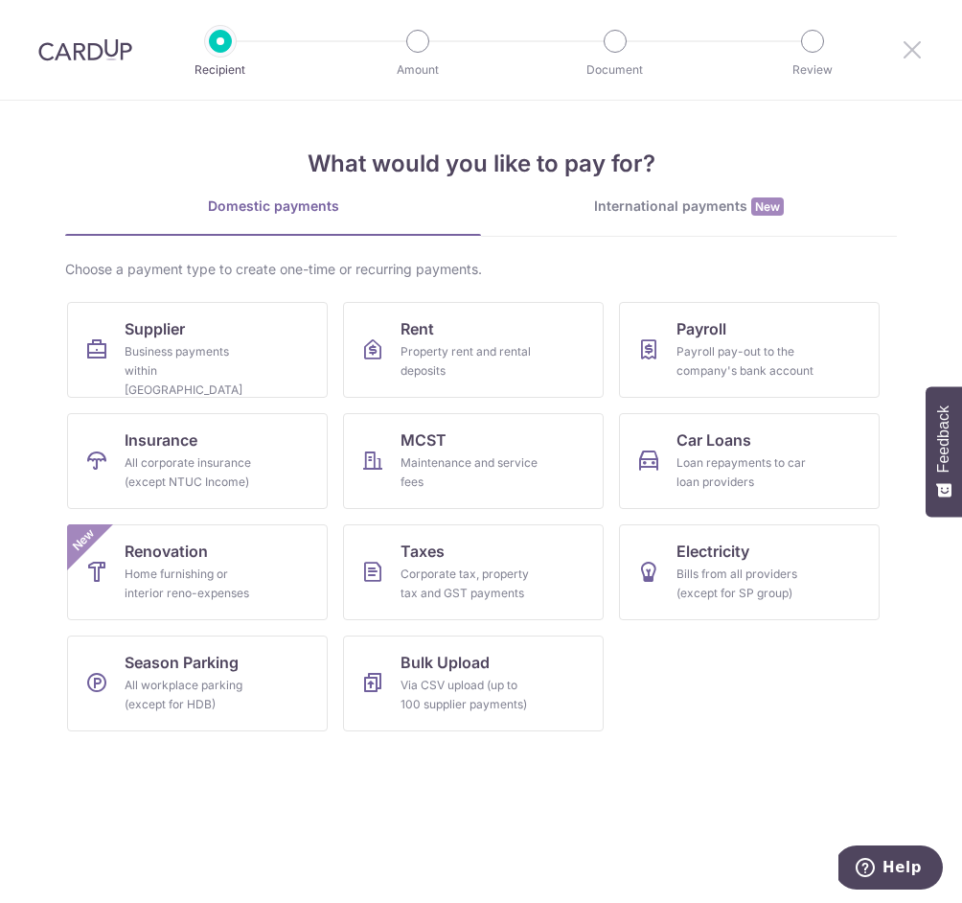
click at [918, 47] on icon at bounding box center [912, 49] width 23 height 24
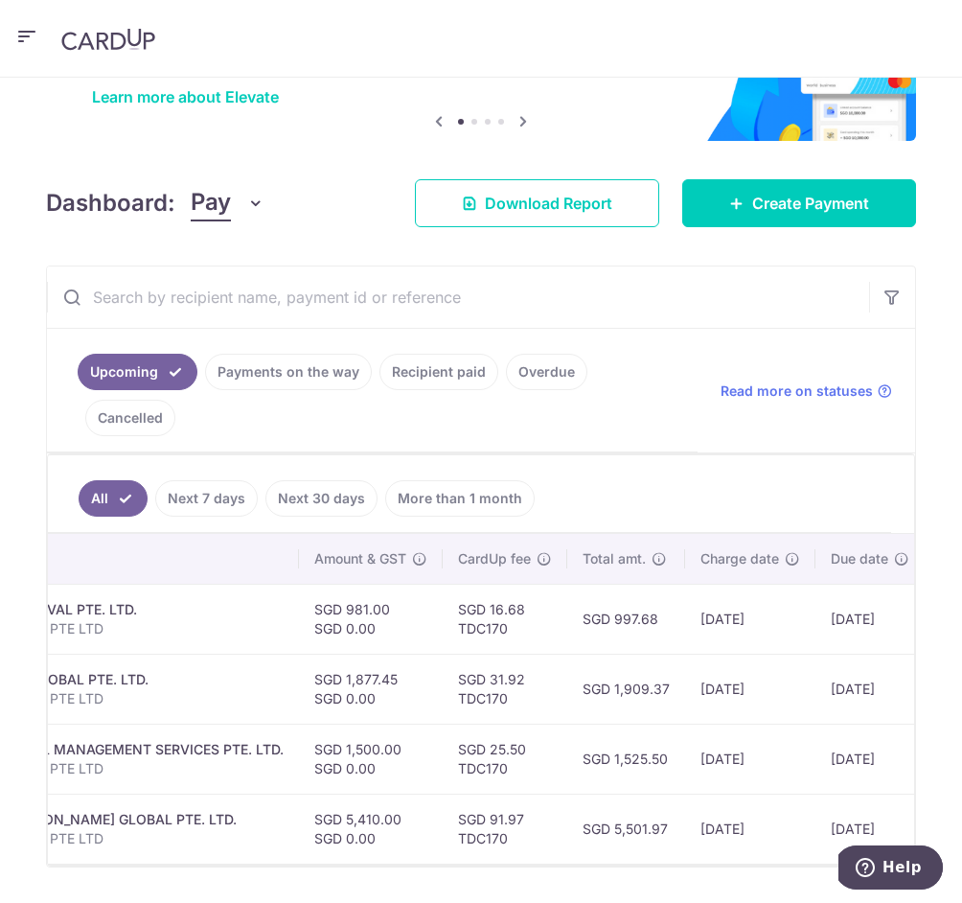
scroll to position [0, 850]
